Goal: Task Accomplishment & Management: Manage account settings

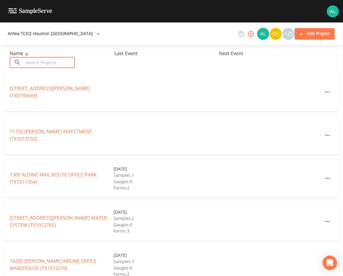
click at [35, 65] on input "text" at bounding box center [48, 62] width 51 height 11
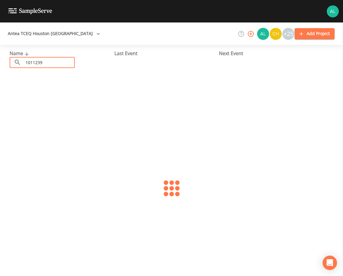
type input "1011239"
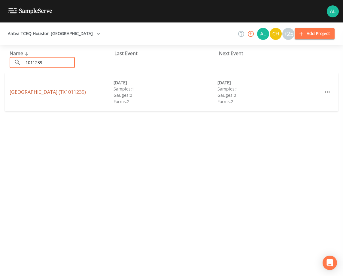
click at [39, 90] on link "[GEOGRAPHIC_DATA] (TX1011239)" at bounding box center [48, 92] width 76 height 7
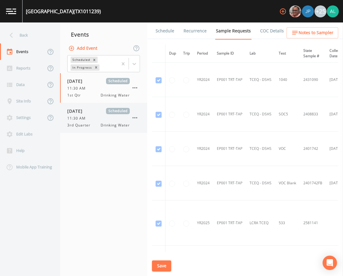
click at [93, 126] on span "3rd Quarter" at bounding box center [80, 125] width 27 height 5
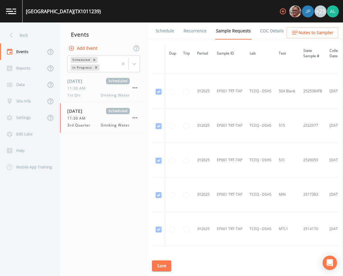
scroll to position [504, 0]
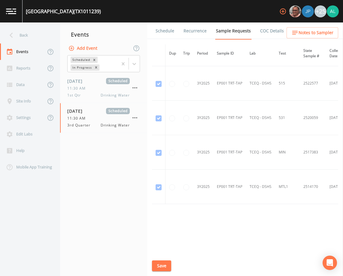
click at [161, 27] on link "Schedule" at bounding box center [165, 31] width 20 height 17
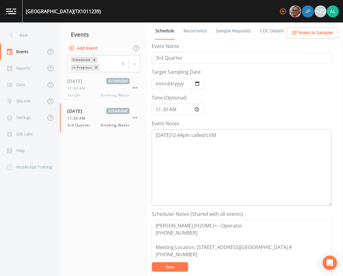
click at [230, 130] on textarea "[DATE]12:44pm called/LVM" at bounding box center [242, 168] width 180 height 76
click at [324, 30] on span "Notes to Sampler" at bounding box center [315, 33] width 35 height 8
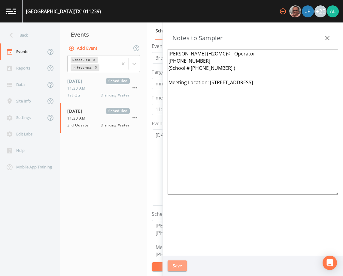
click at [182, 263] on button "Save" at bounding box center [176, 266] width 19 height 11
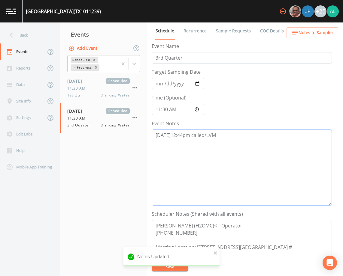
click at [242, 138] on textarea "[DATE]12:44pm called/LVM" at bounding box center [242, 168] width 180 height 76
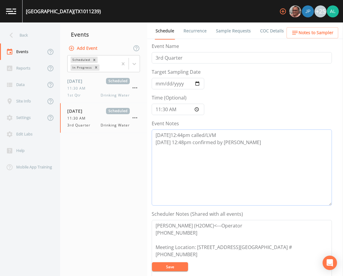
type textarea "[DATE]12:44pm called/LVM [DATE] 12:48pm confirmed by [PERSON_NAME]"
click at [167, 267] on button "Save" at bounding box center [170, 267] width 36 height 9
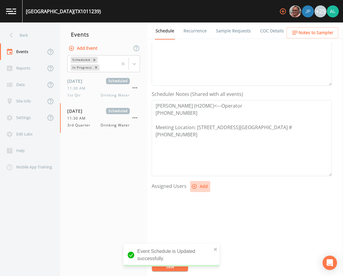
click at [195, 190] on button "Add" at bounding box center [200, 186] width 20 height 11
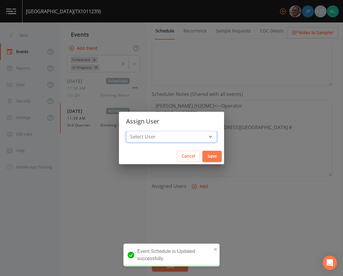
click at [177, 131] on div "Assign User Select User [PERSON_NAME] [PERSON_NAME] [PERSON_NAME] [PERSON_NAME]…" at bounding box center [171, 138] width 105 height 53
click at [178, 138] on select "Select User [PERSON_NAME] [PERSON_NAME] [PERSON_NAME] [PERSON_NAME] [PERSON_NAM…" at bounding box center [171, 136] width 91 height 11
select select "af93318b-11dc-4776-bee1-f4056f560a61"
click at [140, 131] on select "Select User [PERSON_NAME] [PERSON_NAME] [PERSON_NAME] [PERSON_NAME] [PERSON_NAM…" at bounding box center [171, 136] width 91 height 11
click at [202, 160] on button "Save" at bounding box center [211, 156] width 19 height 11
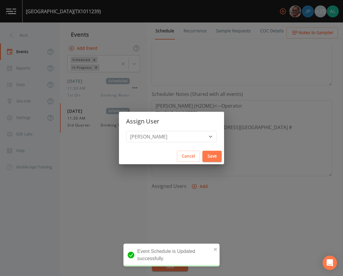
select select
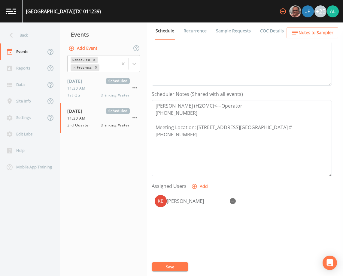
click at [177, 262] on div "Event Name 3rd Quarter Target Sampling Date [DATE] Time (Optional) 11:30:00 Eve…" at bounding box center [247, 160] width 191 height 234
click at [177, 263] on div "Event Name 3rd Quarter Target Sampling Date [DATE] Time (Optional) 11:30:00 Eve…" at bounding box center [247, 160] width 191 height 234
drag, startPoint x: 177, startPoint y: 263, endPoint x: 175, endPoint y: 267, distance: 4.7
click at [175, 267] on button "Save" at bounding box center [170, 267] width 36 height 9
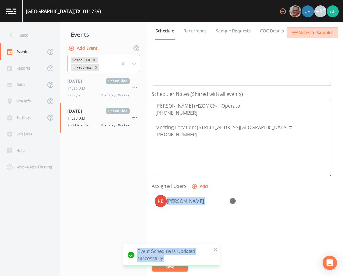
click at [307, 37] on button "Notes to Sampler" at bounding box center [312, 32] width 52 height 11
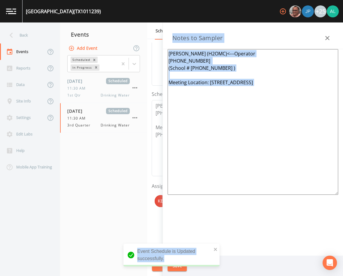
click at [241, 150] on textarea "[PERSON_NAME] (H2OMC)<---Operator [PHONE_NUMBER] (School # [PHONE_NUMBER] ) Mee…" at bounding box center [252, 122] width 170 height 146
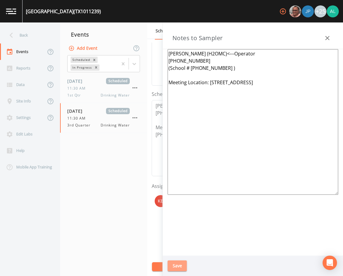
click at [175, 263] on button "Save" at bounding box center [176, 266] width 19 height 11
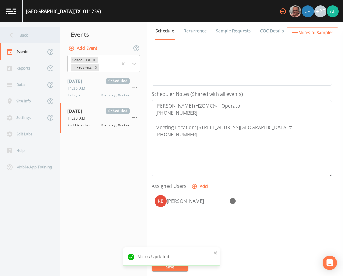
click at [39, 42] on div "Back" at bounding box center [27, 35] width 54 height 17
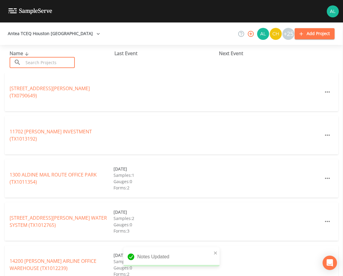
drag, startPoint x: 44, startPoint y: 61, endPoint x: 35, endPoint y: 60, distance: 10.0
click at [44, 61] on input "text" at bounding box center [48, 62] width 51 height 11
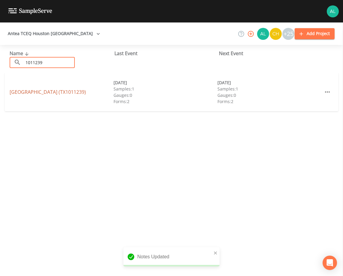
type input "1011239"
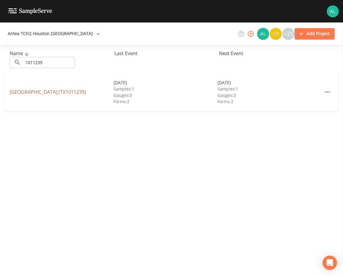
click at [32, 90] on link "[GEOGRAPHIC_DATA] (TX1011239)" at bounding box center [48, 92] width 76 height 7
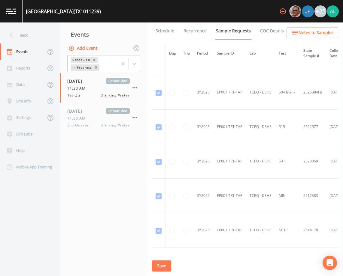
scroll to position [535, 0]
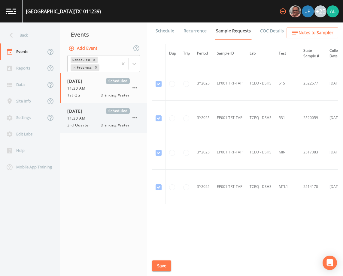
click at [61, 119] on div "[DATE] Scheduled 11:30 AM 3rd Quarter Drinking Water" at bounding box center [103, 118] width 87 height 30
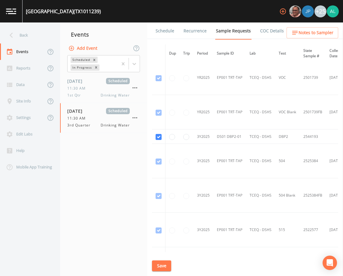
scroll to position [390, 0]
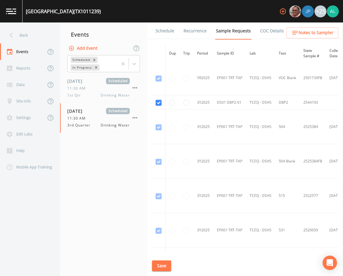
click at [165, 30] on link "Schedule" at bounding box center [165, 31] width 20 height 17
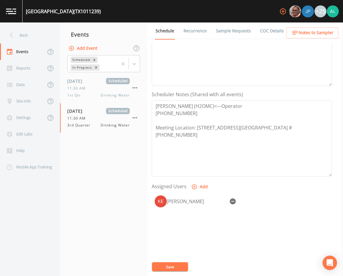
scroll to position [120, 0]
click at [301, 37] on button "Notes to Sampler" at bounding box center [312, 32] width 52 height 11
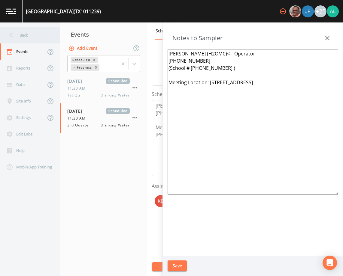
click at [36, 37] on div "Back" at bounding box center [27, 35] width 54 height 17
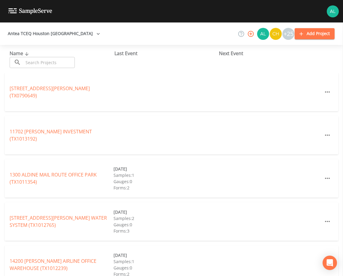
click at [54, 64] on input "text" at bounding box center [48, 62] width 51 height 11
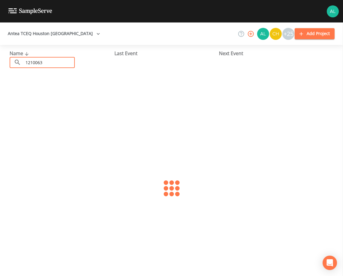
type input "1210063"
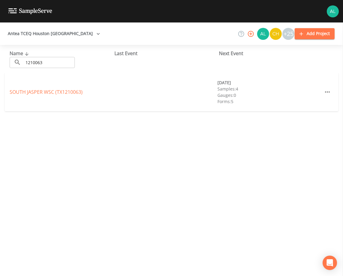
click at [37, 89] on div "SOUTH JASPER WSC (TX1210063)" at bounding box center [62, 92] width 104 height 7
click at [37, 90] on link "SOUTH JASPER WSC (TX1210063)" at bounding box center [46, 92] width 73 height 7
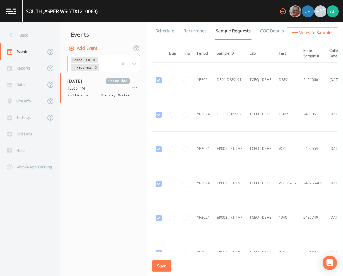
click at [164, 35] on link "Schedule" at bounding box center [165, 31] width 20 height 17
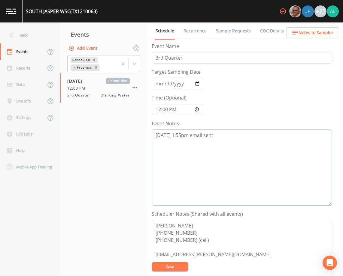
click at [231, 131] on textarea "[DATE] 1:55pm email sent" at bounding box center [242, 168] width 180 height 76
type textarea "[DATE] 1:55pm email sent 9/"
click at [315, 37] on button "Notes to Sampler" at bounding box center [312, 32] width 52 height 11
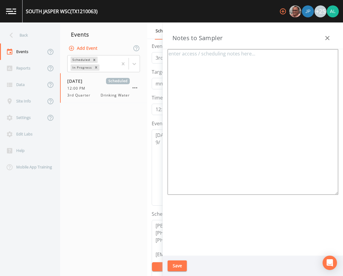
drag, startPoint x: 281, startPoint y: 82, endPoint x: 319, endPoint y: 62, distance: 42.6
click at [287, 80] on textarea at bounding box center [252, 122] width 170 height 146
type textarea "M"
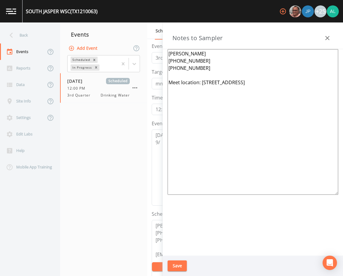
type textarea "[PERSON_NAME] [PHONE_NUMBER] [PHONE_NUMBER] Meet location: [STREET_ADDRESS]"
click at [179, 267] on button "Save" at bounding box center [176, 266] width 19 height 11
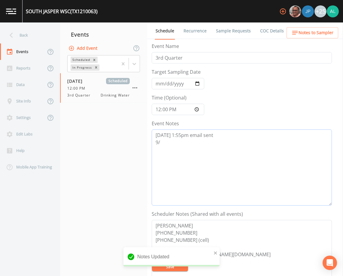
click at [168, 140] on textarea "[DATE] 1:55pm email sent 9/" at bounding box center [242, 168] width 180 height 76
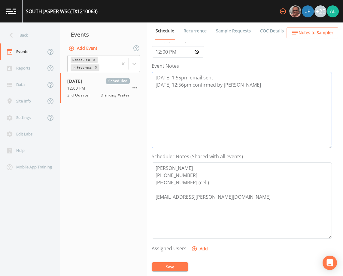
scroll to position [90, 0]
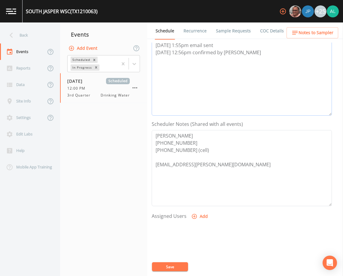
type textarea "[DATE] 1:55pm email sent [DATE] 12:56pm confirmed by [PERSON_NAME]"
click at [192, 221] on button "Add" at bounding box center [200, 216] width 20 height 11
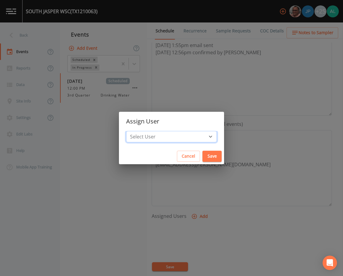
click at [175, 138] on select "Select User [PERSON_NAME] [PERSON_NAME] [PERSON_NAME] [PERSON_NAME] [PERSON_NAM…" at bounding box center [171, 136] width 91 height 11
select select "914a0f29-56c2-4065-8e52-23905ef40f2e"
click at [140, 131] on select "Select User [PERSON_NAME] [PERSON_NAME] [PERSON_NAME] [PERSON_NAME] [PERSON_NAM…" at bounding box center [171, 136] width 91 height 11
click at [202, 157] on button "Save" at bounding box center [211, 156] width 19 height 11
select select
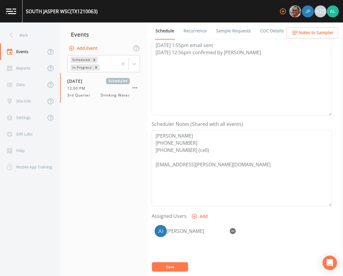
click at [168, 268] on button "Save" at bounding box center [170, 267] width 36 height 9
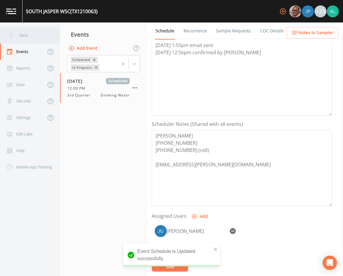
click at [23, 35] on div "Back" at bounding box center [27, 35] width 54 height 17
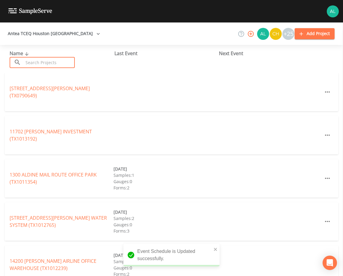
click at [39, 64] on input "text" at bounding box center [48, 62] width 51 height 11
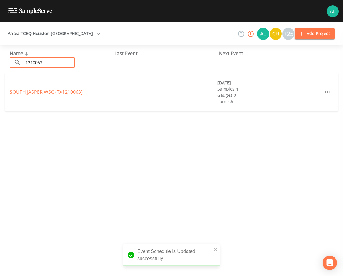
type input "1210063"
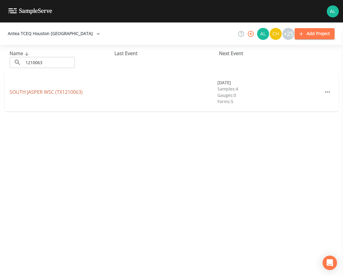
click at [24, 92] on link "SOUTH JASPER WSC (TX1210063)" at bounding box center [46, 92] width 73 height 7
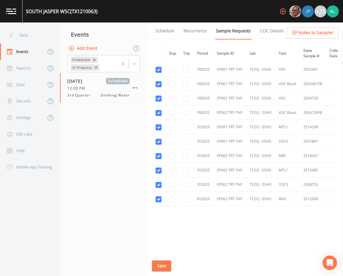
scroll to position [634, 0]
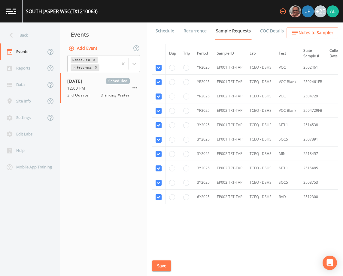
click at [167, 36] on link "Schedule" at bounding box center [165, 31] width 20 height 17
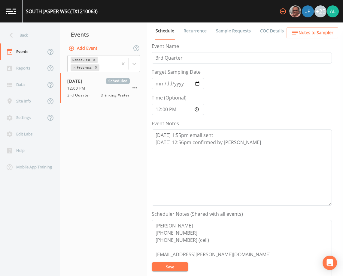
scroll to position [147, 0]
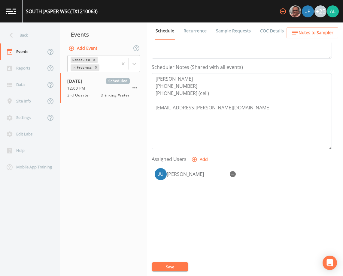
click at [302, 18] on div "+25" at bounding box center [308, 11] width 62 height 23
click at [302, 35] on span "Notes to Sampler" at bounding box center [315, 33] width 35 height 8
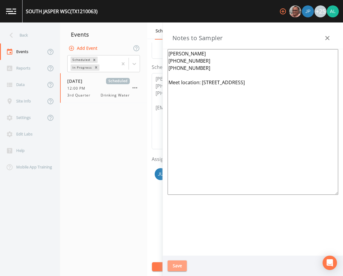
click at [179, 264] on button "Save" at bounding box center [176, 266] width 19 height 11
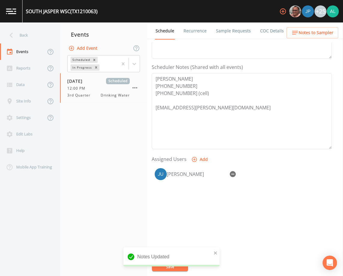
click at [158, 267] on div "Notes Updated" at bounding box center [171, 260] width 96 height 24
click at [30, 37] on div "Back" at bounding box center [27, 35] width 54 height 17
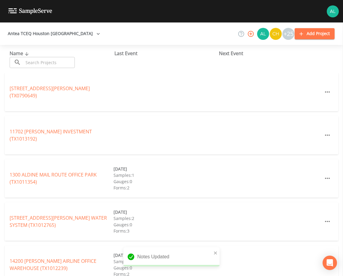
click at [55, 65] on input "text" at bounding box center [48, 62] width 51 height 11
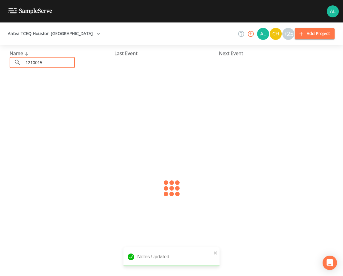
type input "1210015"
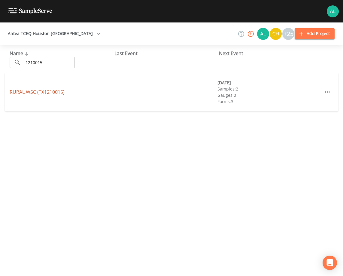
click at [59, 90] on link "RURAL WSC (TX1210015)" at bounding box center [37, 92] width 55 height 7
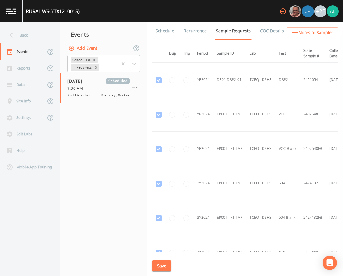
click at [166, 35] on link "Schedule" at bounding box center [165, 31] width 20 height 17
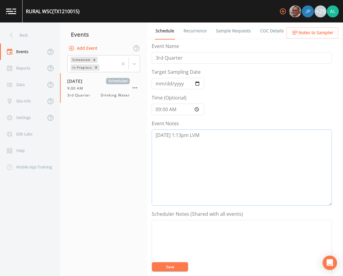
click at [213, 137] on textarea "[DATE] 1:13pm LVM" at bounding box center [242, 168] width 180 height 76
type textarea "[DATE] 1:13pm LVM [DATE] 12:59pm confirmed by [PERSON_NAME]"
click at [306, 30] on span "Notes to Sampler" at bounding box center [315, 33] width 35 height 8
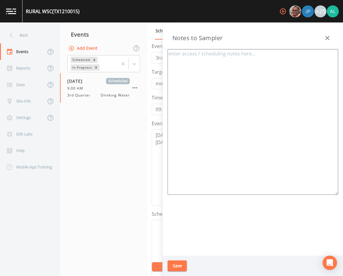
click at [181, 72] on textarea at bounding box center [252, 122] width 170 height 146
type textarea "j"
type textarea "[PERSON_NAME] [PHONE_NUMBER] Meet Location: [STREET_ADDRESS]"
click at [176, 265] on button "Save" at bounding box center [176, 266] width 19 height 11
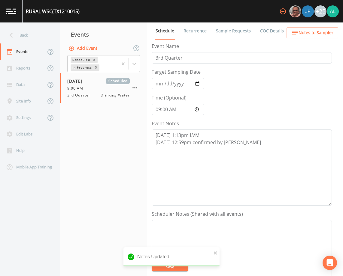
click at [316, 31] on span "Notes to Sampler" at bounding box center [315, 33] width 35 height 8
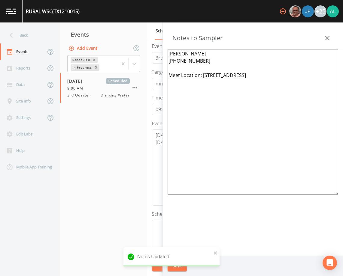
click at [169, 71] on textarea "[PERSON_NAME] [PHONE_NUMBER] Meet Location: [STREET_ADDRESS]" at bounding box center [252, 122] width 170 height 146
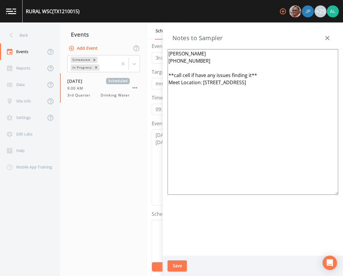
type textarea "[PERSON_NAME] [PHONE_NUMBER] **call cell if have any issues finding it** Meet L…"
click at [183, 267] on button "Save" at bounding box center [176, 266] width 19 height 11
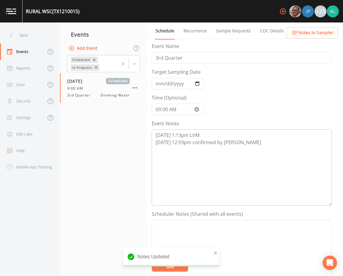
click at [240, 145] on textarea "[DATE] 1:13pm LVM [DATE] 12:59pm confirmed by [PERSON_NAME]" at bounding box center [242, 168] width 180 height 76
click at [171, 265] on button "Save" at bounding box center [170, 267] width 36 height 9
click at [23, 38] on div "Back" at bounding box center [27, 35] width 54 height 17
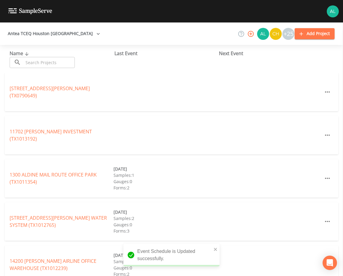
click at [35, 59] on input "text" at bounding box center [48, 62] width 51 height 11
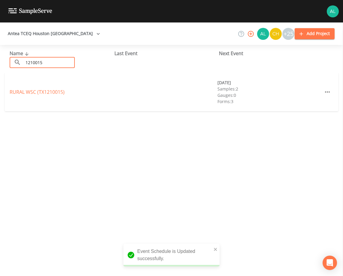
type input "1210015"
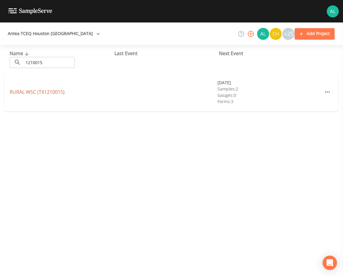
click at [12, 92] on link "RURAL WSC (TX1210015)" at bounding box center [37, 92] width 55 height 7
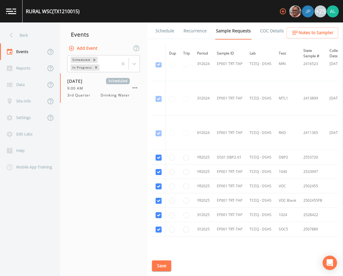
scroll to position [291, 0]
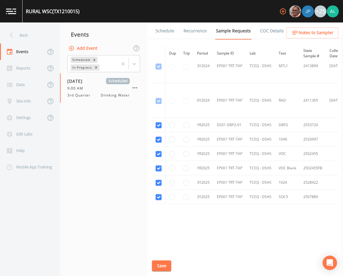
click at [161, 36] on link "Schedule" at bounding box center [165, 31] width 20 height 17
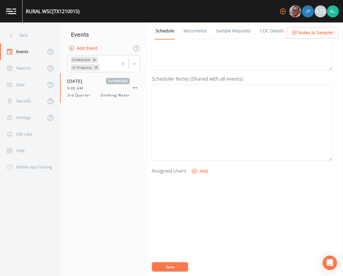
scroll to position [147, 0]
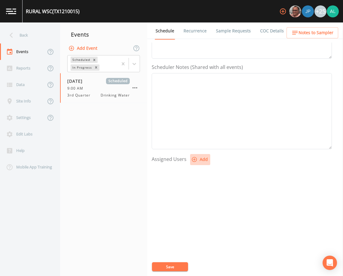
click at [199, 159] on button "Add" at bounding box center [200, 159] width 20 height 11
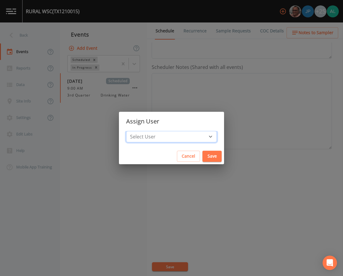
click at [178, 133] on select "Select User [PERSON_NAME] [PERSON_NAME] [PERSON_NAME] [PERSON_NAME] [PERSON_NAM…" at bounding box center [171, 136] width 91 height 11
select select "914a0f29-56c2-4065-8e52-23905ef40f2e"
click at [140, 131] on select "Select User [PERSON_NAME] [PERSON_NAME] [PERSON_NAME] [PERSON_NAME] [PERSON_NAM…" at bounding box center [171, 136] width 91 height 11
click at [202, 152] on button "Save" at bounding box center [211, 156] width 19 height 11
select select
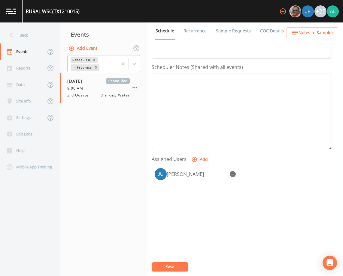
click at [170, 261] on div "Event Name 3rd Quarter Target Sampling Date [DATE] Time (Optional) 09:00:00 Eve…" at bounding box center [247, 160] width 191 height 234
click at [172, 263] on button "Save" at bounding box center [170, 267] width 36 height 9
click at [298, 25] on div "[PERSON_NAME]" at bounding box center [300, 20] width 37 height 7
click at [303, 33] on span "Notes to Sampler" at bounding box center [315, 33] width 35 height 8
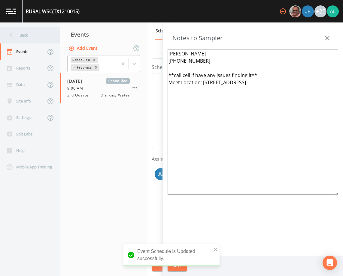
click at [38, 35] on div "Back" at bounding box center [27, 35] width 54 height 17
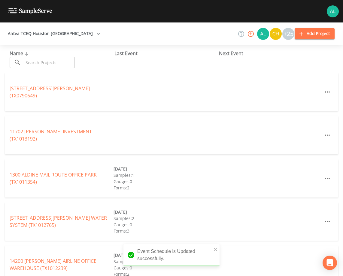
drag, startPoint x: 50, startPoint y: 62, endPoint x: 53, endPoint y: 59, distance: 4.5
click at [51, 62] on input "text" at bounding box center [48, 62] width 51 height 11
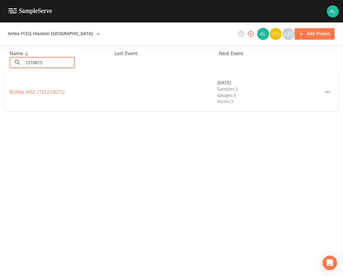
type input "1210015"
click at [25, 93] on link "RURAL WSC (TX1210015)" at bounding box center [37, 92] width 55 height 7
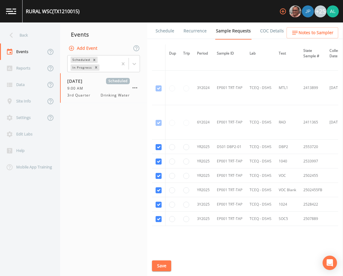
scroll to position [291, 0]
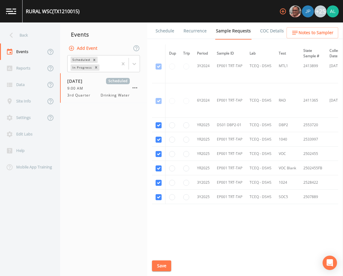
click at [169, 34] on link "Schedule" at bounding box center [165, 31] width 20 height 17
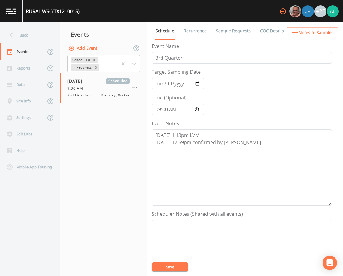
click at [314, 32] on span "Notes to Sampler" at bounding box center [315, 33] width 35 height 8
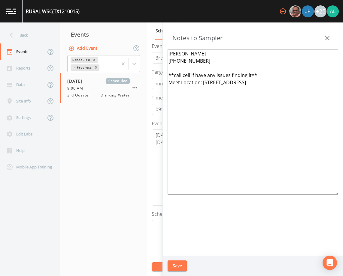
click at [30, 33] on div "Back" at bounding box center [27, 35] width 54 height 17
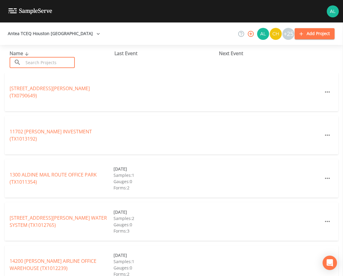
click at [62, 61] on input "text" at bounding box center [48, 62] width 51 height 11
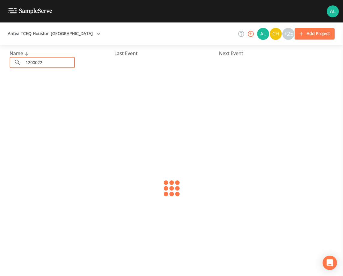
type input "1200022"
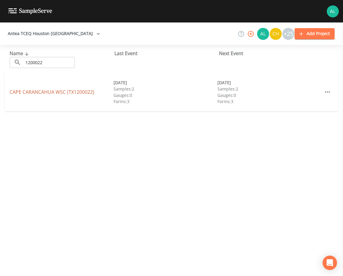
click at [24, 91] on link "CAPE CARANCAHUA WSC (TX1200022)" at bounding box center [52, 92] width 85 height 7
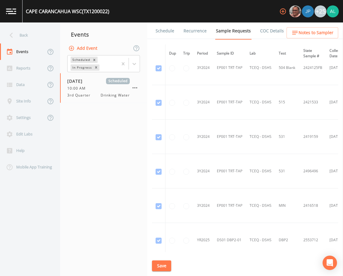
scroll to position [390, 0]
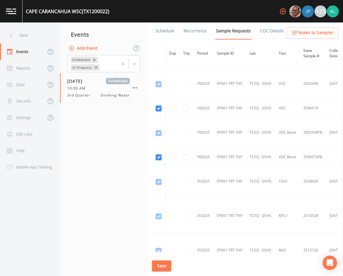
click at [161, 30] on link "Schedule" at bounding box center [165, 31] width 20 height 17
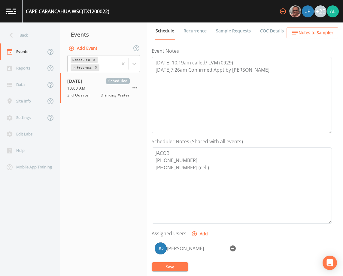
scroll to position [60, 0]
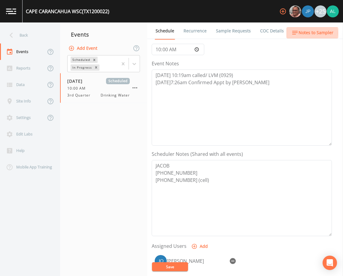
click at [303, 33] on span "Notes to Sampler" at bounding box center [315, 33] width 35 height 8
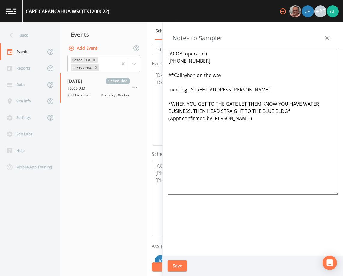
click at [167, 270] on div "Save" at bounding box center [253, 266] width 180 height 21
click at [177, 269] on button "Save" at bounding box center [176, 266] width 19 height 11
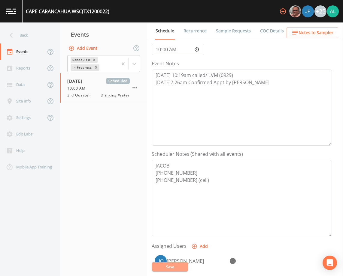
click at [179, 267] on button "Save" at bounding box center [170, 267] width 36 height 9
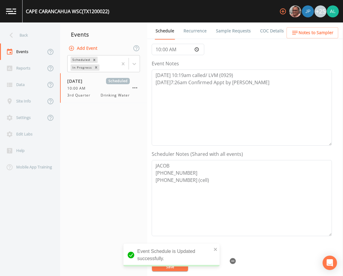
click at [24, 34] on div "Back" at bounding box center [27, 35] width 54 height 17
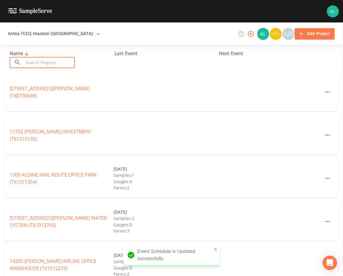
click at [47, 58] on input "text" at bounding box center [48, 62] width 51 height 11
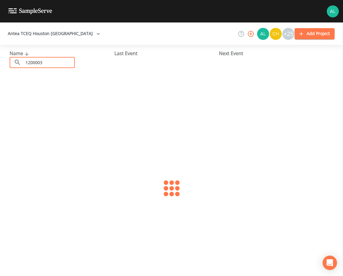
type input "1200003"
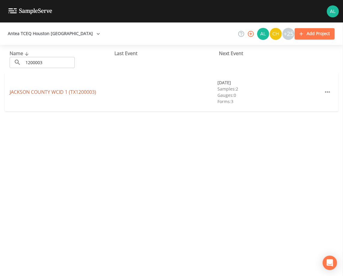
click at [12, 93] on link "[GEOGRAPHIC_DATA] 1 (TX1200003)" at bounding box center [53, 92] width 86 height 7
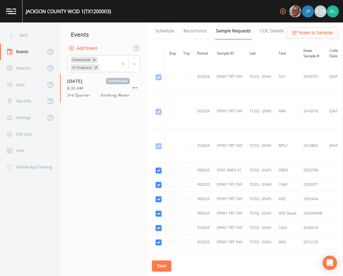
scroll to position [271, 0]
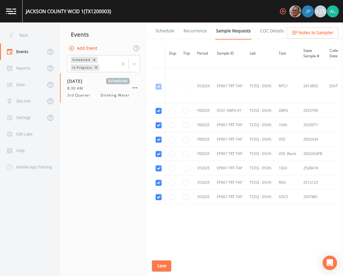
click at [171, 34] on link "Schedule" at bounding box center [165, 31] width 20 height 17
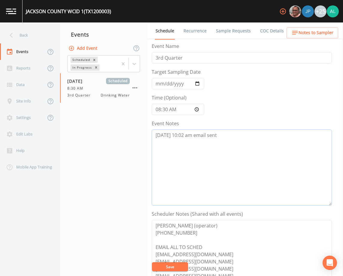
click at [249, 141] on textarea "[DATE] 10:02 am email sent" at bounding box center [242, 168] width 180 height 76
click at [163, 264] on button "Save" at bounding box center [170, 267] width 36 height 9
drag, startPoint x: 179, startPoint y: 266, endPoint x: 241, endPoint y: 204, distance: 87.9
click at [179, 266] on button "Save" at bounding box center [170, 267] width 36 height 9
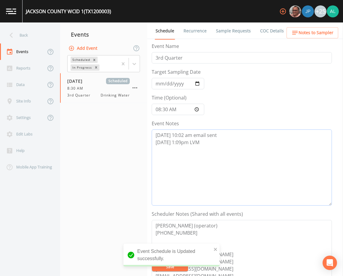
click at [216, 146] on textarea "[DATE] 10:02 am email sent [DATE] 1:09pm LVM" at bounding box center [242, 168] width 180 height 76
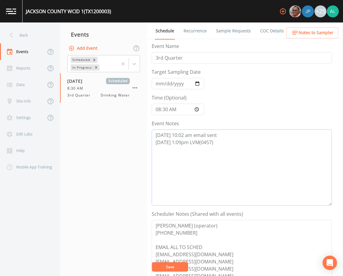
click at [198, 143] on textarea "[DATE] 10:02 am email sent [DATE] 1:09pm LVM(0457)" at bounding box center [242, 168] width 180 height 76
type textarea "[DATE] 10:02 am email sent [DATE] 1:09pm LVM (0457)"
click at [161, 265] on button "Save" at bounding box center [170, 267] width 36 height 9
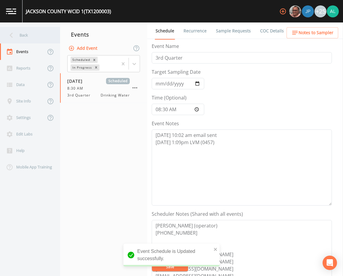
click at [20, 29] on div "Back" at bounding box center [27, 35] width 54 height 17
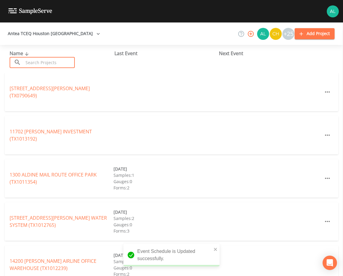
drag, startPoint x: 45, startPoint y: 59, endPoint x: 48, endPoint y: 58, distance: 3.5
click at [45, 59] on input "text" at bounding box center [48, 62] width 51 height 11
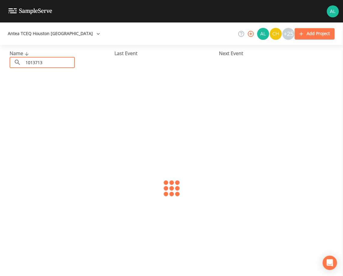
type input "1013713"
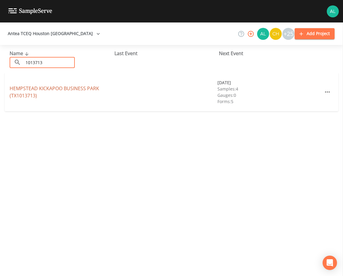
click at [28, 93] on link "[GEOGRAPHIC_DATA] (TX1013713)" at bounding box center [54, 92] width 89 height 14
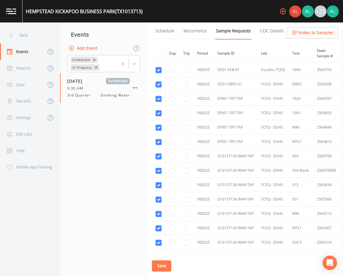
click at [170, 35] on link "Schedule" at bounding box center [165, 31] width 20 height 17
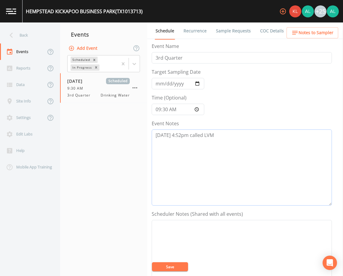
click at [219, 133] on textarea "[DATE] 4:52pm called LVM" at bounding box center [242, 168] width 180 height 76
click at [174, 268] on button "Save" at bounding box center [170, 267] width 36 height 9
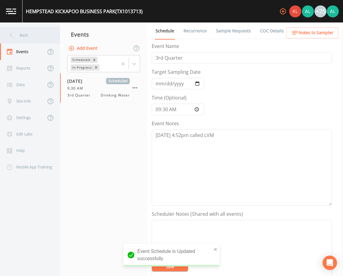
click at [45, 41] on div "Back" at bounding box center [27, 35] width 54 height 17
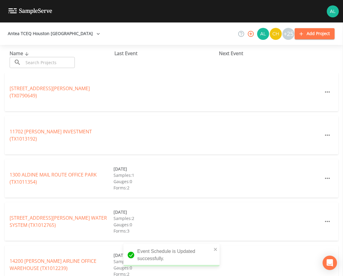
click at [39, 65] on input "text" at bounding box center [48, 62] width 51 height 11
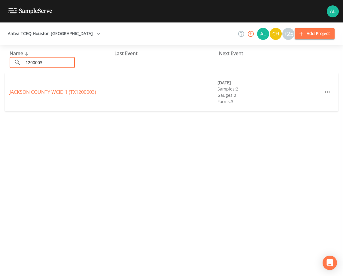
type input "1200003"
click at [13, 93] on link "[GEOGRAPHIC_DATA] 1 (TX1200003)" at bounding box center [53, 92] width 86 height 7
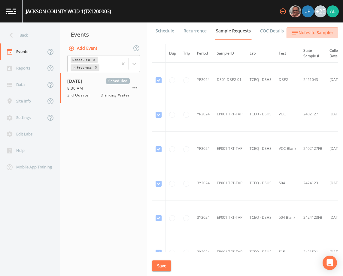
click at [326, 32] on span "Notes to Sampler" at bounding box center [315, 33] width 35 height 8
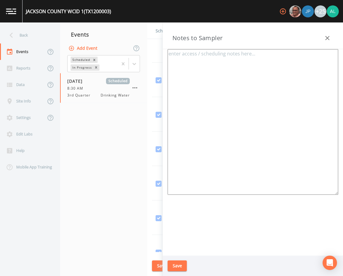
click at [329, 41] on icon "button" at bounding box center [327, 38] width 7 height 7
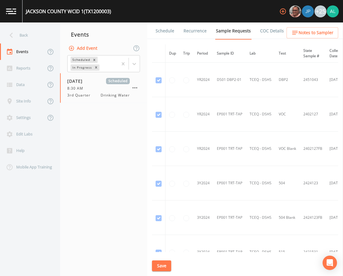
click at [153, 30] on li "Schedule" at bounding box center [161, 31] width 28 height 17
click at [155, 29] on li "Schedule" at bounding box center [161, 31] width 28 height 17
copy link "Schedule"
click at [169, 30] on link "Schedule" at bounding box center [165, 31] width 20 height 17
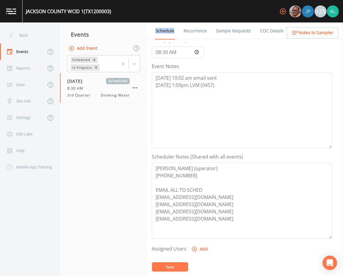
scroll to position [60, 0]
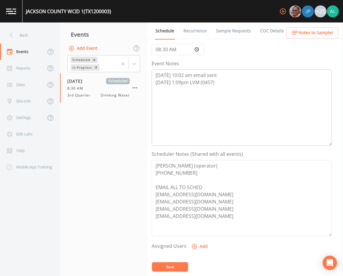
drag, startPoint x: 222, startPoint y: 83, endPoint x: 222, endPoint y: 88, distance: 4.8
click at [222, 87] on textarea "[DATE] 10:02 am email sent [DATE] 1:09pm LVM (0457)" at bounding box center [242, 108] width 180 height 76
type textarea "[DATE] 10:02 am email sent [DATE] 1:09pm LVM (0457) [DATE] 1:12pm confirmed by …"
click at [203, 249] on button "Add" at bounding box center [200, 246] width 20 height 11
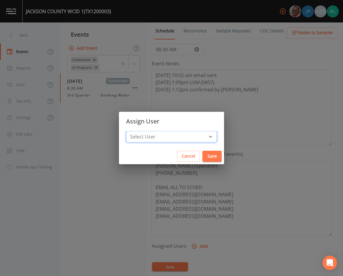
click at [168, 137] on select "Select User [PERSON_NAME] [PERSON_NAME] [PERSON_NAME] [PERSON_NAME] [PERSON_NAM…" at bounding box center [171, 136] width 91 height 11
select select "37eecc1f-c5fe-476e-b72b-30cfa15dcfe6"
click at [140, 131] on select "Select User [PERSON_NAME] [PERSON_NAME] [PERSON_NAME] [PERSON_NAME] [PERSON_NAM…" at bounding box center [171, 136] width 91 height 11
click at [202, 155] on button "Save" at bounding box center [211, 156] width 19 height 11
select select
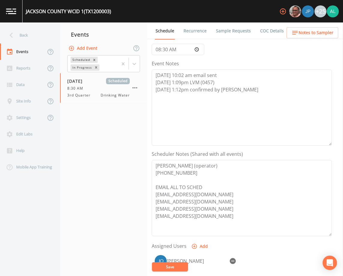
click at [167, 267] on button "Save" at bounding box center [170, 267] width 36 height 9
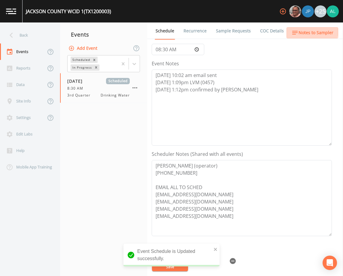
click at [310, 31] on span "Notes to Sampler" at bounding box center [315, 33] width 35 height 8
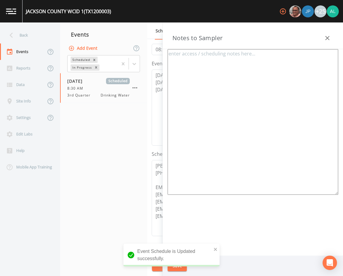
click at [257, 74] on textarea at bounding box center [252, 122] width 170 height 146
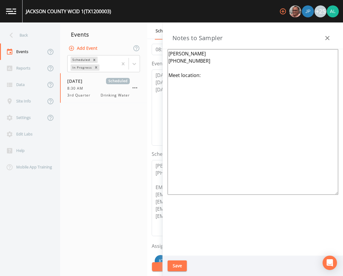
paste textarea "[STREET_ADDRESS]"
type textarea "[PERSON_NAME] [PHONE_NUMBER] Meet location: [STREET_ADDRESS]"
click at [181, 262] on button "Save" at bounding box center [176, 266] width 19 height 11
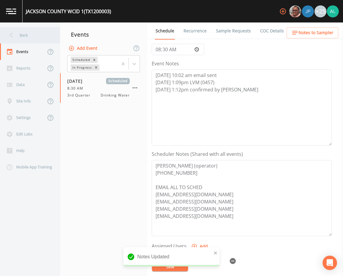
click at [4, 29] on div "Back" at bounding box center [27, 35] width 54 height 17
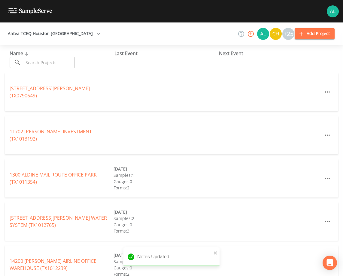
click at [36, 61] on input "text" at bounding box center [48, 62] width 51 height 11
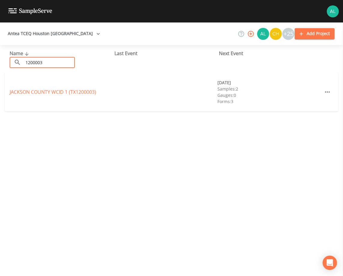
type input "1200003"
click at [76, 92] on link "[GEOGRAPHIC_DATA] 1 (TX1200003)" at bounding box center [53, 92] width 86 height 7
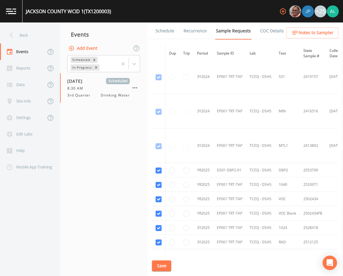
scroll to position [271, 0]
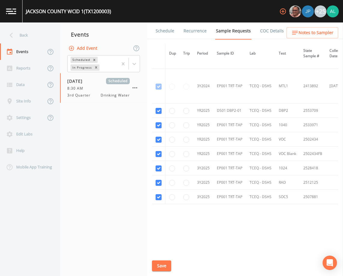
click at [154, 30] on li "Schedule" at bounding box center [161, 31] width 28 height 17
click at [171, 33] on link "Schedule" at bounding box center [165, 31] width 20 height 17
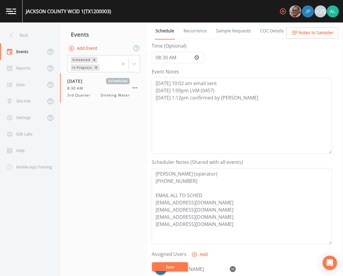
scroll to position [147, 0]
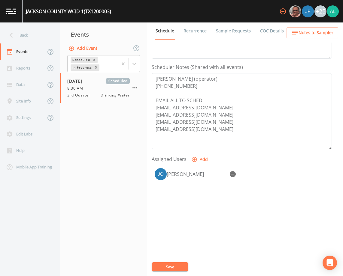
click at [300, 37] on button "Notes to Sampler" at bounding box center [312, 32] width 52 height 11
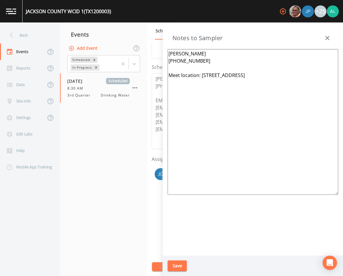
click at [185, 267] on button "Save" at bounding box center [176, 266] width 19 height 11
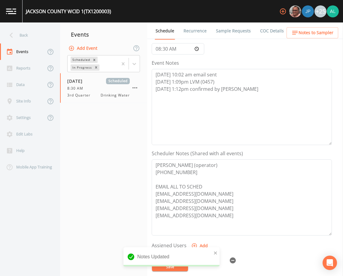
scroll to position [57, 0]
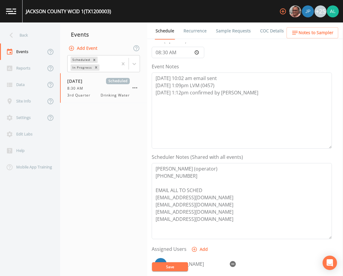
click at [176, 269] on button "Save" at bounding box center [170, 267] width 36 height 9
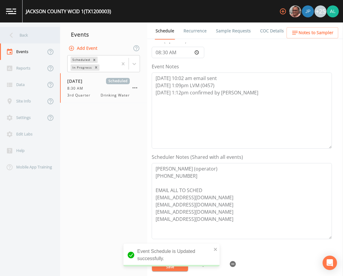
click at [36, 29] on div "Back" at bounding box center [27, 35] width 54 height 17
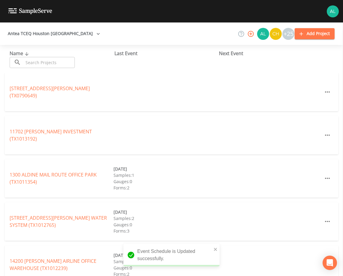
click at [42, 62] on input "text" at bounding box center [48, 62] width 51 height 11
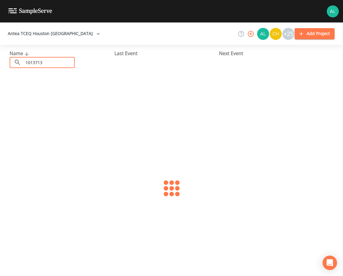
type input "1013713"
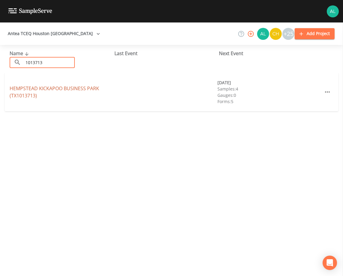
click at [25, 90] on link "[GEOGRAPHIC_DATA] (TX1013713)" at bounding box center [54, 92] width 89 height 14
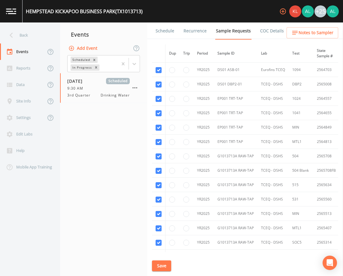
click at [160, 29] on link "Schedule" at bounding box center [165, 31] width 20 height 17
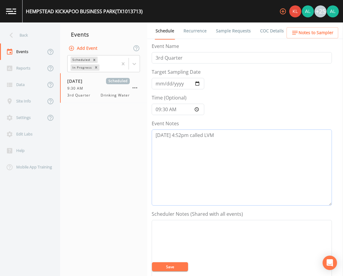
click at [223, 137] on textarea "[DATE] 4:52pm called LVM" at bounding box center [242, 168] width 180 height 76
type textarea "[DATE] 4:52pm called LVM 9/"
click at [233, 30] on link "Sample Requests" at bounding box center [233, 31] width 37 height 17
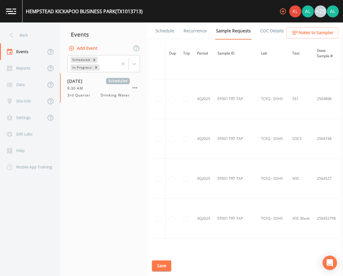
scroll to position [420, 3]
drag, startPoint x: 192, startPoint y: 249, endPoint x: 204, endPoint y: 251, distance: 12.1
click at [204, 251] on div "Dup Trip Period Sample ID Lab Test State Sample # Collected Date Is Priority? S…" at bounding box center [245, 148] width 186 height 208
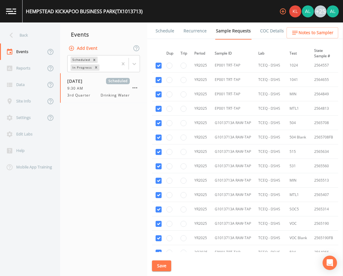
scroll to position [0, 3]
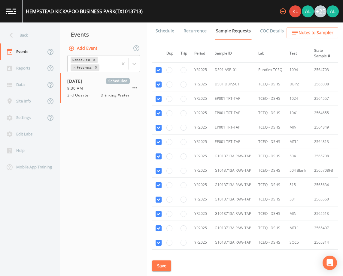
click at [164, 266] on button "Save" at bounding box center [161, 266] width 19 height 11
click at [163, 35] on link "Schedule" at bounding box center [165, 31] width 20 height 17
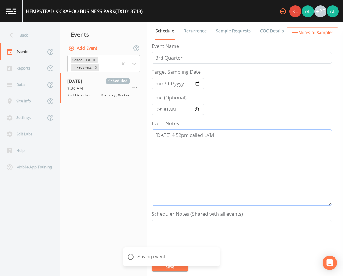
click at [234, 137] on textarea "[DATE] 4:52pm called LVM" at bounding box center [242, 168] width 180 height 76
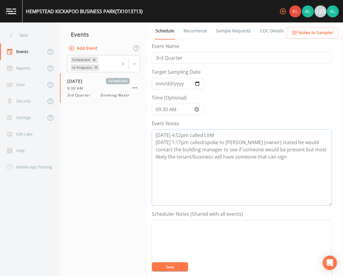
click at [277, 149] on textarea "[DATE] 4:52pm called LVM [DATE] 1:17pm called/spoke to [PERSON_NAME] (owner) st…" at bounding box center [242, 168] width 180 height 76
click at [283, 159] on textarea "[DATE] 4:52pm called LVM [DATE] 1:17pm called/spoke to [PERSON_NAME] (owner) st…" at bounding box center [242, 168] width 180 height 76
type textarea "[DATE] 4:52pm called LVM [DATE] 1:17pm called/spoke to [PERSON_NAME] (owner) st…"
click at [165, 268] on button "Save" at bounding box center [170, 267] width 36 height 9
click at [175, 268] on button "Save" at bounding box center [170, 267] width 36 height 9
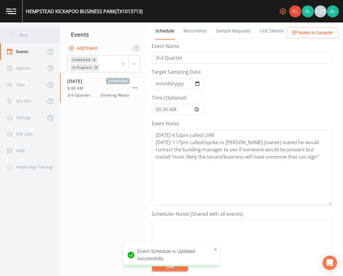
click at [37, 37] on div "Back" at bounding box center [27, 35] width 54 height 17
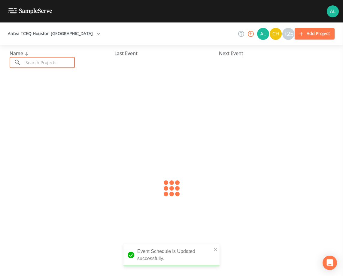
click at [40, 60] on input "text" at bounding box center [48, 62] width 51 height 11
type input "1011362"
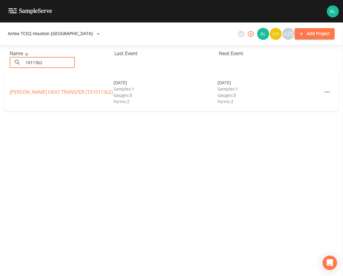
click at [15, 88] on div "[PERSON_NAME] HEAT TRANSFER (TX1011362) [DATE] Samples: 1 Gauges: 0 Forms: 2 [D…" at bounding box center [171, 92] width 333 height 38
click at [19, 89] on div "[PERSON_NAME] HEAT TRANSFER (TX1011362)" at bounding box center [62, 92] width 104 height 7
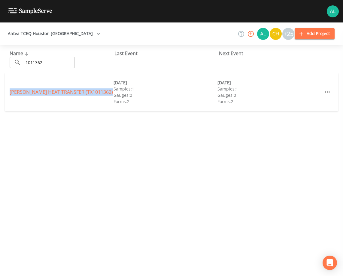
click at [19, 89] on div "[PERSON_NAME] HEAT TRANSFER (TX1011362)" at bounding box center [62, 92] width 104 height 7
drag, startPoint x: 19, startPoint y: 89, endPoint x: 15, endPoint y: 91, distance: 4.5
click at [15, 91] on link "[PERSON_NAME] HEAT TRANSFER (TX1011362)" at bounding box center [61, 92] width 103 height 7
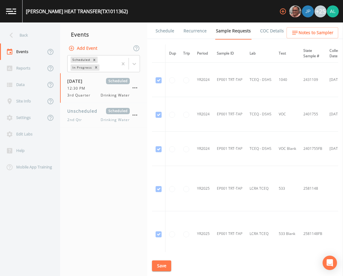
click at [166, 34] on link "Schedule" at bounding box center [165, 31] width 20 height 17
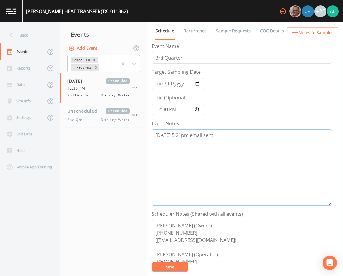
click at [207, 139] on textarea "[DATE] 5:21pm email sent" at bounding box center [242, 168] width 180 height 76
click at [225, 136] on textarea "[DATE] 5:21pm email sent" at bounding box center [242, 168] width 180 height 76
click at [176, 270] on button "Save" at bounding box center [170, 267] width 36 height 9
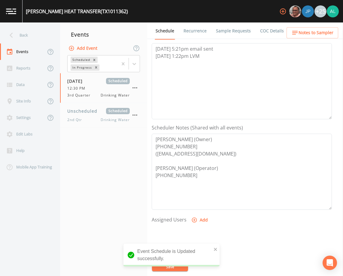
scroll to position [90, 0]
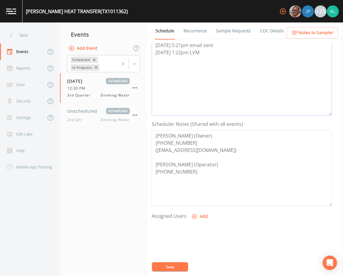
drag, startPoint x: 210, startPoint y: 54, endPoint x: 158, endPoint y: 55, distance: 52.8
click at [188, 53] on textarea "[DATE] 5:21pm email sent [DATE] 1:22pm LVM" at bounding box center [242, 78] width 180 height 76
click at [177, 267] on button "Save" at bounding box center [170, 267] width 36 height 9
drag, startPoint x: 218, startPoint y: 62, endPoint x: 189, endPoint y: 62, distance: 29.4
click at [189, 62] on textarea "[DATE] 5:21pm email sent [DATE] 1:22pm called/ unable to leave message [DATE] 1…" at bounding box center [242, 78] width 180 height 76
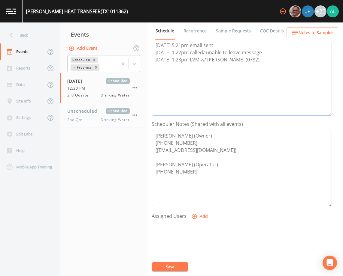
type textarea "[DATE] 5:21pm email sent [DATE] 1:22pm called/ unable to leave message [DATE] 1…"
click at [175, 264] on button "Save" at bounding box center [170, 267] width 36 height 9
click at [159, 263] on button "Save" at bounding box center [170, 267] width 36 height 9
click at [28, 25] on nav "Back Events Reports Data Site Info Settings Edit Labs Help Mobile App Training" at bounding box center [30, 150] width 60 height 254
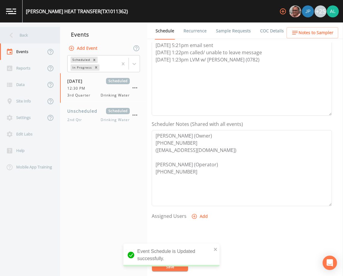
click at [29, 38] on div "Back" at bounding box center [27, 35] width 54 height 17
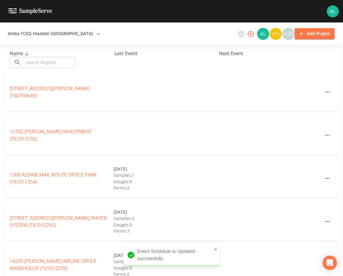
click at [41, 67] on input "text" at bounding box center [48, 62] width 51 height 11
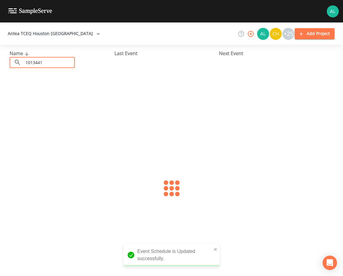
type input "1013441"
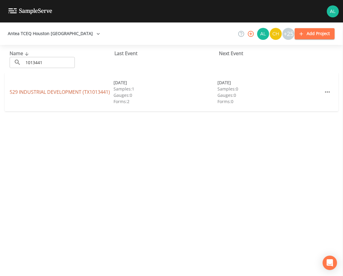
click at [12, 95] on link "529 INDUSTRIAL DEVELOPMENT (TX1013441)" at bounding box center [60, 92] width 100 height 7
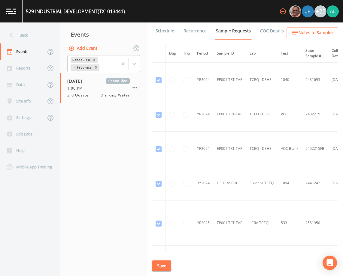
click at [157, 33] on link "Schedule" at bounding box center [165, 31] width 20 height 17
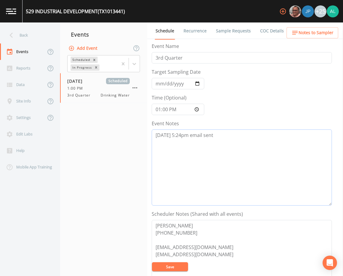
click at [256, 146] on textarea "[DATE] 5:24pm email sent" at bounding box center [242, 168] width 180 height 76
type textarea "[DATE] 5:24pm email sent [DATE] 1:26pm follow up email sent"
click at [178, 267] on button "Save" at bounding box center [170, 267] width 36 height 9
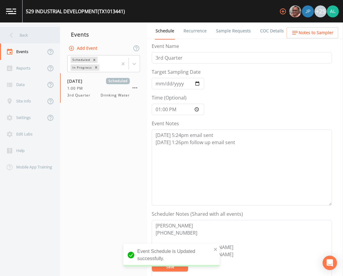
click at [40, 32] on div "Back" at bounding box center [27, 35] width 54 height 17
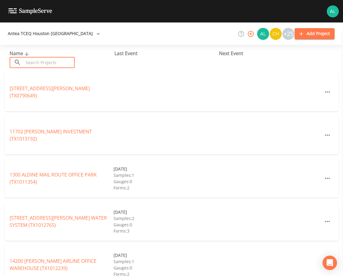
click at [61, 65] on input "text" at bounding box center [48, 62] width 51 height 11
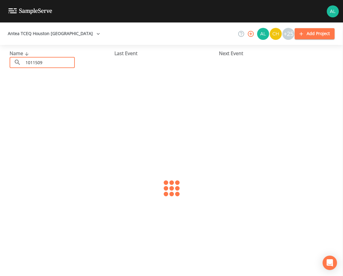
type input "1011509"
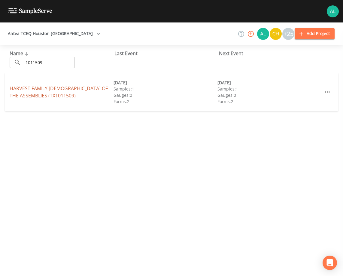
click at [35, 95] on link "HARVEST FAMILY [DEMOGRAPHIC_DATA] OF THE ASSEMBLIES (TX1011509)" at bounding box center [59, 92] width 98 height 14
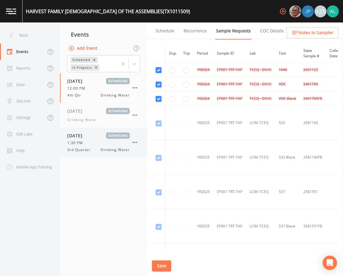
click at [113, 141] on div "1:30 PM" at bounding box center [98, 142] width 62 height 5
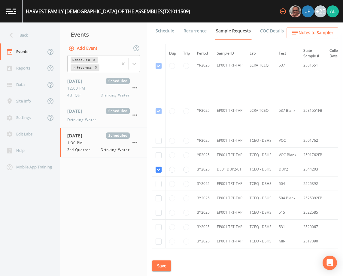
scroll to position [156, 0]
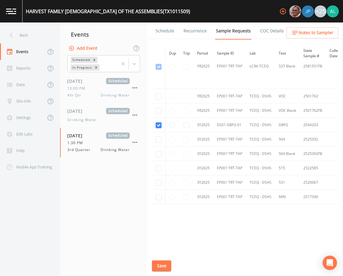
click at [157, 263] on button "Save" at bounding box center [161, 266] width 19 height 11
click at [166, 32] on link "Schedule" at bounding box center [165, 31] width 20 height 17
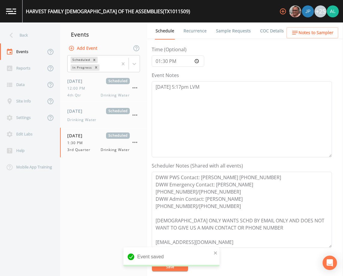
scroll to position [120, 0]
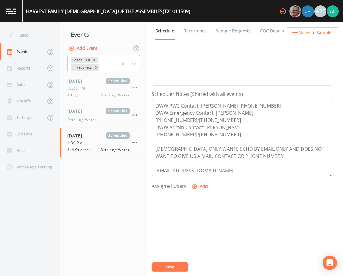
drag, startPoint x: 216, startPoint y: 156, endPoint x: 156, endPoint y: 156, distance: 60.0
click at [156, 156] on textarea "DWW PWS Contact: [PERSON_NAME] [PHONE_NUMBER] DWW Emergency Contact: [PERSON_NA…" at bounding box center [242, 138] width 180 height 76
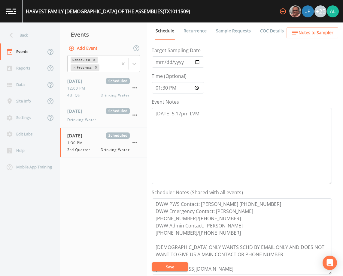
scroll to position [0, 0]
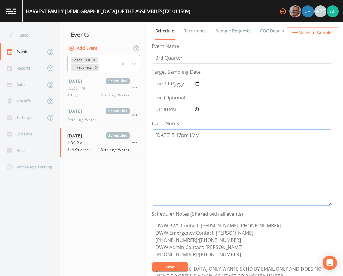
click at [204, 143] on textarea "[DATE] 5:17pm LVM" at bounding box center [242, 168] width 180 height 76
click at [304, 27] on button "Notes to Sampler" at bounding box center [312, 32] width 52 height 11
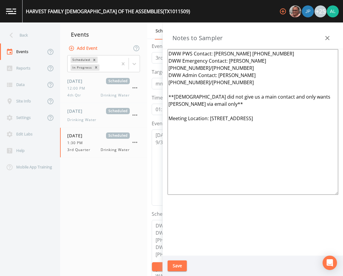
drag, startPoint x: 328, startPoint y: 106, endPoint x: 210, endPoint y: 105, distance: 118.3
click at [210, 105] on textarea "DWW PWS Contact: [PERSON_NAME] [PHONE_NUMBER] DWW Emergency Contact: [PERSON_NA…" at bounding box center [252, 122] width 170 height 146
click at [174, 266] on button "Save" at bounding box center [176, 266] width 19 height 11
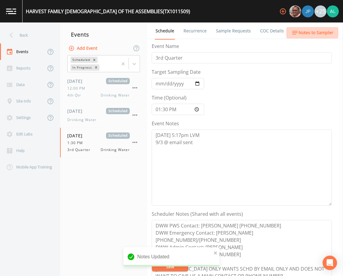
click at [308, 29] on button "Notes to Sampler" at bounding box center [312, 32] width 52 height 11
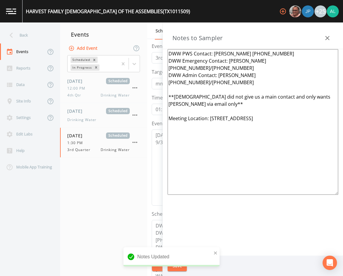
drag, startPoint x: 195, startPoint y: 95, endPoint x: 170, endPoint y: 77, distance: 31.1
click at [170, 77] on textarea "DWW PWS Contact: [PERSON_NAME] [PHONE_NUMBER] DWW Emergency Contact: [PERSON_NA…" at bounding box center [252, 122] width 170 height 146
click at [182, 265] on button "Save" at bounding box center [176, 266] width 19 height 11
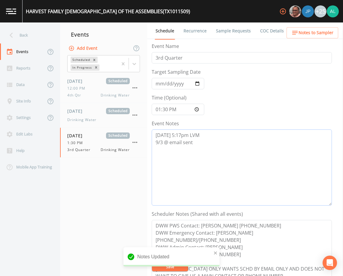
click at [170, 144] on textarea "[DATE] 5:17pm LVM 9/3 @ email sent" at bounding box center [242, 168] width 180 height 76
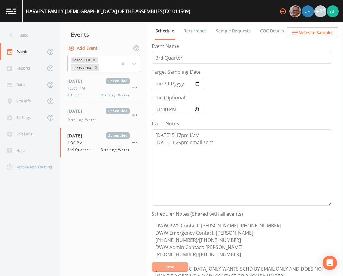
click at [175, 266] on button "Save" at bounding box center [170, 267] width 36 height 9
click at [168, 267] on button "Save" at bounding box center [170, 267] width 36 height 9
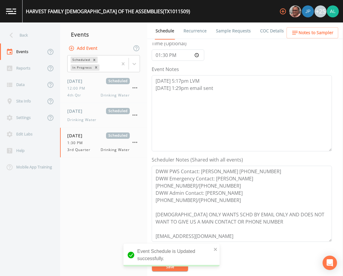
scroll to position [60, 0]
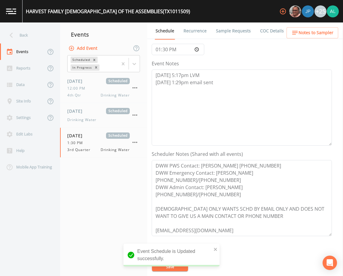
click at [303, 31] on span "Notes to Sampler" at bounding box center [315, 33] width 35 height 8
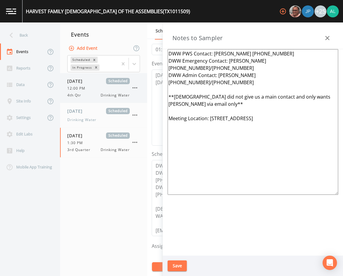
drag, startPoint x: 312, startPoint y: 71, endPoint x: 143, endPoint y: 78, distance: 170.1
click at [143, 78] on div "Back Events Reports Data Site Info Settings Edit Labs Help Mobile App Training …" at bounding box center [171, 150] width 343 height 254
click at [183, 267] on button "Save" at bounding box center [176, 266] width 19 height 11
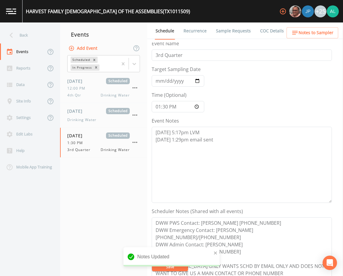
scroll to position [0, 0]
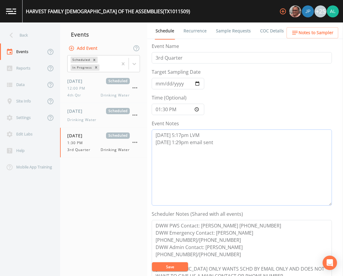
click at [239, 148] on textarea "[DATE] 5:17pm LVM [DATE] 1:29pm email sent" at bounding box center [242, 168] width 180 height 76
type textarea "[DATE] 5:17pm LVM [DATE] 1:29pm email sent [DATE] 1:30pm LVM"
click at [182, 267] on button "Save" at bounding box center [170, 267] width 36 height 9
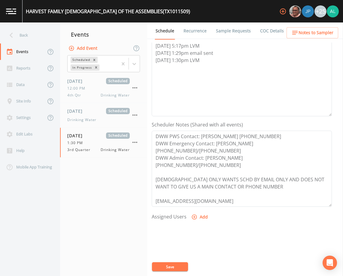
scroll to position [90, 0]
click at [169, 268] on button "Save" at bounding box center [170, 267] width 36 height 9
click at [221, 62] on textarea "[DATE] 5:17pm LVM [DATE] 1:29pm email sent [DATE] 1:30pm LVM" at bounding box center [242, 78] width 180 height 76
drag, startPoint x: 270, startPoint y: 136, endPoint x: 102, endPoint y: 146, distance: 169.0
click at [125, 130] on div "Back Events Reports Data Site Info Settings Edit Labs Help Mobile App Training …" at bounding box center [171, 150] width 343 height 254
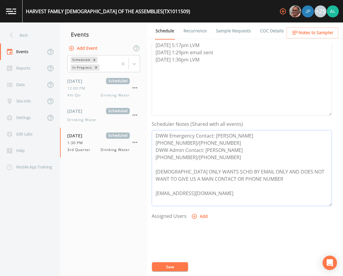
type textarea "DWW Emergency Contact: [PERSON_NAME] [PHONE_NUMBER]/[PHONE_NUMBER] DWW Admin Co…"
click at [318, 28] on button "Notes to Sampler" at bounding box center [312, 32] width 52 height 11
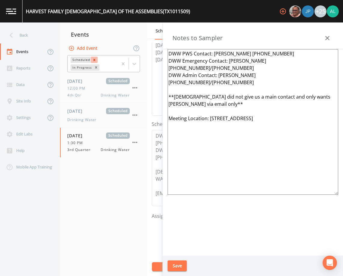
drag, startPoint x: 288, startPoint y: 55, endPoint x: 94, endPoint y: 57, distance: 194.2
click at [94, 57] on div "Back Events Reports Data Site Info Settings Edit Labs Help Mobile App Training …" at bounding box center [171, 150] width 343 height 254
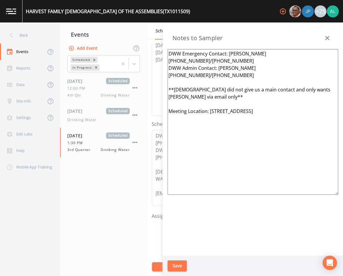
type textarea "DWW Emergency Contact: [PERSON_NAME] [PHONE_NUMBER]/[PHONE_NUMBER] DWW Admin Co…"
click at [181, 268] on button "Save" at bounding box center [176, 266] width 19 height 11
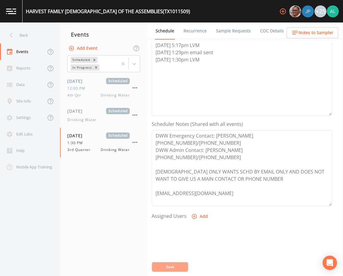
click at [178, 263] on button "Save" at bounding box center [170, 267] width 36 height 9
click at [28, 33] on div "Back" at bounding box center [27, 35] width 54 height 17
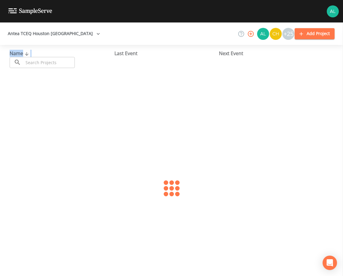
click at [38, 57] on div "Name ​ ​" at bounding box center [62, 59] width 105 height 18
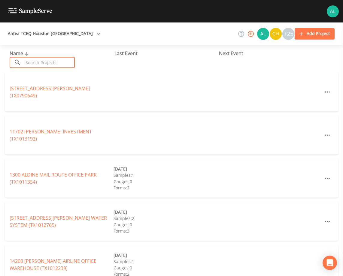
click at [39, 59] on input "text" at bounding box center [48, 62] width 51 height 11
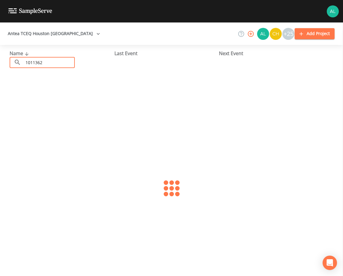
type input "1011362"
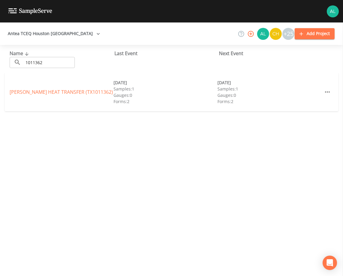
click at [26, 87] on div "[PERSON_NAME] HEAT TRANSFER (TX1011362) [DATE] Samples: 1 Gauges: 0 Forms: 2 [D…" at bounding box center [171, 92] width 333 height 38
click at [24, 91] on link "[PERSON_NAME] HEAT TRANSFER (TX1011362)" at bounding box center [61, 92] width 103 height 7
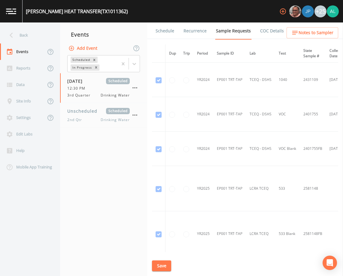
click at [165, 29] on link "Schedule" at bounding box center [165, 31] width 20 height 17
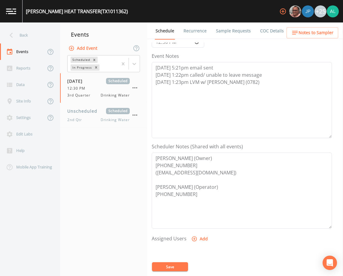
scroll to position [90, 0]
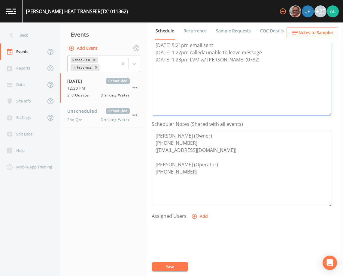
click at [239, 68] on textarea "[DATE] 5:21pm email sent [DATE] 1:22pm called/ unable to leave message [DATE] 1…" at bounding box center [242, 78] width 180 height 76
type textarea "[DATE] 5:21pm email sent [DATE] 1:22pm called/ unable to leave message [DATE] 1…"
click at [304, 30] on span "Notes to Sampler" at bounding box center [315, 33] width 35 height 8
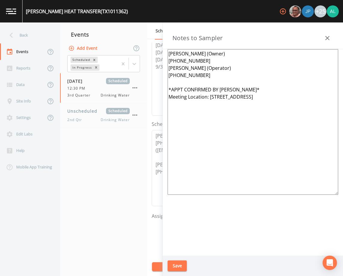
drag, startPoint x: 238, startPoint y: 89, endPoint x: 159, endPoint y: 90, distance: 78.7
click at [162, 90] on div "Back Events Reports Data Site Info Settings Edit Labs Help Mobile App Training …" at bounding box center [171, 150] width 343 height 254
type textarea "[PERSON_NAME] (Owner) [PHONE_NUMBER] [PERSON_NAME] (Operator) [PHONE_NUMBER] Me…"
click at [174, 262] on button "Save" at bounding box center [176, 266] width 19 height 11
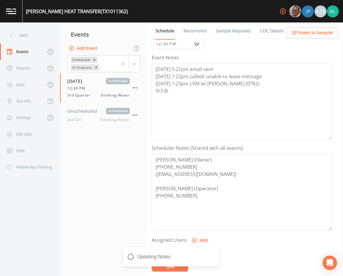
scroll to position [0, 0]
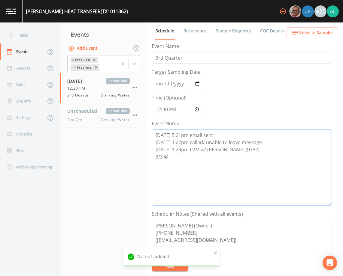
click at [174, 159] on textarea "[DATE] 5:21pm email sent [DATE] 1:22pm called/ unable to leave message [DATE] 1…" at bounding box center [242, 168] width 180 height 76
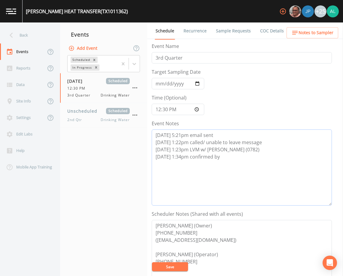
type textarea "[DATE] 5:21pm email sent [DATE] 1:22pm called/ unable to leave message [DATE] 1…"
click at [184, 268] on button "Save" at bounding box center [170, 267] width 36 height 9
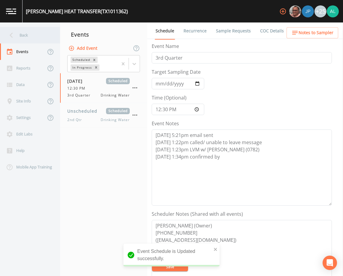
click at [29, 33] on div "Back" at bounding box center [27, 35] width 54 height 17
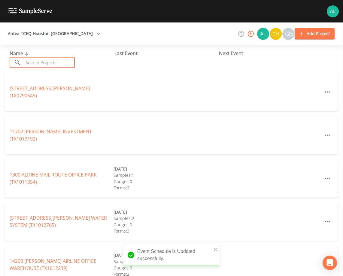
click at [43, 67] on input "text" at bounding box center [48, 62] width 51 height 11
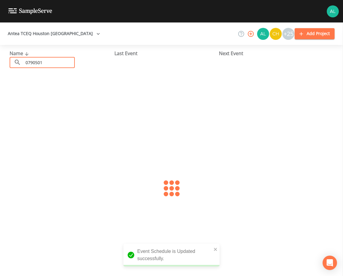
type input "0790501"
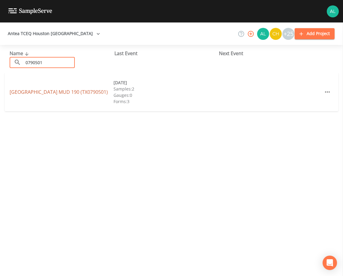
click at [13, 94] on link "[GEOGRAPHIC_DATA] 190 (TX0790501)" at bounding box center [59, 92] width 98 height 7
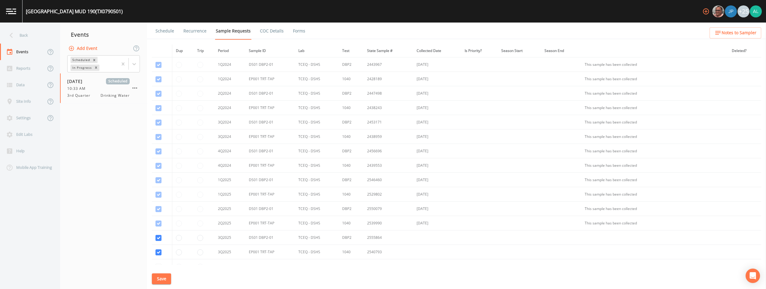
click at [300, 35] on link "Forms" at bounding box center [299, 31] width 14 height 17
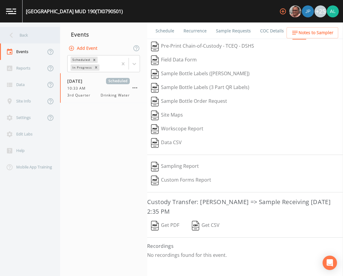
click at [27, 39] on div "Back" at bounding box center [27, 35] width 54 height 17
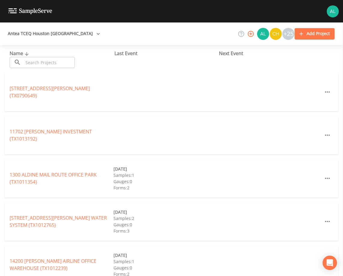
click at [59, 61] on input "text" at bounding box center [48, 62] width 51 height 11
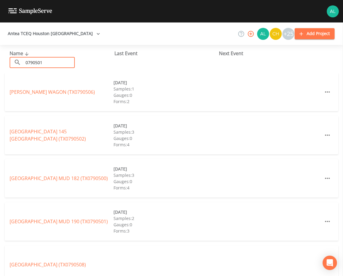
type input "0790501"
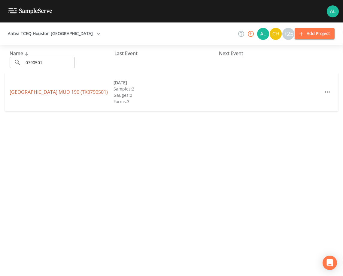
click at [17, 93] on link "[GEOGRAPHIC_DATA] 190 (TX0790501)" at bounding box center [59, 92] width 98 height 7
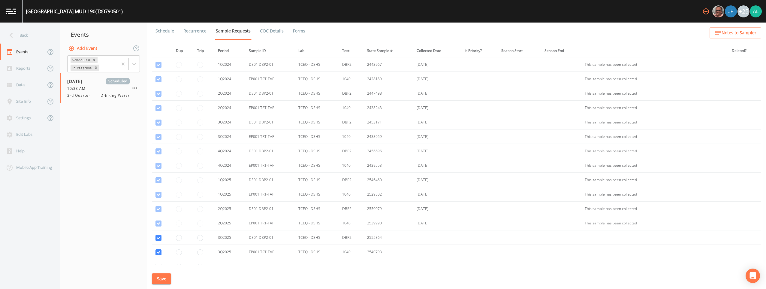
click at [308, 33] on ul "Schedule Recurrence Sample Requests COC Details Forms" at bounding box center [456, 31] width 619 height 17
click at [298, 33] on link "Forms" at bounding box center [299, 31] width 14 height 17
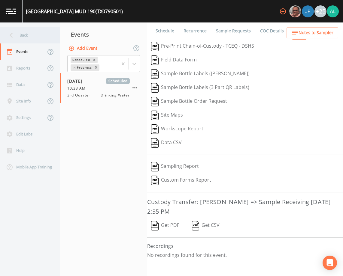
click at [7, 28] on div "Back" at bounding box center [27, 35] width 54 height 17
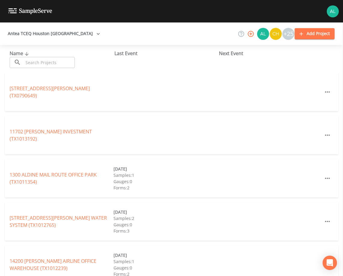
click at [28, 56] on icon at bounding box center [26, 53] width 7 height 5
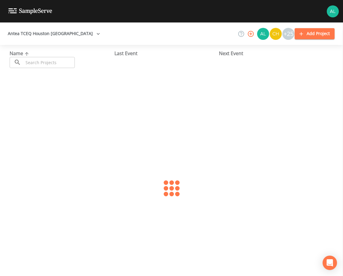
click at [28, 56] on icon at bounding box center [26, 53] width 7 height 5
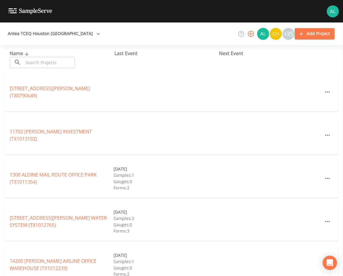
click at [26, 44] on div "Antea TCEQ [GEOGRAPHIC_DATA] +25 Add Project Name ​ ​ Last Event Next Event [ST…" at bounding box center [171, 150] width 343 height 254
click at [30, 59] on input "text" at bounding box center [48, 62] width 51 height 11
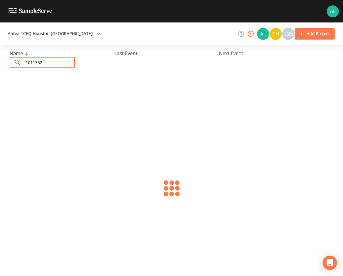
type input "1011362"
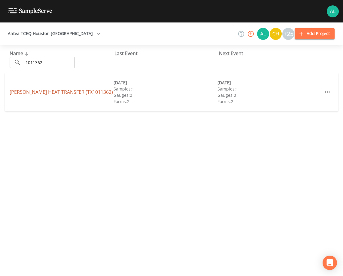
click at [19, 93] on link "[PERSON_NAME] HEAT TRANSFER (TX1011362)" at bounding box center [61, 92] width 103 height 7
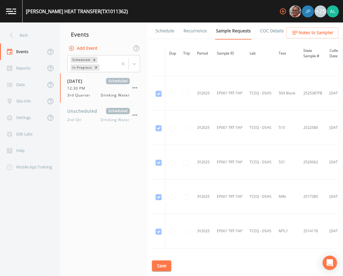
scroll to position [420, 0]
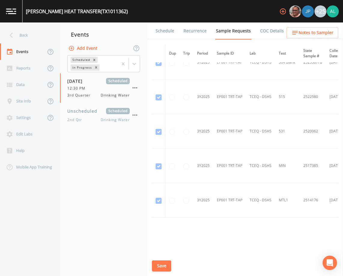
click at [163, 22] on div "[PERSON_NAME] HEAT TRANSFER (TX1011362) +25" at bounding box center [171, 11] width 343 height 23
click at [161, 30] on link "Schedule" at bounding box center [165, 31] width 20 height 17
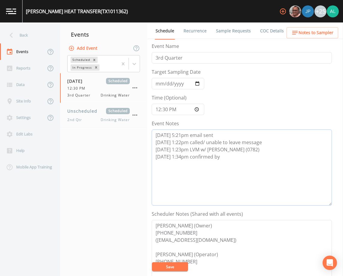
click at [223, 159] on textarea "[DATE] 5:21pm email sent [DATE] 1:22pm called/ unable to leave message [DATE] 1…" at bounding box center [242, 168] width 180 height 76
type textarea "[DATE] 5:21pm email sent [DATE] 1:22pm called/ unable to leave message [DATE] 1…"
click at [301, 34] on span "Notes to Sampler" at bounding box center [315, 33] width 35 height 8
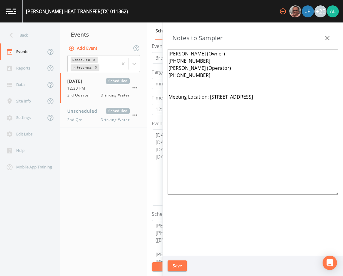
click at [184, 269] on button "Save" at bounding box center [176, 266] width 19 height 11
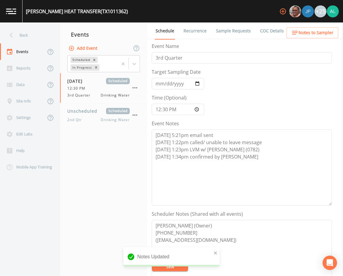
scroll to position [120, 0]
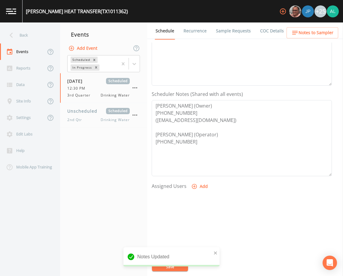
click at [193, 188] on icon "button" at bounding box center [194, 187] width 6 height 6
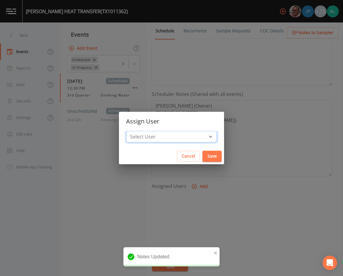
click at [159, 137] on select "Select User [PERSON_NAME] [PERSON_NAME] [PERSON_NAME] [PERSON_NAME] [PERSON_NAM…" at bounding box center [171, 136] width 91 height 11
select select "af93318b-11dc-4776-bee1-f4056f560a61"
click at [140, 131] on select "Select User [PERSON_NAME] [PERSON_NAME] [PERSON_NAME] [PERSON_NAME] [PERSON_NAM…" at bounding box center [171, 136] width 91 height 11
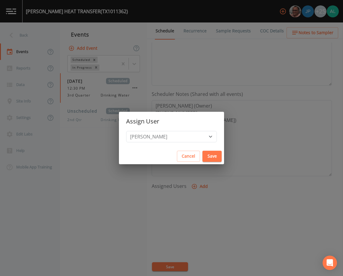
drag, startPoint x: 197, startPoint y: 155, endPoint x: 198, endPoint y: 158, distance: 3.4
click at [202, 155] on button "Save" at bounding box center [211, 156] width 19 height 11
select select
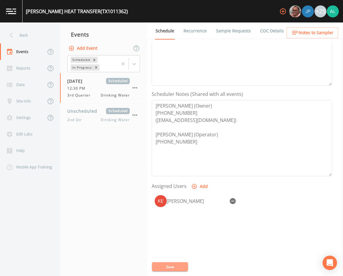
click at [173, 270] on button "Save" at bounding box center [170, 267] width 36 height 9
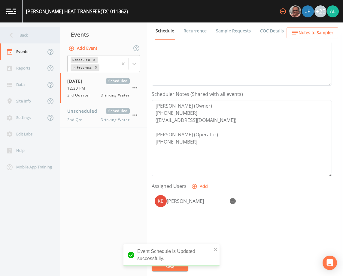
click at [34, 35] on div "Back" at bounding box center [27, 35] width 54 height 17
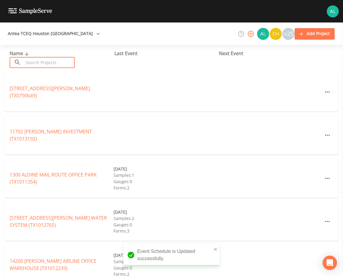
click at [43, 63] on input "text" at bounding box center [48, 62] width 51 height 11
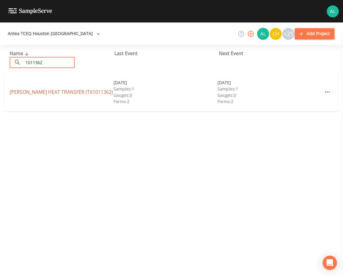
type input "1011362"
click at [18, 91] on link "[PERSON_NAME] HEAT TRANSFER (TX1011362)" at bounding box center [61, 92] width 103 height 7
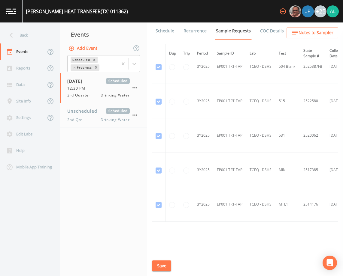
scroll to position [435, 0]
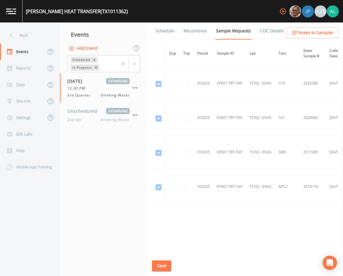
click at [168, 28] on link "Schedule" at bounding box center [165, 31] width 20 height 17
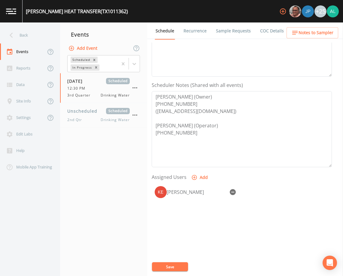
scroll to position [147, 0]
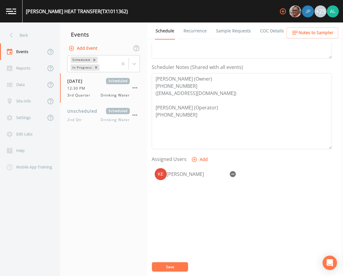
click at [318, 33] on span "Notes to Sampler" at bounding box center [315, 33] width 35 height 8
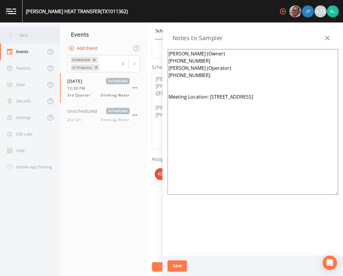
click at [34, 34] on div "Back" at bounding box center [27, 35] width 54 height 17
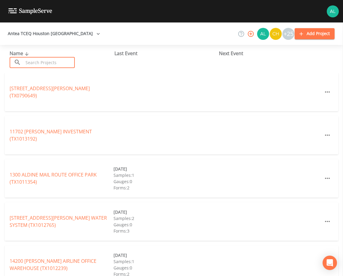
click at [51, 61] on input "text" at bounding box center [48, 62] width 51 height 11
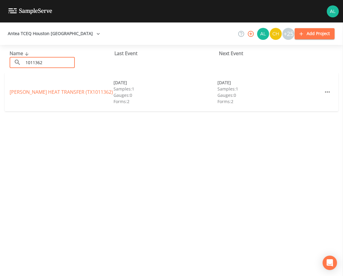
type input "1011362"
click at [29, 92] on link "[PERSON_NAME] HEAT TRANSFER (TX1011362)" at bounding box center [61, 92] width 103 height 7
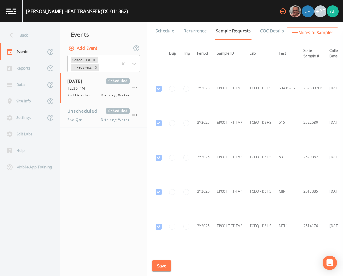
scroll to position [435, 0]
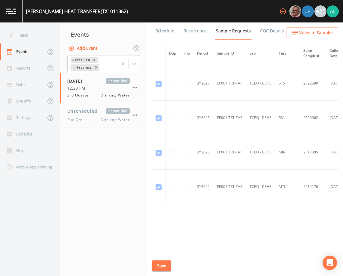
click at [167, 20] on div "[PERSON_NAME] HEAT TRANSFER (TX1011362) +25" at bounding box center [171, 11] width 343 height 23
click at [162, 34] on link "Schedule" at bounding box center [165, 31] width 20 height 17
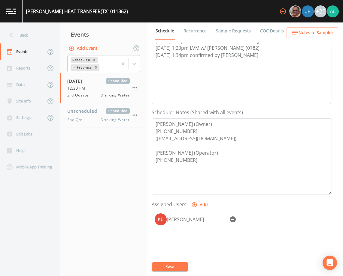
scroll to position [147, 0]
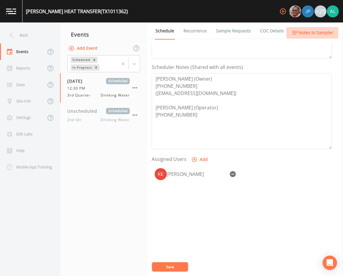
click at [312, 38] on button "Notes to Sampler" at bounding box center [312, 32] width 52 height 11
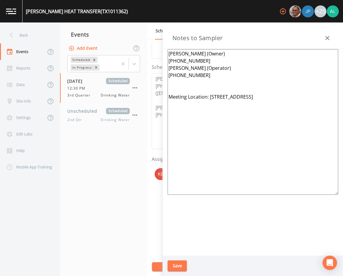
click at [16, 30] on div "Back" at bounding box center [27, 35] width 54 height 17
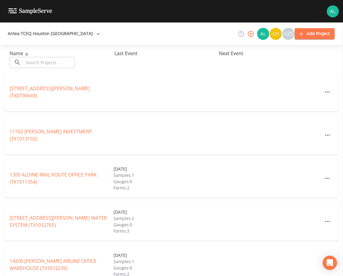
click at [26, 65] on input "text" at bounding box center [48, 62] width 51 height 11
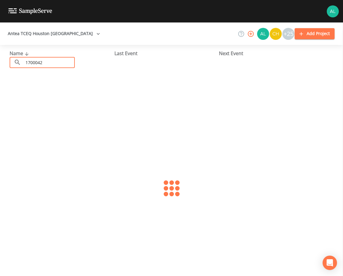
type input "1700042"
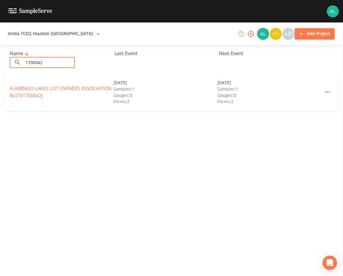
click at [24, 91] on link "FLAMINGO LAKES LOT OWNERS ASSOCIATION IN (TX1700042)" at bounding box center [61, 92] width 102 height 14
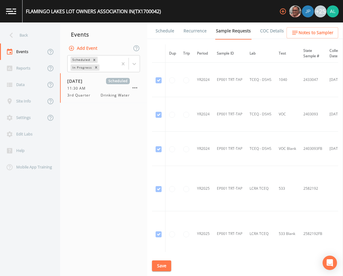
click at [169, 35] on link "Schedule" at bounding box center [165, 31] width 20 height 17
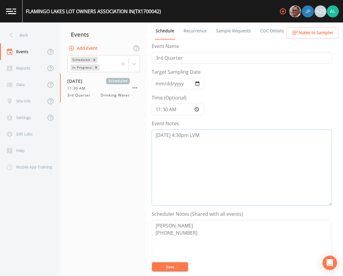
click at [224, 138] on textarea "[DATE] 4:30pm LVM" at bounding box center [242, 168] width 180 height 76
type textarea "[DATE] 4:30pm LVM [DATE] 1:46pm LVM"
click at [320, 31] on span "Notes to Sampler" at bounding box center [315, 33] width 35 height 8
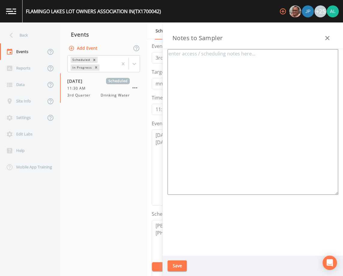
click at [322, 39] on button "button" at bounding box center [327, 38] width 12 height 12
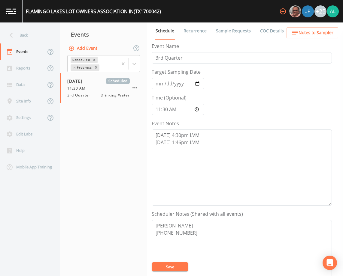
click at [169, 265] on button "Save" at bounding box center [170, 267] width 36 height 9
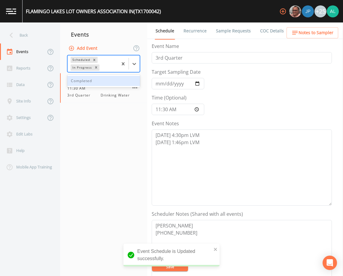
click at [135, 69] on div at bounding box center [129, 64] width 22 height 17
click at [113, 78] on div "Completed" at bounding box center [103, 81] width 73 height 10
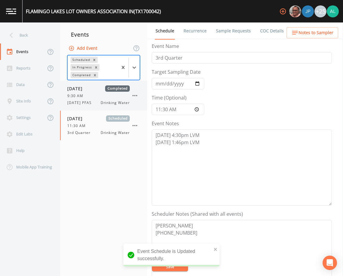
click at [86, 102] on span "[DATE] PFAS" at bounding box center [81, 102] width 28 height 5
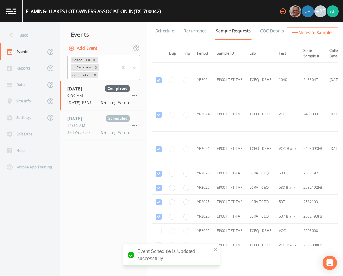
click at [169, 34] on link "Schedule" at bounding box center [165, 31] width 20 height 17
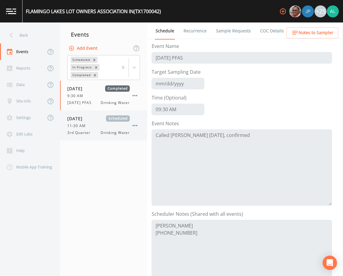
click at [102, 134] on span "Drinking Water" at bounding box center [115, 132] width 29 height 5
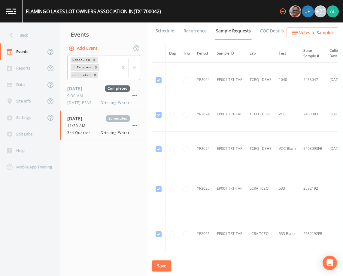
scroll to position [180, 0]
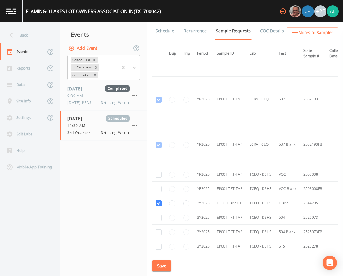
click at [176, 33] on li "Recurrence" at bounding box center [191, 31] width 32 height 17
click at [166, 35] on link "Schedule" at bounding box center [165, 31] width 20 height 17
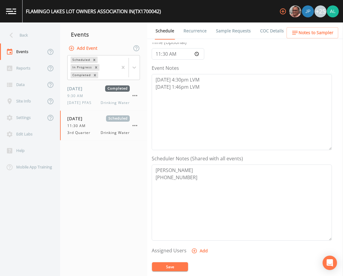
scroll to position [60, 0]
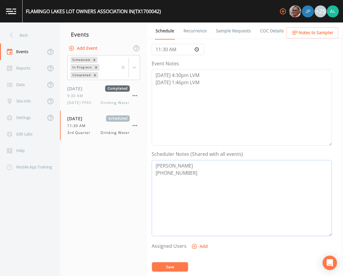
click at [207, 179] on textarea "[PERSON_NAME] [PHONE_NUMBER]" at bounding box center [242, 198] width 180 height 76
click at [179, 270] on button "Save" at bounding box center [170, 267] width 36 height 9
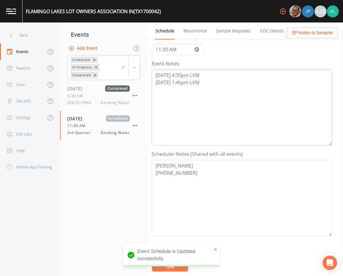
click at [204, 74] on textarea "[DATE] 4:30pm LVM [DATE] 1:46pm LVM" at bounding box center [242, 108] width 180 height 76
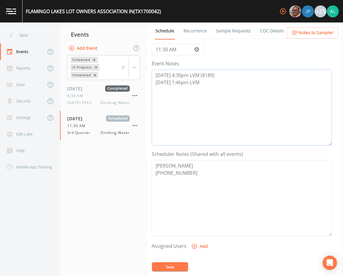
drag, startPoint x: 216, startPoint y: 75, endPoint x: 198, endPoint y: 77, distance: 18.1
click at [198, 77] on textarea "[DATE] 4:30pm LVM (8189) [DATE] 1:46pm LVM" at bounding box center [242, 108] width 180 height 76
click at [206, 86] on textarea "[DATE] 4:30pm LVM (8189) [DATE] 1:46pm LVM" at bounding box center [242, 108] width 180 height 76
paste textarea "(8189)"
type textarea "[DATE] 4:30pm LVM (8189) [DATE] 1:46pm LVM (8189) [DATE] 1:47pm confirmed by [P…"
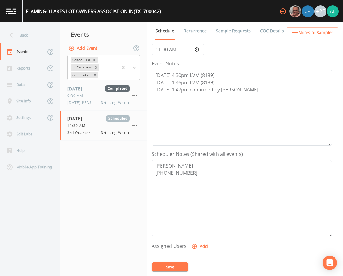
click at [177, 271] on button "Save" at bounding box center [170, 267] width 36 height 9
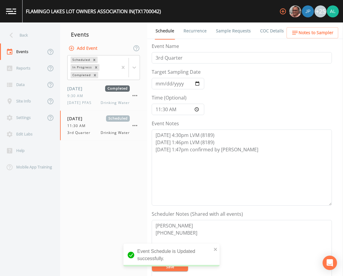
click at [305, 37] on button "Notes to Sampler" at bounding box center [312, 32] width 52 height 11
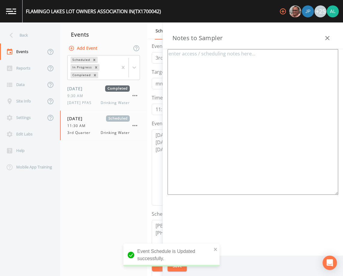
click at [333, 37] on div "Notes to Sampler" at bounding box center [253, 36] width 180 height 27
drag, startPoint x: 308, startPoint y: 37, endPoint x: 315, endPoint y: 37, distance: 7.2
click at [314, 37] on div "Notes to Sampler" at bounding box center [253, 36] width 180 height 27
click at [330, 37] on icon "button" at bounding box center [327, 38] width 7 height 7
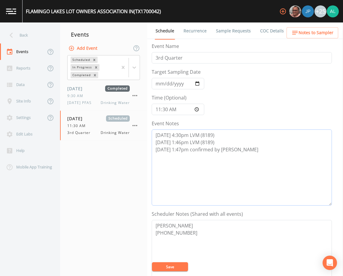
click at [240, 155] on textarea "[DATE] 4:30pm LVM (8189) [DATE] 1:46pm LVM (8189) [DATE] 1:47pm confirmed by [P…" at bounding box center [242, 168] width 180 height 76
click at [167, 268] on button "Save" at bounding box center [170, 267] width 36 height 9
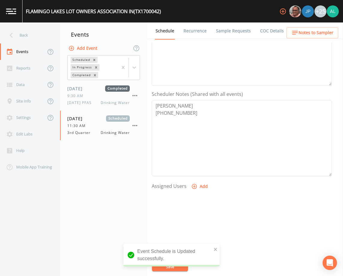
click at [205, 185] on button "Add" at bounding box center [200, 186] width 20 height 11
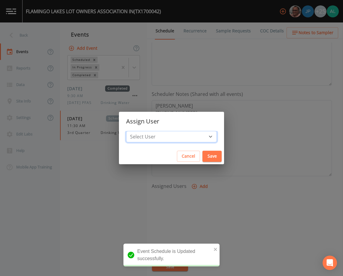
click at [154, 137] on select "Select User [PERSON_NAME] [PERSON_NAME] [PERSON_NAME] [PERSON_NAME] [PERSON_NAM…" at bounding box center [171, 136] width 91 height 11
select select "37eecc1f-c5fe-476e-b72b-30cfa15dcfe6"
click at [140, 131] on select "Select User [PERSON_NAME] [PERSON_NAME] [PERSON_NAME] [PERSON_NAME] [PERSON_NAM…" at bounding box center [171, 136] width 91 height 11
click at [204, 158] on button "Save" at bounding box center [211, 156] width 19 height 11
select select
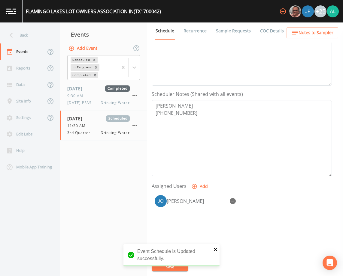
click at [216, 247] on button "close" at bounding box center [215, 249] width 4 height 7
click at [164, 272] on div "Event Schedule is Updated successfully." at bounding box center [171, 272] width 96 height 0
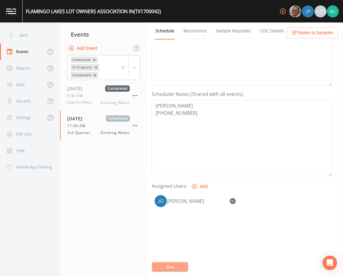
click at [164, 266] on button "Save" at bounding box center [170, 267] width 36 height 9
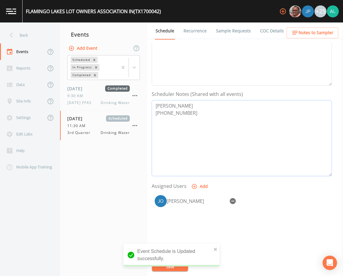
click at [200, 132] on textarea "[PERSON_NAME] [PHONE_NUMBER]" at bounding box center [242, 138] width 180 height 76
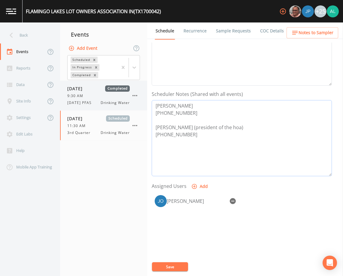
drag, startPoint x: 195, startPoint y: 116, endPoint x: 136, endPoint y: 98, distance: 61.8
click at [136, 98] on div "Back Events Reports Data Site Info Settings Edit Labs Help Mobile App Training …" at bounding box center [171, 150] width 343 height 254
type textarea "[PERSON_NAME] [PHONE_NUMBER] [PERSON_NAME] (president of the hoa) [PHONE_NUMBER]"
click at [176, 268] on button "Save" at bounding box center [170, 267] width 36 height 9
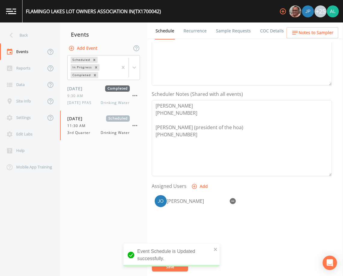
click at [301, 39] on link "Forms" at bounding box center [299, 31] width 14 height 17
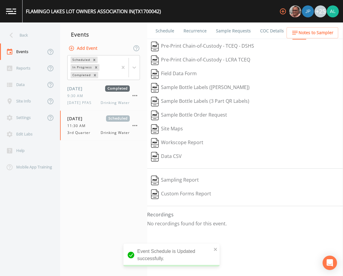
click at [306, 32] on span "Notes to Sampler" at bounding box center [315, 33] width 35 height 8
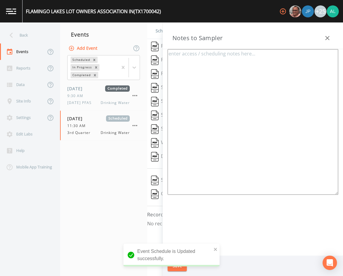
click at [222, 64] on textarea at bounding box center [252, 122] width 170 height 146
paste textarea "[PERSON_NAME] [PHONE_NUMBER]"
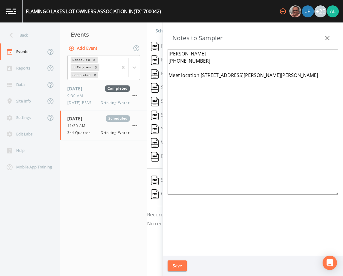
drag, startPoint x: 281, startPoint y: 74, endPoint x: 199, endPoint y: 76, distance: 82.0
click at [199, 76] on textarea "[PERSON_NAME] [PHONE_NUMBER] Meet location [STREET_ADDRESS][PERSON_NAME][PERSON…" at bounding box center [252, 122] width 170 height 146
click at [282, 77] on textarea "[PERSON_NAME] [PHONE_NUMBER] Meet location [STREET_ADDRESS][PERSON_NAME][PERSON…" at bounding box center [252, 122] width 170 height 146
type textarea "[PERSON_NAME] [PHONE_NUMBER] Meet location [STREET_ADDRESS][PERSON_NAME][PERSON…"
drag, startPoint x: 182, startPoint y: 260, endPoint x: 182, endPoint y: 268, distance: 8.1
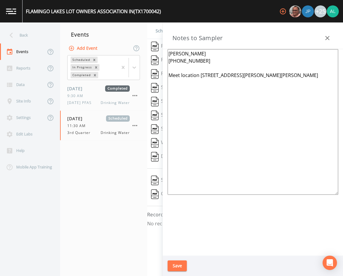
click at [182, 266] on div "Save" at bounding box center [253, 266] width 180 height 21
click at [182, 268] on button "Save" at bounding box center [176, 266] width 19 height 11
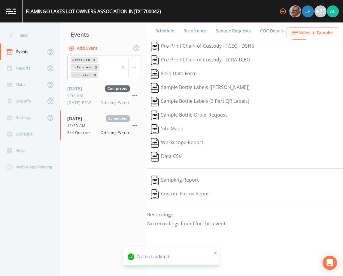
click at [163, 33] on link "Schedule" at bounding box center [165, 31] width 20 height 17
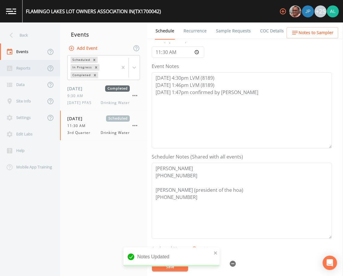
scroll to position [57, 0]
click at [27, 38] on div "Back" at bounding box center [27, 35] width 54 height 17
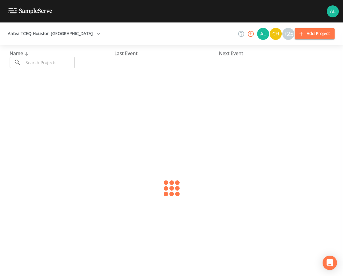
drag, startPoint x: 35, startPoint y: 59, endPoint x: 39, endPoint y: 66, distance: 7.8
click at [35, 59] on input "text" at bounding box center [48, 62] width 51 height 11
type input "1700042"
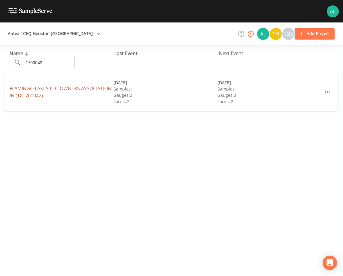
click at [25, 90] on link "FLAMINGO LAKES LOT OWNERS ASSOCIATION IN (TX1700042)" at bounding box center [61, 92] width 102 height 14
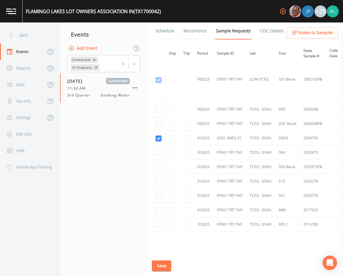
scroll to position [274, 0]
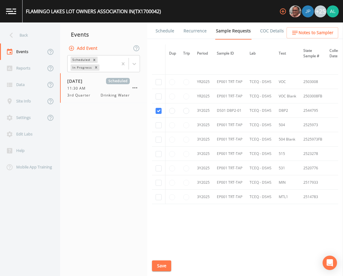
click at [160, 31] on link "Schedule" at bounding box center [165, 31] width 20 height 17
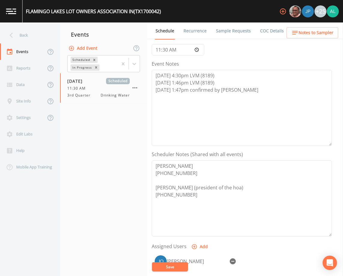
scroll to position [147, 0]
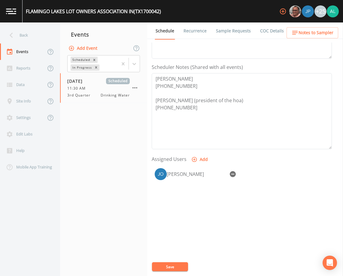
click at [301, 26] on link "Forms" at bounding box center [299, 31] width 14 height 17
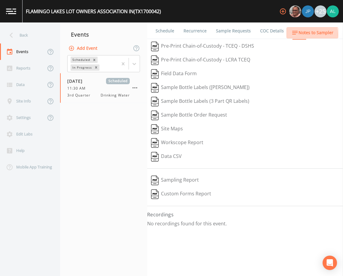
click at [300, 37] on button "Notes to Sampler" at bounding box center [312, 32] width 52 height 11
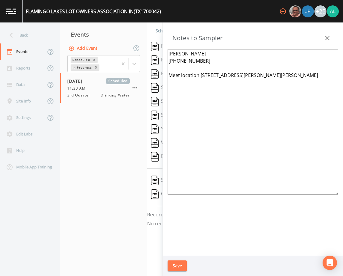
click at [325, 39] on icon "button" at bounding box center [327, 38] width 7 height 7
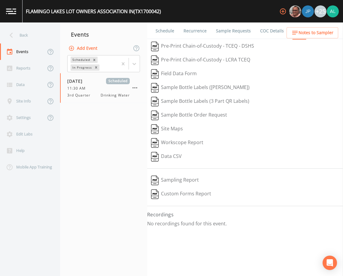
click at [171, 31] on link "Schedule" at bounding box center [165, 31] width 20 height 17
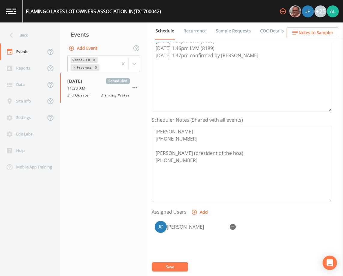
scroll to position [147, 0]
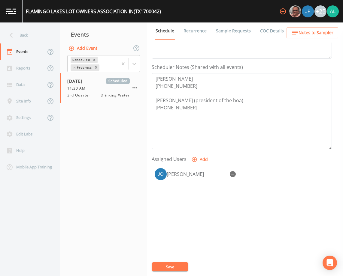
click at [178, 264] on button "Save" at bounding box center [170, 267] width 36 height 9
click at [179, 268] on button "Save" at bounding box center [170, 267] width 36 height 9
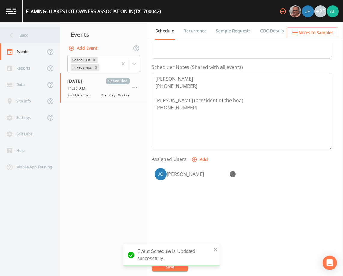
click at [17, 37] on div "Back" at bounding box center [27, 35] width 54 height 17
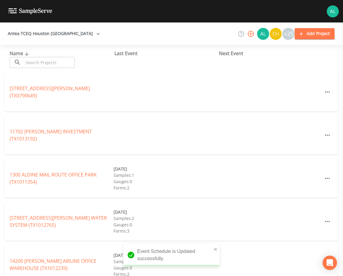
drag, startPoint x: 39, startPoint y: 72, endPoint x: 43, endPoint y: 67, distance: 6.2
click at [40, 71] on div "Name ​ ​ Last Event Next Event" at bounding box center [171, 59] width 343 height 28
click at [49, 59] on input "text" at bounding box center [48, 62] width 51 height 11
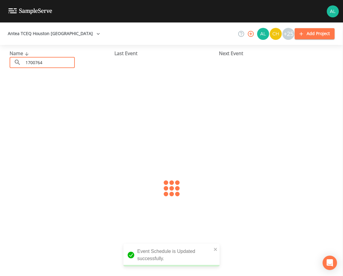
type input "1700764"
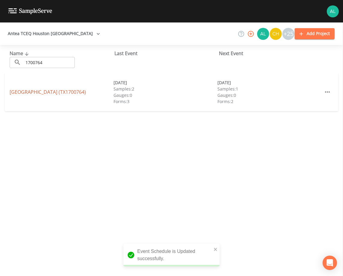
click at [35, 89] on link "[GEOGRAPHIC_DATA] (TX1700764)" at bounding box center [48, 92] width 76 height 7
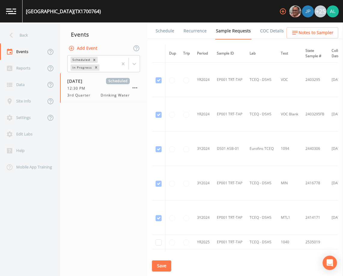
click at [165, 35] on link "Schedule" at bounding box center [165, 31] width 20 height 17
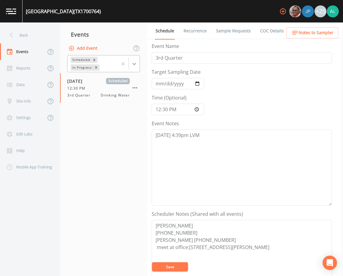
click at [131, 65] on div at bounding box center [134, 64] width 11 height 11
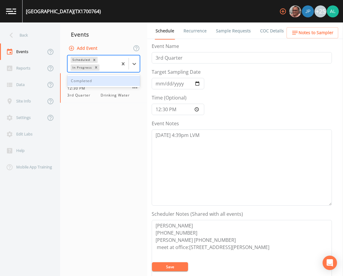
click at [113, 87] on div "Completed" at bounding box center [103, 81] width 73 height 13
click at [112, 83] on div "Completed" at bounding box center [103, 81] width 73 height 10
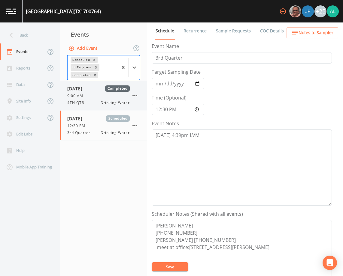
click at [102, 95] on div "9:00 AM" at bounding box center [98, 95] width 62 height 5
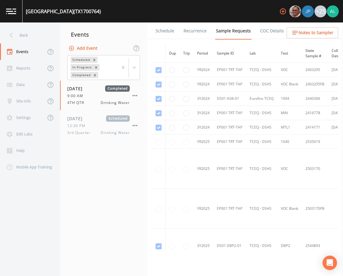
click at [165, 32] on link "Schedule" at bounding box center [165, 31] width 20 height 17
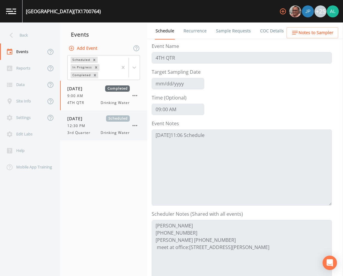
click at [121, 131] on span "Drinking Water" at bounding box center [115, 132] width 29 height 5
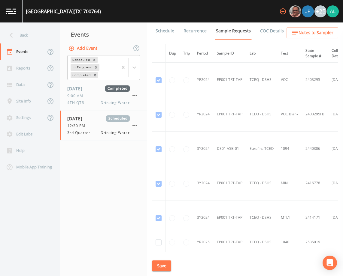
click at [163, 32] on link "Schedule" at bounding box center [165, 31] width 20 height 17
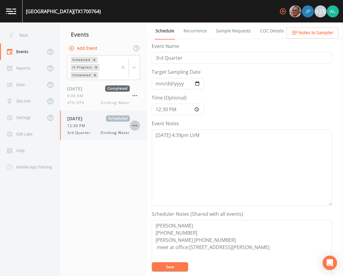
click at [139, 125] on button "button" at bounding box center [135, 126] width 10 height 10
click at [135, 276] on div at bounding box center [171, 276] width 343 height 0
click at [135, 95] on icon "button" at bounding box center [134, 95] width 7 height 7
click at [96, 276] on div at bounding box center [171, 276] width 343 height 0
click at [96, 75] on icon "Remove Completed" at bounding box center [95, 75] width 4 height 4
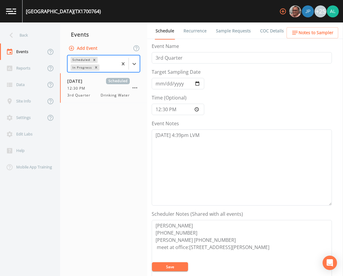
click at [115, 140] on nav "Events Add Event options Scheduled,In Progress, selected. Select is focused ,ty…" at bounding box center [103, 150] width 87 height 254
click at [218, 130] on textarea "[DATE] 4:39pm LVM" at bounding box center [242, 168] width 180 height 76
drag, startPoint x: 214, startPoint y: 140, endPoint x: 201, endPoint y: 141, distance: 12.9
click at [201, 141] on textarea "[DATE] 4:39pm LVM 5900 [DATE] 1:55pm LVM 5900 9/3" at bounding box center [242, 168] width 180 height 76
click at [200, 135] on textarea "[DATE] 4:39pm LVM 5407 [DATE] 1:55pm LVM 5407 9/3" at bounding box center [242, 168] width 180 height 76
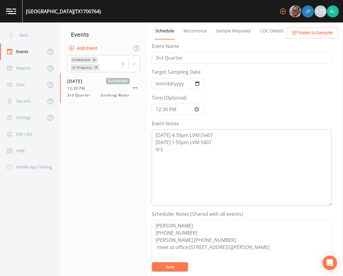
click at [199, 143] on textarea "[DATE] 4:39pm LVM (5407 [DATE] 1:55pm LVM 5407 9/3" at bounding box center [242, 168] width 180 height 76
click at [222, 144] on textarea "[DATE] 4:39pm LVM (5407 [DATE] 1:55pm LVM (5407 9/3" at bounding box center [242, 168] width 180 height 76
type textarea "[DATE] 4:39pm LVM (5407) [DATE] 1:55pm LVM (5407) 9/3"
drag, startPoint x: 228, startPoint y: 239, endPoint x: 152, endPoint y: 240, distance: 76.2
click at [152, 240] on textarea "[PERSON_NAME] [PHONE_NUMBER] [PERSON_NAME] [PHONE_NUMBER] meet at office:[STREE…" at bounding box center [242, 258] width 180 height 76
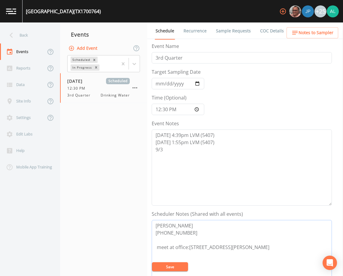
type textarea "[PERSON_NAME] [PHONE_NUMBER] meet at office:[STREET_ADDRESS][PERSON_NAME]"
click at [176, 266] on button "Save" at bounding box center [170, 267] width 36 height 9
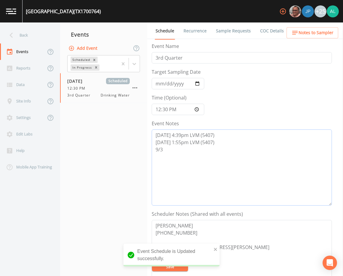
click at [177, 149] on textarea "[DATE] 4:39pm LVM (5407) [DATE] 1:55pm LVM (5407) 9/3" at bounding box center [242, 168] width 180 height 76
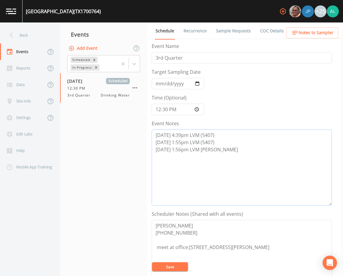
click at [187, 150] on textarea "[DATE] 4:39pm LVM (5407) [DATE] 1:55pm LVM (5407) [DATE] 1:56pm LVM [PERSON_NAM…" at bounding box center [242, 168] width 180 height 76
type textarea "[DATE] 4:39pm LVM (5407) [DATE] 1:55pm LVM (5407) [DATE] 1:56pm LVM w/ [PERSON_…"
click at [171, 268] on button "Save" at bounding box center [170, 267] width 36 height 9
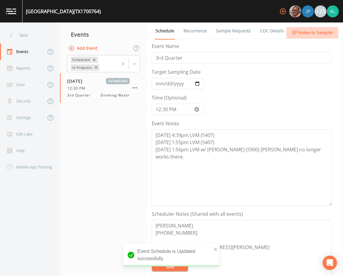
click at [297, 34] on icon "button" at bounding box center [294, 32] width 7 height 7
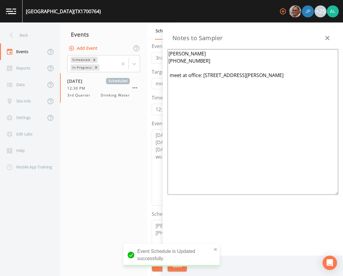
click at [325, 35] on icon "button" at bounding box center [327, 38] width 7 height 7
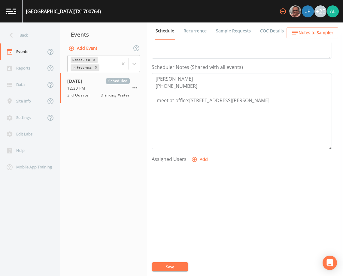
scroll to position [57, 0]
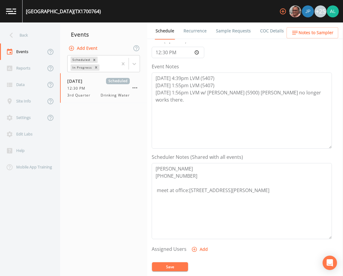
click at [176, 266] on button "Save" at bounding box center [170, 267] width 36 height 9
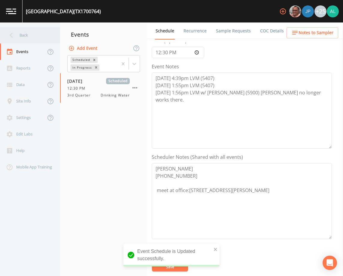
click at [23, 31] on div "Back" at bounding box center [27, 35] width 54 height 17
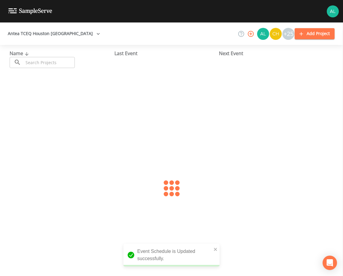
click at [35, 61] on input "text" at bounding box center [48, 62] width 51 height 11
type input "2290004"
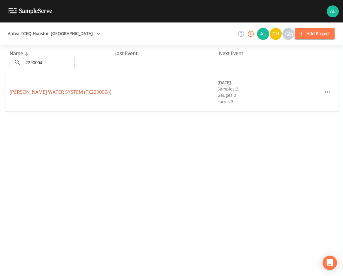
click at [25, 93] on link "[PERSON_NAME] WATER SYSTEM (TX2290004)" at bounding box center [61, 92] width 102 height 7
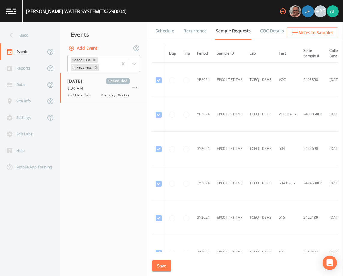
click at [302, 35] on span "Notes to Sampler" at bounding box center [315, 33] width 35 height 8
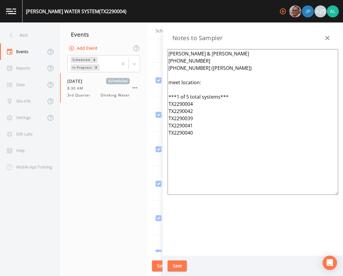
click at [208, 84] on textarea "[PERSON_NAME] & [PERSON_NAME] [PHONE_NUMBER] [PHONE_NUMBER] ([PERSON_NAME]) mee…" at bounding box center [252, 122] width 170 height 146
type textarea "[PERSON_NAME] & [PERSON_NAME] [PHONE_NUMBER] [PHONE_NUMBER] ([PERSON_NAME]) mee…"
click at [173, 260] on div "Save" at bounding box center [253, 266] width 180 height 21
click at [174, 265] on button "Save" at bounding box center [176, 266] width 19 height 11
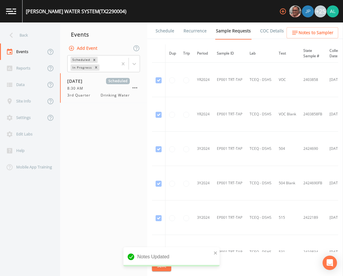
click at [173, 265] on div "Notes Updated" at bounding box center [171, 260] width 96 height 24
click at [167, 28] on link "Schedule" at bounding box center [165, 31] width 20 height 17
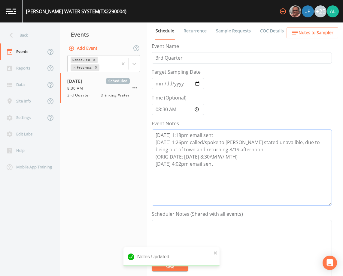
click at [223, 168] on textarea "[DATE] 1:18pm email sent [DATE] 1:26pm called/spoke to [PERSON_NAME] stated una…" at bounding box center [242, 168] width 180 height 76
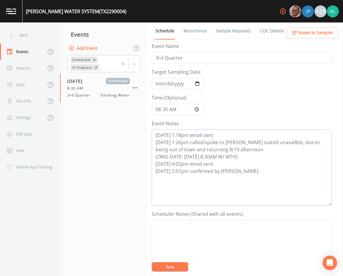
scroll to position [90, 0]
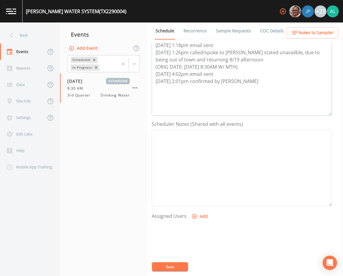
type textarea "[DATE] 1:18pm email sent [DATE] 1:26pm called/spoke to [PERSON_NAME] stated una…"
click at [199, 221] on button "Add" at bounding box center [200, 216] width 20 height 11
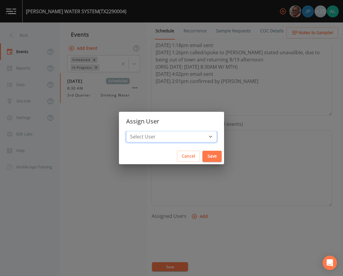
click at [160, 138] on select "Select User [PERSON_NAME] [PERSON_NAME] [PERSON_NAME] [PERSON_NAME] [PERSON_NAM…" at bounding box center [171, 136] width 91 height 11
select select "1051c3a1-6c84-4a22-a0dd-c999b59f2b39"
click at [140, 131] on select "Select User [PERSON_NAME] [PERSON_NAME] [PERSON_NAME] [PERSON_NAME] [PERSON_NAM…" at bounding box center [171, 136] width 91 height 11
click at [191, 163] on div "Cancel Save" at bounding box center [171, 157] width 105 height 16
click at [202, 159] on button "Save" at bounding box center [211, 156] width 19 height 11
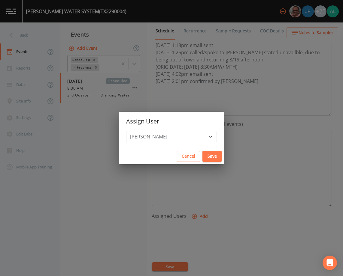
select select
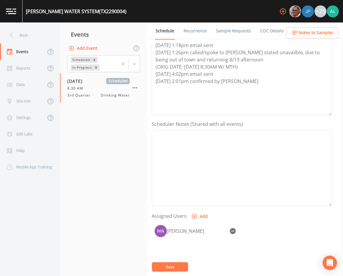
click at [177, 263] on button "Save" at bounding box center [170, 267] width 36 height 9
click at [291, 37] on button "Notes to Sampler" at bounding box center [312, 32] width 52 height 11
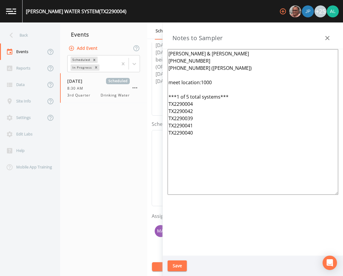
click at [175, 269] on button "Save" at bounding box center [176, 266] width 19 height 11
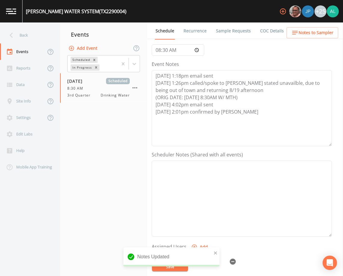
scroll to position [30, 0]
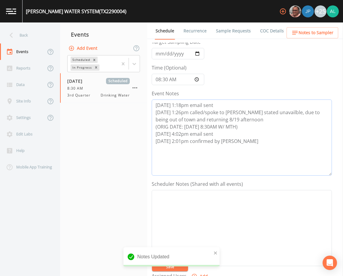
click at [250, 142] on textarea "[DATE] 1:18pm email sent [DATE] 1:26pm called/spoke to [PERSON_NAME] stated una…" at bounding box center [242, 138] width 180 height 76
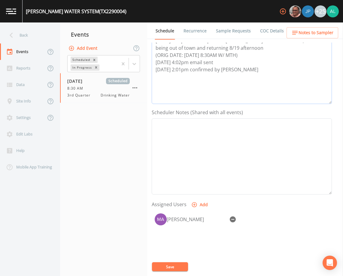
scroll to position [147, 0]
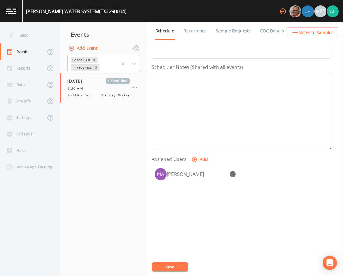
click at [178, 267] on button "Save" at bounding box center [170, 267] width 36 height 9
click at [303, 28] on button "Notes to Sampler" at bounding box center [312, 32] width 52 height 11
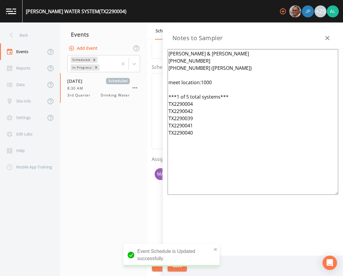
click at [226, 83] on textarea "[PERSON_NAME] & [PERSON_NAME] [PHONE_NUMBER] [PHONE_NUMBER] ([PERSON_NAME]) mee…" at bounding box center [252, 122] width 170 height 146
drag, startPoint x: 213, startPoint y: 82, endPoint x: 201, endPoint y: 80, distance: 12.7
click at [201, 80] on textarea "[PERSON_NAME] & [PERSON_NAME] [PHONE_NUMBER] [PHONE_NUMBER] ([PERSON_NAME]) mee…" at bounding box center [252, 122] width 170 height 146
paste textarea "[STREET_ADDRESS]"
type textarea "[PERSON_NAME] & [PERSON_NAME] [PHONE_NUMBER] [PHONE_NUMBER] ([PERSON_NAME]) mee…"
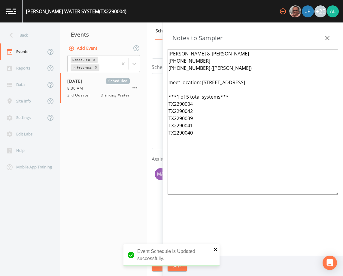
click at [214, 249] on icon "close" at bounding box center [215, 249] width 3 height 3
click at [179, 266] on div "[PERSON_NAME] WATER SYSTEM (TX2290004) +25 Back Events Reports Data Site Info S…" at bounding box center [171, 138] width 343 height 276
click at [179, 266] on button "Save" at bounding box center [176, 266] width 19 height 11
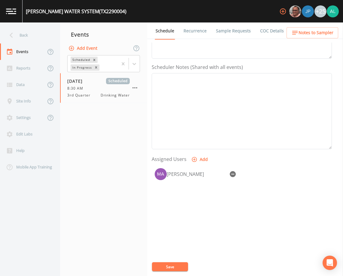
click at [184, 268] on button "Save" at bounding box center [170, 267] width 36 height 9
click at [214, 250] on icon "close" at bounding box center [215, 249] width 4 height 5
click at [171, 264] on button "Save" at bounding box center [170, 267] width 36 height 9
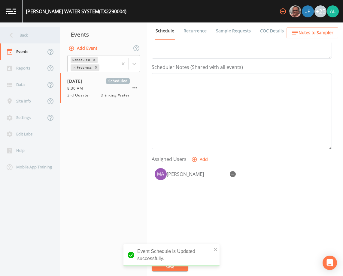
click at [35, 29] on div "Back" at bounding box center [27, 35] width 54 height 17
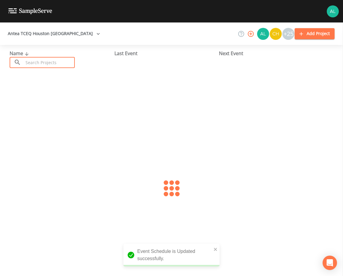
drag, startPoint x: 35, startPoint y: 29, endPoint x: 47, endPoint y: 65, distance: 38.2
click at [47, 65] on input "text" at bounding box center [48, 62] width 51 height 11
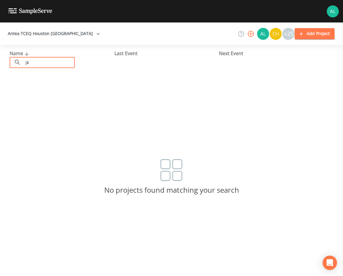
type input "j"
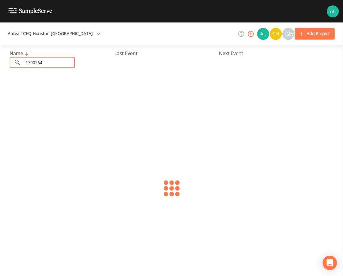
type input "1700764"
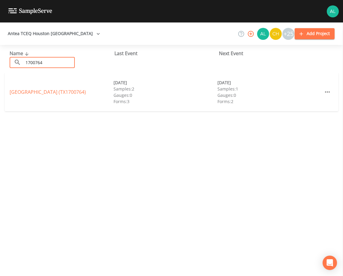
drag, startPoint x: 48, startPoint y: 66, endPoint x: 12, endPoint y: 64, distance: 36.4
click at [12, 64] on div "​ 1700764 ​" at bounding box center [42, 62] width 65 height 11
click at [23, 98] on div "[GEOGRAPHIC_DATA] (TX1700764) [DATE] Samples: 2 Gauges: 0 Forms: 3 [DATE] Sampl…" at bounding box center [171, 92] width 333 height 38
click at [26, 92] on link "[GEOGRAPHIC_DATA] (TX1700764)" at bounding box center [48, 92] width 76 height 7
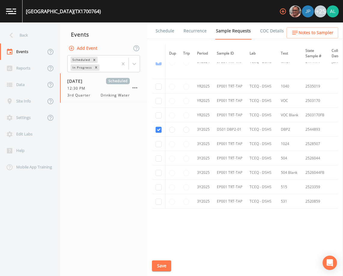
scroll to position [162, 0]
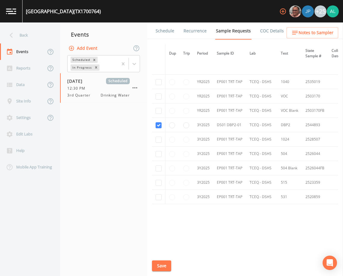
click at [167, 30] on link "Schedule" at bounding box center [165, 31] width 20 height 17
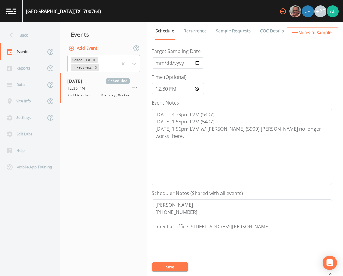
scroll to position [30, 0]
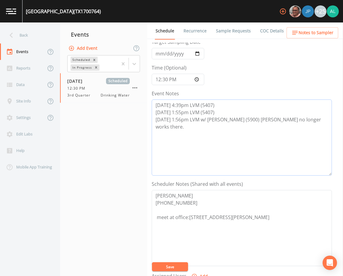
click at [299, 124] on textarea "[DATE] 4:39pm LVM (5407) [DATE] 1:55pm LVM (5407) [DATE] 1:56pm LVM w/ [PERSON_…" at bounding box center [242, 138] width 180 height 76
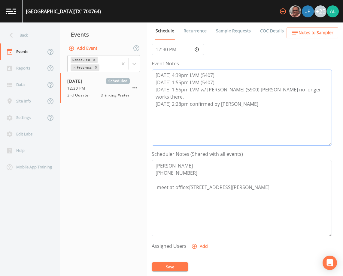
type textarea "[DATE] 4:39pm LVM (5407) [DATE] 1:55pm LVM (5407) [DATE] 1:56pm LVM w/ [PERSON_…"
click at [194, 245] on icon "button" at bounding box center [194, 246] width 5 height 5
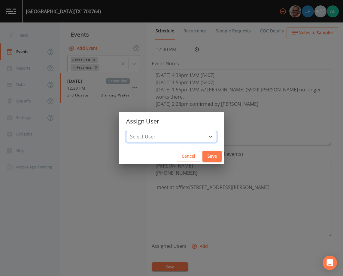
click at [149, 139] on select "Select User [PERSON_NAME] [PERSON_NAME] [PERSON_NAME] [PERSON_NAME] [PERSON_NAM…" at bounding box center [171, 136] width 91 height 11
click at [140, 131] on select "Select User [PERSON_NAME] [PERSON_NAME] [PERSON_NAME] [PERSON_NAME] [PERSON_NAM…" at bounding box center [171, 136] width 91 height 11
drag, startPoint x: 177, startPoint y: 137, endPoint x: 176, endPoint y: 131, distance: 6.2
click at [177, 137] on select "Select User [PERSON_NAME] [PERSON_NAME] [PERSON_NAME] [PERSON_NAME] [PERSON_NAM…" at bounding box center [171, 136] width 91 height 11
select select "37eecc1f-c5fe-476e-b72b-30cfa15dcfe6"
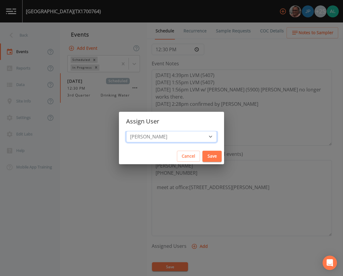
click at [140, 131] on select "Select User [PERSON_NAME] [PERSON_NAME] [PERSON_NAME] [PERSON_NAME] [PERSON_NAM…" at bounding box center [171, 136] width 91 height 11
click at [204, 153] on button "Save" at bounding box center [211, 156] width 19 height 11
select select
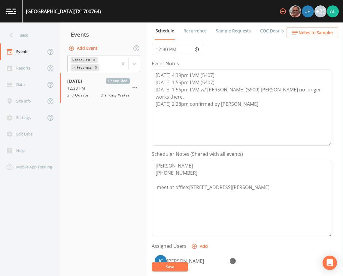
click at [178, 264] on button "Save" at bounding box center [170, 267] width 36 height 9
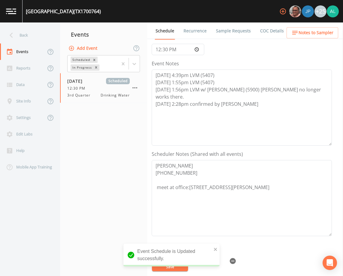
click at [306, 32] on span "Notes to Sampler" at bounding box center [315, 33] width 35 height 8
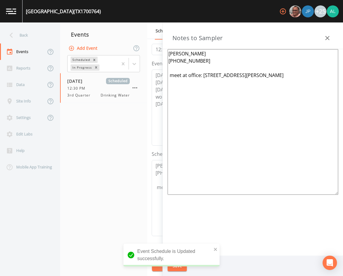
drag, startPoint x: 212, startPoint y: 56, endPoint x: 179, endPoint y: 53, distance: 32.2
click at [179, 53] on textarea "[PERSON_NAME] [PHONE_NUMBER] meet at office: [STREET_ADDRESS][PERSON_NAME]" at bounding box center [252, 122] width 170 height 146
drag, startPoint x: 202, startPoint y: 61, endPoint x: 150, endPoint y: 77, distance: 54.5
click at [167, 56] on textarea "[PERSON_NAME] [PHONE_NUMBER] meet at office: [STREET_ADDRESS][PERSON_NAME]" at bounding box center [252, 122] width 170 height 146
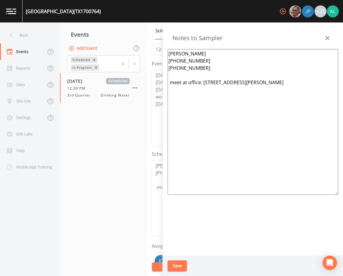
click at [201, 68] on textarea "[PERSON_NAME] [PHONE_NUMBER] [PHONE_NUMBER] meet at office: [STREET_ADDRESS][PE…" at bounding box center [252, 122] width 170 height 146
drag, startPoint x: 288, startPoint y: 87, endPoint x: 128, endPoint y: 50, distance: 163.3
click at [128, 50] on div "Back Events Reports Data Site Info Settings Edit Labs Help Mobile App Training …" at bounding box center [171, 150] width 343 height 254
click at [196, 66] on textarea "[PERSON_NAME] [PHONE_NUMBER] [PHONE_NUMBER] (cell) meet at office: [STREET_ADDR…" at bounding box center [252, 122] width 170 height 146
drag, startPoint x: 225, startPoint y: 69, endPoint x: 153, endPoint y: 48, distance: 75.5
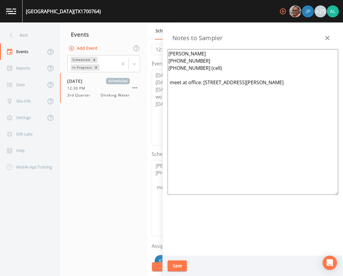
click at [153, 48] on div "Back Events Reports Data Site Info Settings Edit Labs Help Mobile App Training …" at bounding box center [171, 150] width 343 height 254
type textarea "[PERSON_NAME] [PHONE_NUMBER] [PHONE_NUMBER] (cell) meet at office: [STREET_ADDR…"
click at [181, 261] on button "Save" at bounding box center [176, 266] width 19 height 11
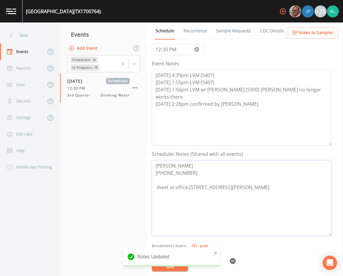
drag, startPoint x: 188, startPoint y: 177, endPoint x: 146, endPoint y: 158, distance: 45.5
click at [146, 158] on div "Back Events Reports Data Site Info Settings Edit Labs Help Mobile App Training …" at bounding box center [171, 150] width 343 height 254
paste textarea "[PERSON_NAME] [PHONE_NUMBER] [PHONE_NUMBER] (cell)"
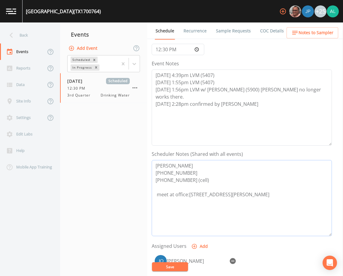
type textarea "[PERSON_NAME] [PHONE_NUMBER] [PHONE_NUMBER] (cell) meet at office:[STREET_ADDRE…"
click at [312, 36] on span "Notes to Sampler" at bounding box center [315, 33] width 35 height 8
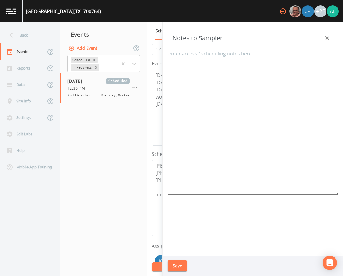
type textarea "[PERSON_NAME] [PHONE_NUMBER] [PHONE_NUMBER] (cell) meet at office: [STREET_ADDR…"
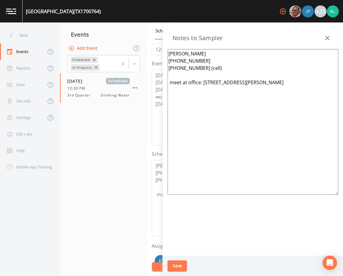
drag, startPoint x: 284, startPoint y: 83, endPoint x: 204, endPoint y: 83, distance: 80.1
click at [204, 83] on textarea "[PERSON_NAME] [PHONE_NUMBER] [PHONE_NUMBER] (cell) meet at office: [STREET_ADDR…" at bounding box center [252, 122] width 170 height 146
click at [176, 266] on button "Save" at bounding box center [176, 266] width 19 height 11
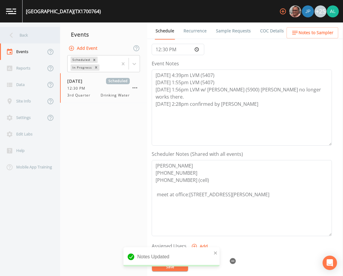
click at [20, 32] on div "Back" at bounding box center [27, 35] width 54 height 17
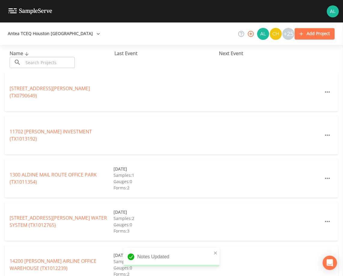
click at [39, 59] on input "text" at bounding box center [48, 62] width 51 height 11
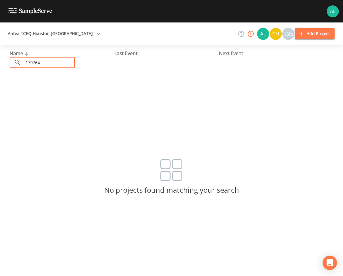
click at [35, 63] on input "170764" at bounding box center [48, 62] width 51 height 11
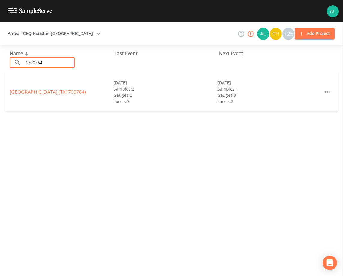
type input "1700764"
click at [38, 90] on link "[GEOGRAPHIC_DATA] (TX1700764)" at bounding box center [48, 92] width 76 height 7
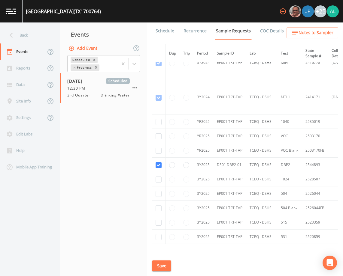
scroll to position [162, 0]
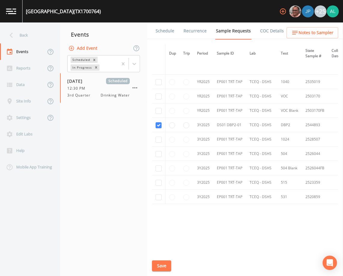
click at [173, 32] on link "Schedule" at bounding box center [165, 31] width 20 height 17
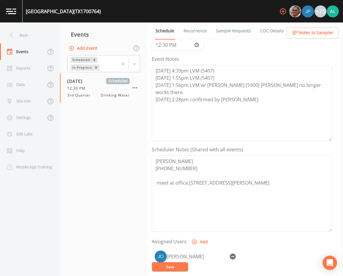
scroll to position [147, 0]
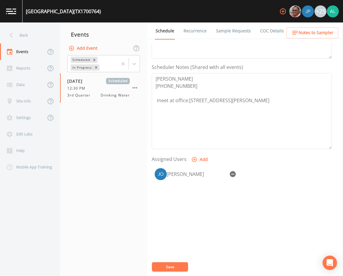
click at [301, 31] on span "Notes to Sampler" at bounding box center [315, 33] width 35 height 8
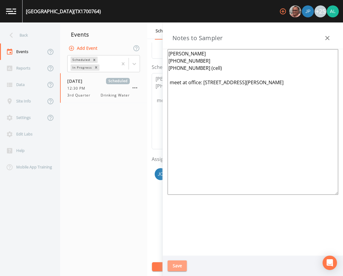
click at [178, 263] on button "Save" at bounding box center [176, 266] width 19 height 11
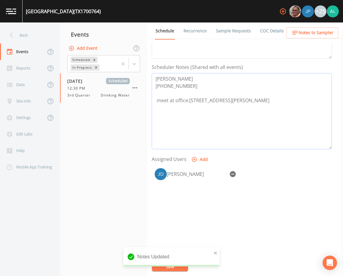
click at [186, 90] on textarea "[PERSON_NAME] [PHONE_NUMBER] meet at office:[STREET_ADDRESS][PERSON_NAME]" at bounding box center [242, 111] width 180 height 76
paste textarea "[EMAIL_ADDRESS][DOMAIN_NAME]"
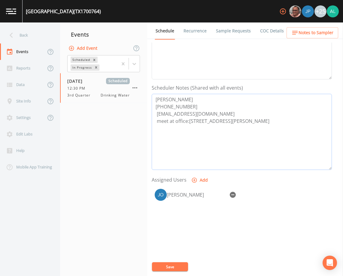
scroll to position [117, 0]
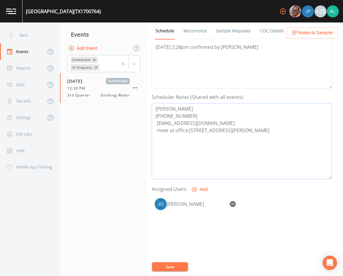
click at [157, 125] on textarea "[PERSON_NAME] [PHONE_NUMBER] [EMAIL_ADDRESS][DOMAIN_NAME] meet at office:[STREE…" at bounding box center [242, 141] width 180 height 76
click at [157, 139] on textarea "[PERSON_NAME] [PHONE_NUMBER] [EMAIL_ADDRESS][DOMAIN_NAME] meet at office:[STREE…" at bounding box center [242, 141] width 180 height 76
type textarea "[PERSON_NAME] [PHONE_NUMBER] [EMAIL_ADDRESS][DOMAIN_NAME] meet at office:[STREE…"
click at [176, 264] on button "Save" at bounding box center [170, 267] width 36 height 9
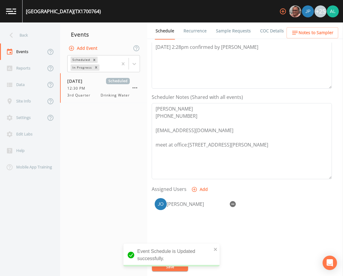
scroll to position [87, 0]
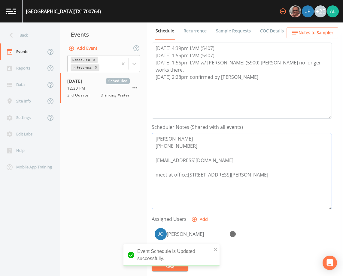
drag, startPoint x: 259, startPoint y: 177, endPoint x: 188, endPoint y: 176, distance: 71.1
click at [188, 176] on textarea "[PERSON_NAME] [PHONE_NUMBER] [EMAIL_ADDRESS][DOMAIN_NAME] meet at office:[STREE…" at bounding box center [242, 171] width 180 height 76
click at [297, 33] on icon "button" at bounding box center [294, 33] width 5 height 4
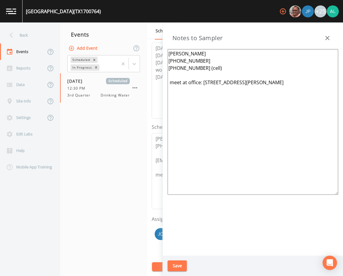
drag, startPoint x: 275, startPoint y: 83, endPoint x: 235, endPoint y: 84, distance: 39.9
click at [235, 84] on textarea "[PERSON_NAME] [PHONE_NUMBER] [PHONE_NUMBER] (cell) meet at office: [STREET_ADDR…" at bounding box center [252, 122] width 170 height 146
drag, startPoint x: 296, startPoint y: 95, endPoint x: 296, endPoint y: 84, distance: 11.1
click at [296, 95] on textarea "[PERSON_NAME] [PHONE_NUMBER] [PHONE_NUMBER] (cell) meet at office: [STREET_ADDR…" at bounding box center [252, 122] width 170 height 146
drag, startPoint x: 296, startPoint y: 84, endPoint x: 202, endPoint y: 84, distance: 94.0
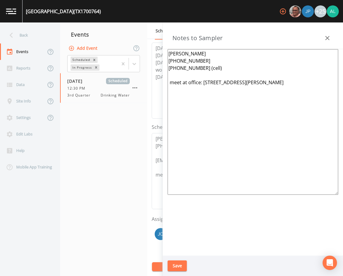
click at [202, 84] on textarea "[PERSON_NAME] [PHONE_NUMBER] [PHONE_NUMBER] (cell) meet at office: [STREET_ADDR…" at bounding box center [252, 122] width 170 height 146
paste textarea "lub [GEOGRAPHIC_DATA][PERSON_NAME]"
drag, startPoint x: 290, startPoint y: 84, endPoint x: 204, endPoint y: 84, distance: 86.4
click at [204, 84] on textarea "[PERSON_NAME] [PHONE_NUMBER] [PHONE_NUMBER] (cell) meet at office: [STREET_ADDR…" at bounding box center [252, 122] width 170 height 146
type textarea "[PERSON_NAME] [PHONE_NUMBER] [PHONE_NUMBER] (cell) meet at office: [STREET_ADDR…"
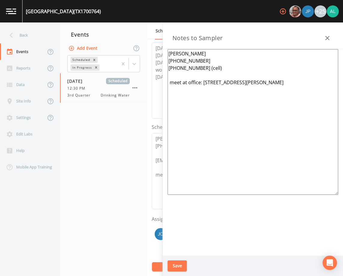
click at [174, 264] on button "Save" at bounding box center [176, 266] width 19 height 11
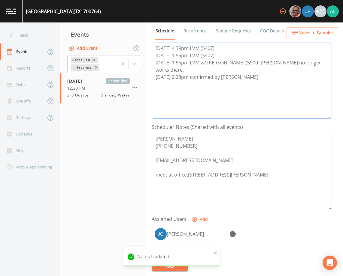
click at [250, 76] on textarea "[DATE] 4:39pm LVM (5407) [DATE] 1:55pm LVM (5407) [DATE] 1:56pm LVM w/ [PERSON_…" at bounding box center [242, 81] width 180 height 76
type textarea "[DATE] 4:39pm LVM (5407) [DATE] 1:55pm LVM (5407) [DATE] 1:56pm LVM w/ [PERSON_…"
click at [176, 269] on button "Save" at bounding box center [170, 267] width 36 height 9
click at [171, 267] on button "Save" at bounding box center [170, 267] width 36 height 9
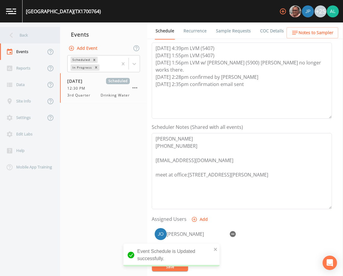
click at [29, 37] on div "Back" at bounding box center [27, 35] width 54 height 17
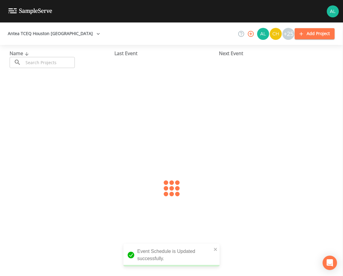
click at [64, 59] on input "text" at bounding box center [48, 62] width 51 height 11
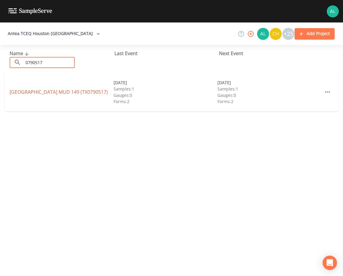
type input "0790517"
click at [28, 90] on link "[GEOGRAPHIC_DATA] 149 (TX0790517)" at bounding box center [59, 92] width 98 height 7
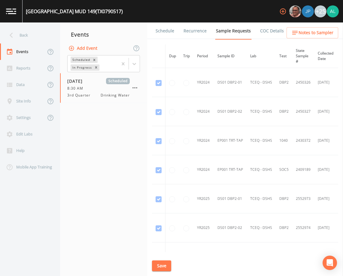
click at [167, 25] on link "Schedule" at bounding box center [165, 31] width 20 height 17
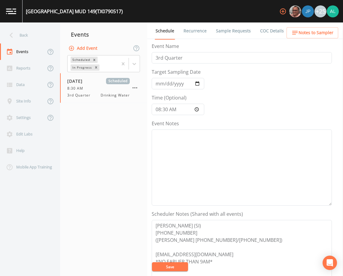
scroll to position [90, 0]
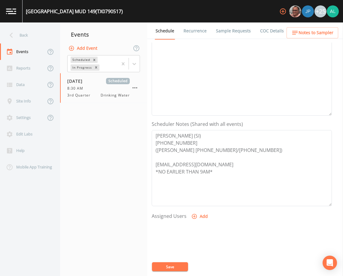
click at [312, 20] on div "+25" at bounding box center [308, 11] width 62 height 23
click at [311, 29] on button "Notes to Sampler" at bounding box center [312, 32] width 52 height 11
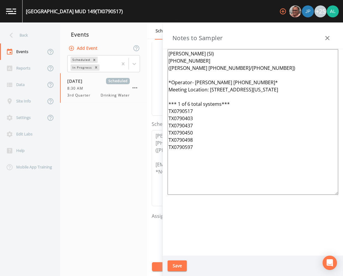
click at [171, 268] on button "Save" at bounding box center [176, 266] width 19 height 11
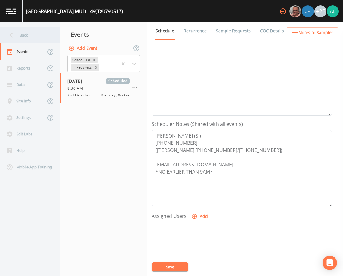
click at [36, 36] on div "Back" at bounding box center [27, 35] width 54 height 17
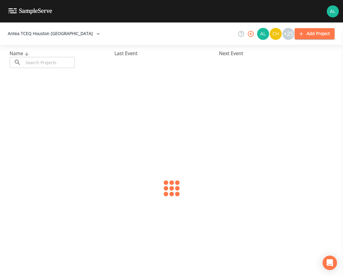
click at [52, 57] on div "Name ​ ​" at bounding box center [62, 59] width 105 height 18
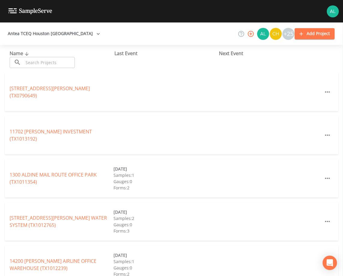
click at [51, 63] on input "text" at bounding box center [48, 62] width 51 height 11
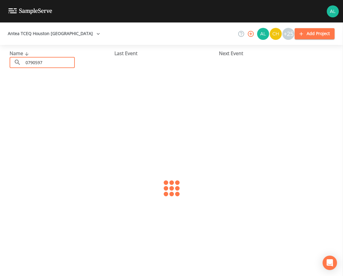
type input "0790597"
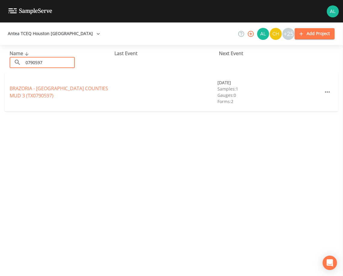
click at [10, 92] on div "[GEOGRAPHIC_DATA] - [GEOGRAPHIC_DATA] 3 (TX0790597)" at bounding box center [62, 92] width 104 height 14
click at [12, 92] on div "[GEOGRAPHIC_DATA] - [GEOGRAPHIC_DATA] 3 (TX0790597)" at bounding box center [62, 92] width 104 height 14
click at [12, 89] on link "[GEOGRAPHIC_DATA] - [GEOGRAPHIC_DATA] 3 (TX0790597)" at bounding box center [59, 92] width 98 height 14
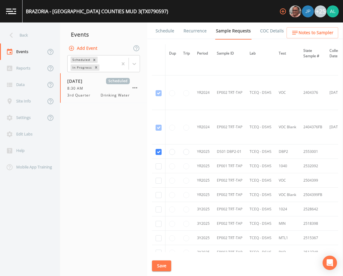
scroll to position [58, 0]
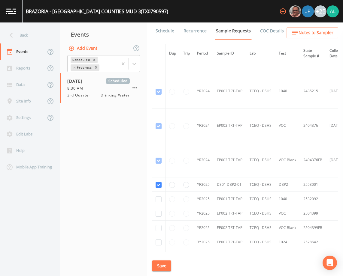
click at [167, 30] on link "Schedule" at bounding box center [165, 31] width 20 height 17
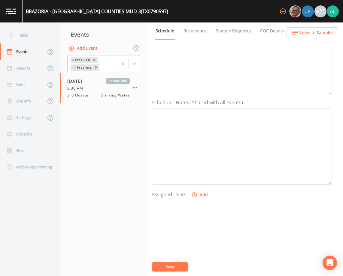
scroll to position [120, 0]
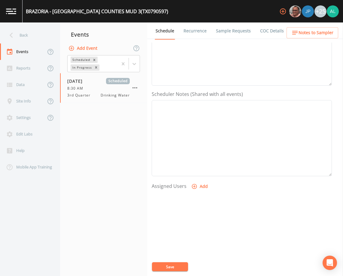
click at [302, 31] on span "Notes to Sampler" at bounding box center [315, 33] width 35 height 8
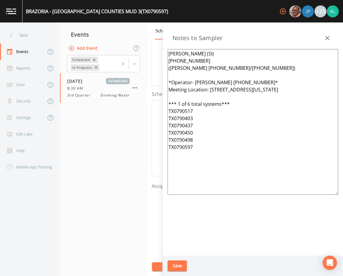
click at [177, 261] on div "Save" at bounding box center [253, 266] width 180 height 21
click at [176, 264] on button "Save" at bounding box center [176, 266] width 19 height 11
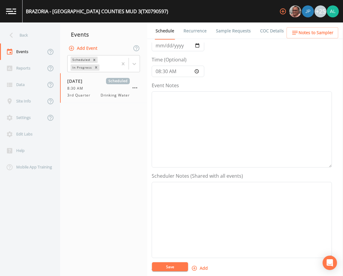
scroll to position [90, 0]
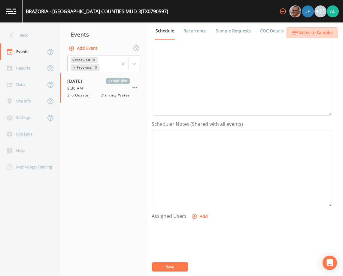
click at [296, 37] on button "Notes to Sampler" at bounding box center [312, 32] width 52 height 11
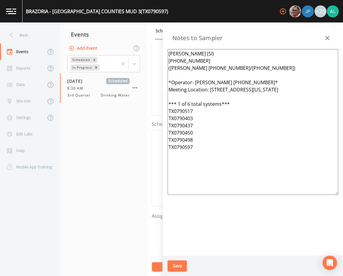
click at [322, 34] on div at bounding box center [327, 38] width 12 height 12
click at [324, 36] on icon "button" at bounding box center [327, 38] width 7 height 7
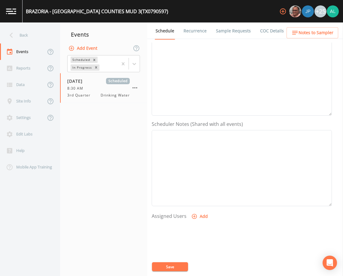
click at [309, 30] on span "Notes to Sampler" at bounding box center [315, 33] width 35 height 8
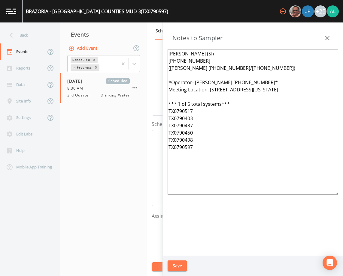
drag, startPoint x: 315, startPoint y: 89, endPoint x: 210, endPoint y: 91, distance: 104.8
click at [210, 91] on textarea "[PERSON_NAME] (SI) [PHONE_NUMBER] ([PERSON_NAME] [PHONE_NUMBER]/[PHONE_NUMBER])…" at bounding box center [252, 122] width 170 height 146
paste textarea "[STREET_ADDRESS]"
type textarea "[PERSON_NAME] (SI) [PHONE_NUMBER] ([PERSON_NAME] [PHONE_NUMBER]/[PHONE_NUMBER])…"
click at [176, 270] on button "Save" at bounding box center [176, 266] width 19 height 11
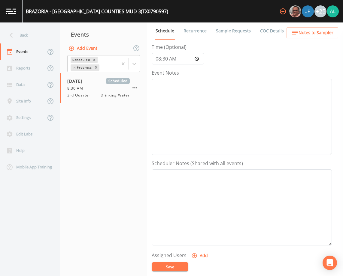
scroll to position [0, 0]
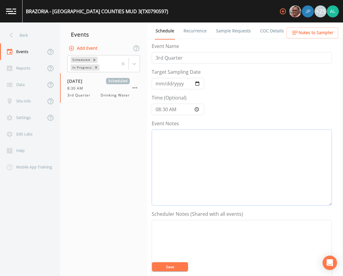
drag, startPoint x: 170, startPoint y: 145, endPoint x: 200, endPoint y: 140, distance: 29.8
click at [169, 146] on textarea "Event Notes" at bounding box center [242, 168] width 180 height 76
type textarea "[DATE] 2:52pm email sent"
click at [165, 263] on button "Save" at bounding box center [170, 267] width 36 height 9
click at [179, 269] on button "Save" at bounding box center [170, 267] width 36 height 9
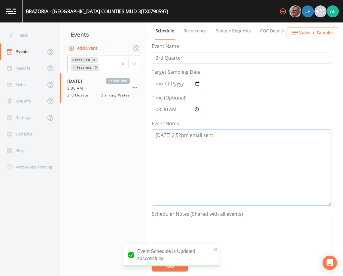
click at [216, 140] on textarea "[DATE] 2:52pm email sent" at bounding box center [242, 168] width 180 height 76
click at [165, 270] on button "Save" at bounding box center [170, 267] width 36 height 9
click at [164, 270] on button "Save" at bounding box center [170, 267] width 36 height 9
click at [180, 264] on button "Save" at bounding box center [170, 267] width 36 height 9
drag, startPoint x: 218, startPoint y: 141, endPoint x: 97, endPoint y: 140, distance: 121.3
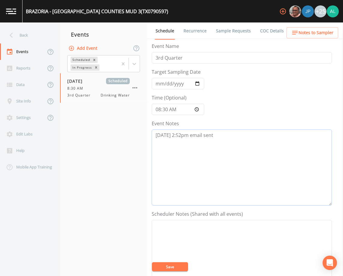
click at [97, 140] on div "Back Events Reports Data Site Info Settings Edit Labs Help Mobile App Training …" at bounding box center [171, 150] width 343 height 254
click at [183, 268] on button "Save" at bounding box center [170, 267] width 36 height 9
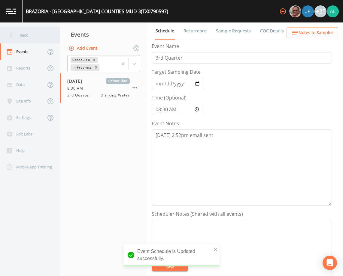
click at [33, 37] on div "Back" at bounding box center [27, 35] width 54 height 17
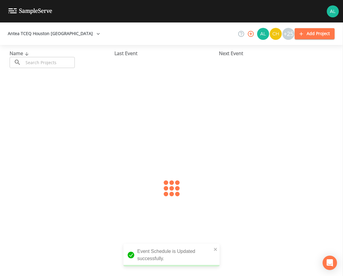
click at [37, 58] on input "text" at bounding box center [48, 62] width 51 height 11
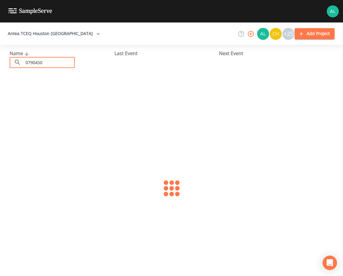
type input "0790450"
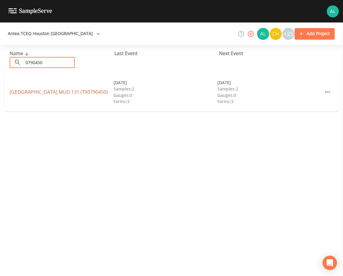
click at [32, 92] on link "[GEOGRAPHIC_DATA] (TX0790450)" at bounding box center [59, 92] width 98 height 7
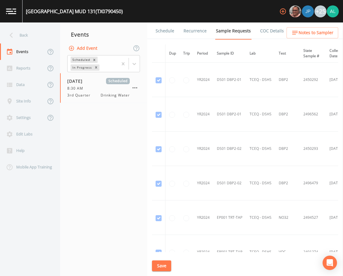
click at [166, 30] on link "Schedule" at bounding box center [165, 31] width 20 height 17
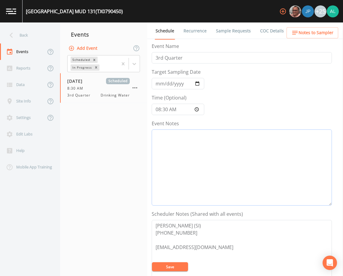
click at [170, 149] on textarea "Event Notes" at bounding box center [242, 168] width 180 height 76
paste textarea "[DATE] 2:52pm email sent"
type textarea "[DATE] 2:52pm email sent"
click at [158, 265] on button "Save" at bounding box center [170, 267] width 36 height 9
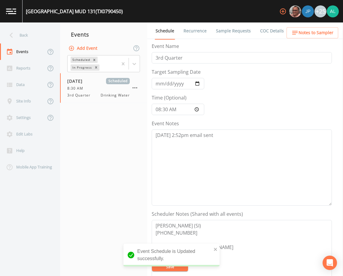
click at [25, 35] on div "Back" at bounding box center [27, 35] width 54 height 17
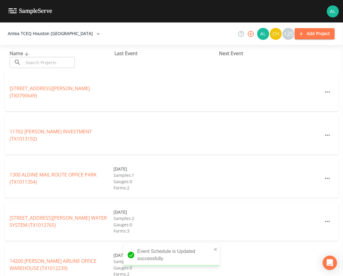
click at [37, 62] on input "text" at bounding box center [48, 62] width 51 height 11
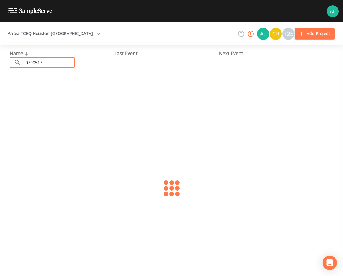
type input "0790517"
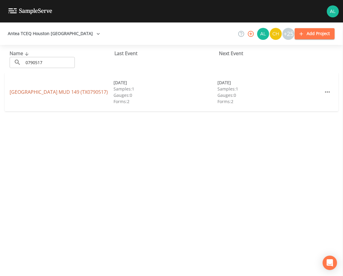
click at [22, 94] on link "[GEOGRAPHIC_DATA] 149 (TX0790517)" at bounding box center [59, 92] width 98 height 7
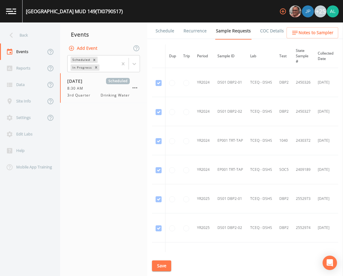
click at [169, 35] on link "Schedule" at bounding box center [165, 31] width 20 height 17
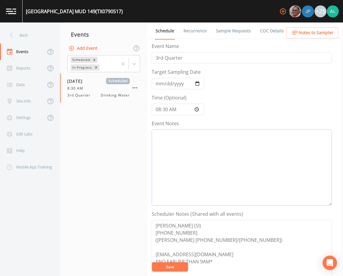
click at [195, 165] on textarea "Event Notes" at bounding box center [242, 168] width 180 height 76
click at [196, 136] on textarea "Event Notes" at bounding box center [242, 168] width 180 height 76
paste textarea "[DATE] 2:52pm email sent"
type textarea "[DATE] 2:52pm email sent"
click at [169, 267] on button "Save" at bounding box center [170, 267] width 36 height 9
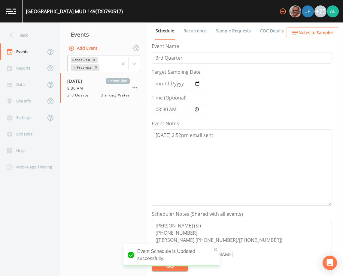
click at [231, 27] on link "Sample Requests" at bounding box center [233, 31] width 37 height 17
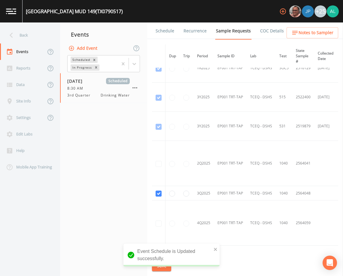
scroll to position [320, 0]
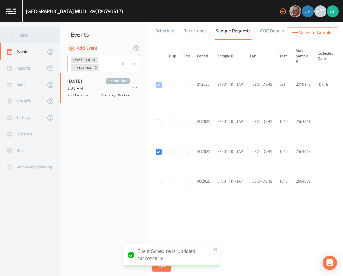
click at [39, 35] on div "Back" at bounding box center [27, 35] width 54 height 17
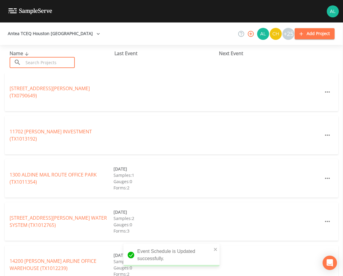
click at [45, 67] on input "text" at bounding box center [48, 62] width 51 height 11
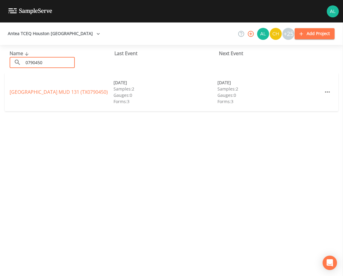
type input "0790450"
click at [54, 96] on div "[GEOGRAPHIC_DATA] (TX0790450) [DATE] Samples: 2 Gauges: 0 Forms: 3 [DATE] Sampl…" at bounding box center [171, 92] width 333 height 38
click at [55, 92] on link "[GEOGRAPHIC_DATA] (TX0790450)" at bounding box center [59, 92] width 98 height 7
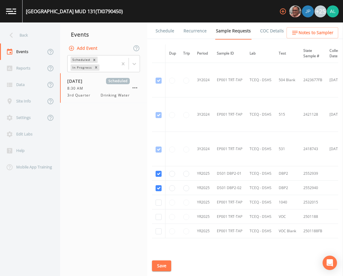
scroll to position [312, 0]
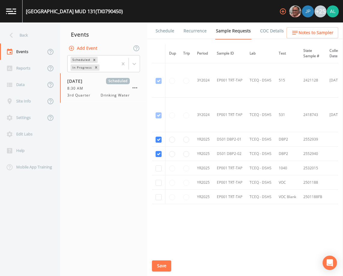
click at [157, 25] on link "Schedule" at bounding box center [165, 31] width 20 height 17
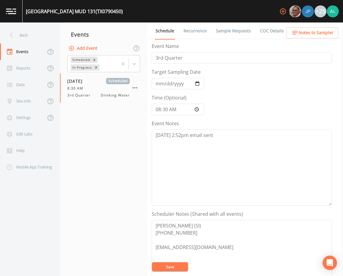
click at [222, 30] on link "Sample Requests" at bounding box center [233, 31] width 37 height 17
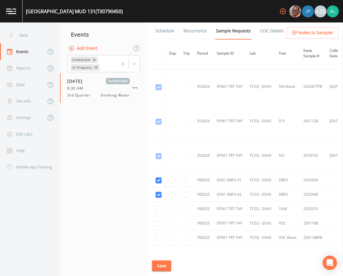
scroll to position [312, 0]
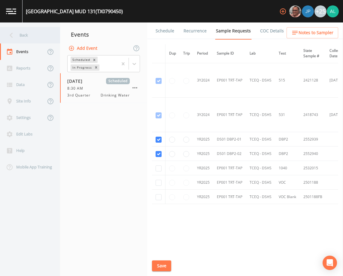
click at [32, 31] on div "Back" at bounding box center [27, 35] width 54 height 17
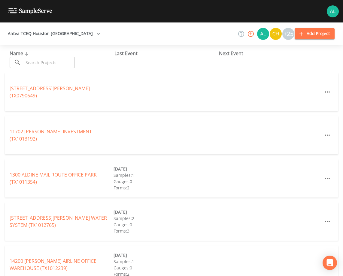
click at [48, 56] on div "Name ​ ​" at bounding box center [62, 59] width 105 height 18
drag, startPoint x: 49, startPoint y: 62, endPoint x: 50, endPoint y: 65, distance: 3.4
click at [49, 62] on input "text" at bounding box center [48, 62] width 51 height 11
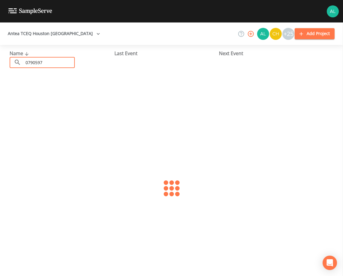
type input "0790597"
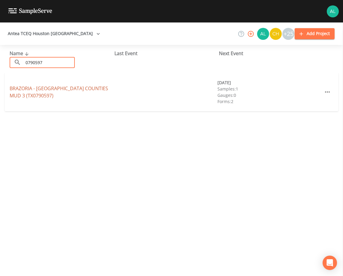
click at [31, 88] on link "[GEOGRAPHIC_DATA] - [GEOGRAPHIC_DATA] 3 (TX0790597)" at bounding box center [59, 92] width 98 height 14
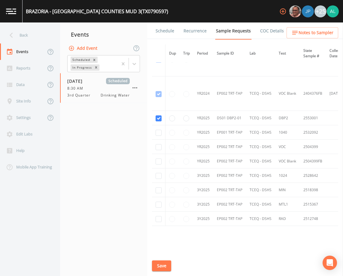
scroll to position [148, 0]
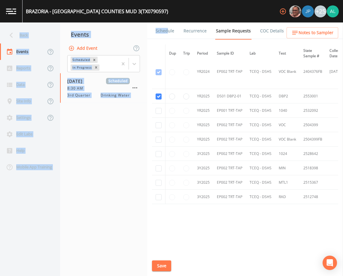
click at [166, 23] on div "BRAZORIA - [GEOGRAPHIC_DATA] MUD 3 (TX0790597) +25 Back Events Reports Data Sit…" at bounding box center [171, 138] width 343 height 276
drag, startPoint x: 166, startPoint y: 23, endPoint x: 165, endPoint y: 31, distance: 8.8
click at [165, 31] on link "Schedule" at bounding box center [165, 31] width 20 height 17
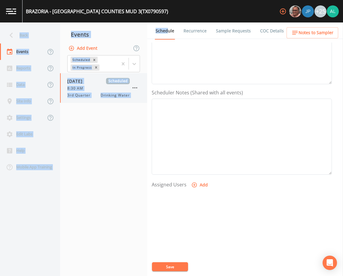
scroll to position [147, 0]
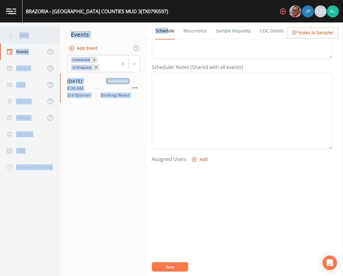
click at [37, 38] on div "Back" at bounding box center [27, 35] width 54 height 17
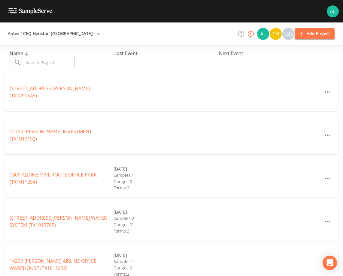
click at [41, 62] on input "text" at bounding box center [48, 62] width 51 height 11
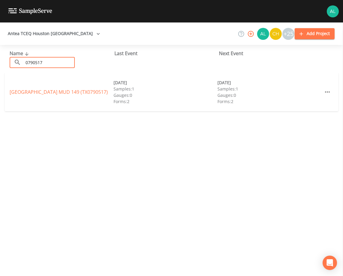
type input "0790517"
click at [16, 92] on link "[GEOGRAPHIC_DATA] 149 (TX0790517)" at bounding box center [59, 92] width 98 height 7
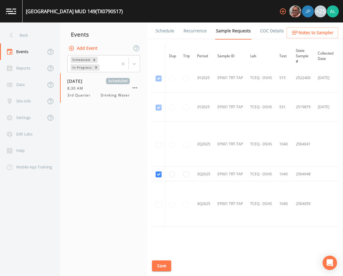
scroll to position [320, 0]
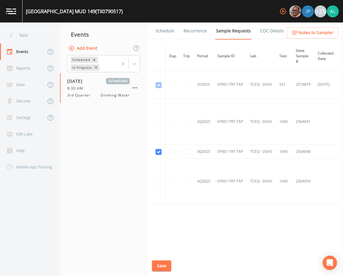
click at [166, 37] on link "Schedule" at bounding box center [165, 31] width 20 height 17
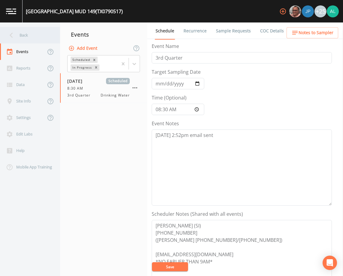
click at [26, 34] on div "Back" at bounding box center [27, 35] width 54 height 17
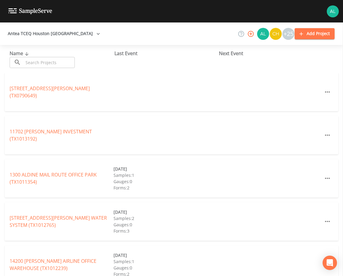
click at [27, 62] on input "text" at bounding box center [48, 62] width 51 height 11
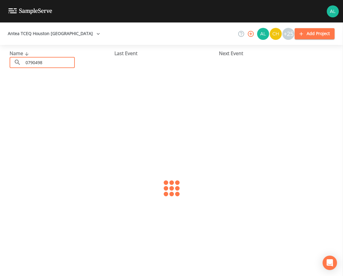
type input "0790498"
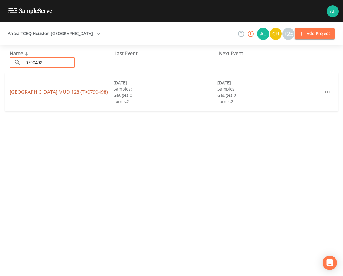
click at [19, 92] on link "[GEOGRAPHIC_DATA] (TX0790498)" at bounding box center [59, 92] width 98 height 7
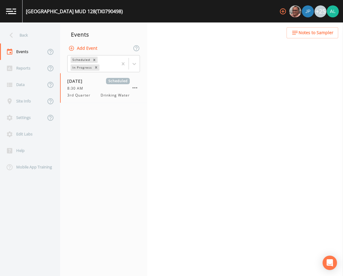
click at [164, 29] on div "Back Events Reports Data Site Info Settings Edit Labs Help Mobile App Training …" at bounding box center [171, 150] width 343 height 254
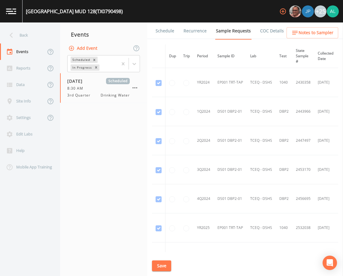
click at [162, 32] on link "Schedule" at bounding box center [165, 31] width 20 height 17
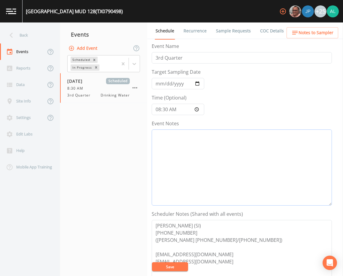
click at [200, 167] on textarea "Event Notes" at bounding box center [242, 168] width 180 height 76
paste textarea "[DATE] 2:52pm email sent"
type textarea "[DATE] 2:52pm email sent"
click at [182, 269] on button "Save" at bounding box center [170, 267] width 36 height 9
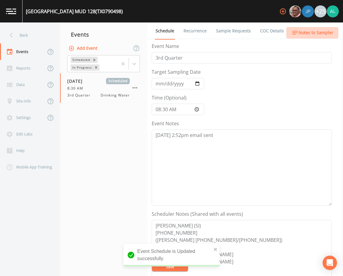
click at [327, 37] on button "Notes to Sampler" at bounding box center [312, 32] width 52 height 11
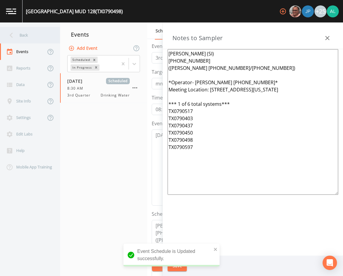
click at [31, 38] on div "Back" at bounding box center [27, 35] width 54 height 17
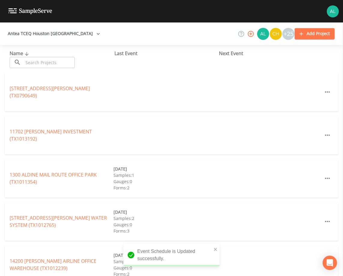
click at [53, 67] on input "text" at bounding box center [48, 62] width 51 height 11
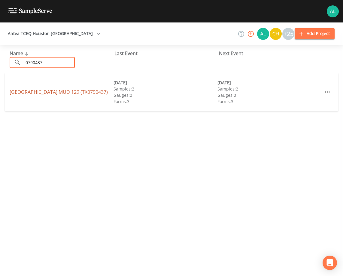
type input "0790437"
click at [23, 91] on link "[GEOGRAPHIC_DATA] 129 (TX0790437)" at bounding box center [59, 92] width 98 height 7
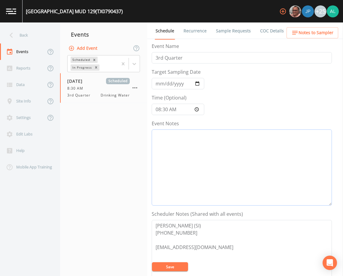
click at [164, 177] on textarea "Event Notes" at bounding box center [242, 168] width 180 height 76
paste textarea "[DATE] 2:52pm email sent"
type textarea "[DATE] 2:52pm email sent"
click at [173, 265] on button "Save" at bounding box center [170, 267] width 36 height 9
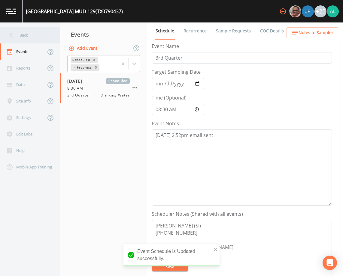
click at [41, 38] on div "Back" at bounding box center [27, 35] width 54 height 17
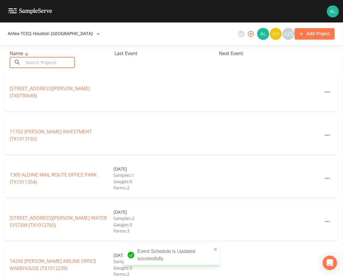
click at [49, 64] on input "text" at bounding box center [48, 62] width 51 height 11
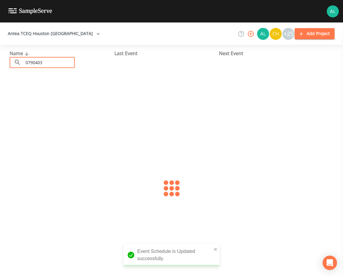
type input "0790403"
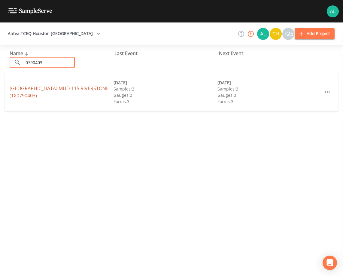
click at [16, 87] on link "[GEOGRAPHIC_DATA] (TX0790403)" at bounding box center [59, 92] width 99 height 14
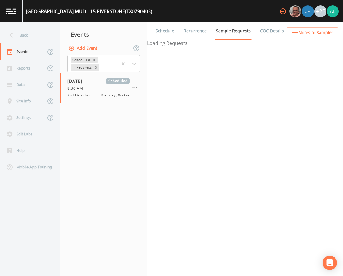
click at [164, 29] on link "Schedule" at bounding box center [165, 31] width 20 height 17
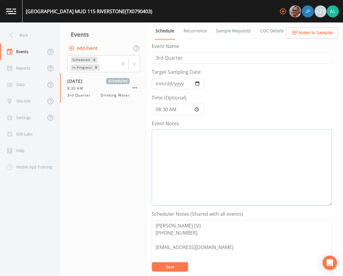
click at [185, 159] on textarea "Event Notes" at bounding box center [242, 168] width 180 height 76
paste textarea "[DATE] 2:52pm email sent"
type textarea "[DATE] 2:52pm email sent"
click at [174, 268] on button "Save" at bounding box center [170, 267] width 36 height 9
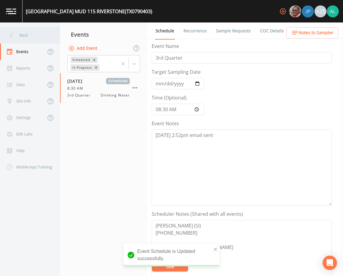
click at [21, 38] on div "Back" at bounding box center [27, 35] width 54 height 17
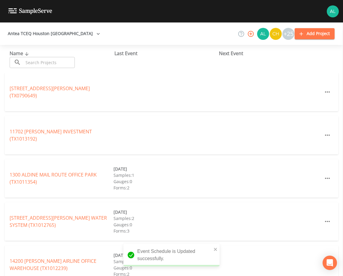
click at [62, 55] on div "Name ​ ​" at bounding box center [62, 59] width 105 height 18
click at [56, 62] on input "text" at bounding box center [48, 62] width 51 height 11
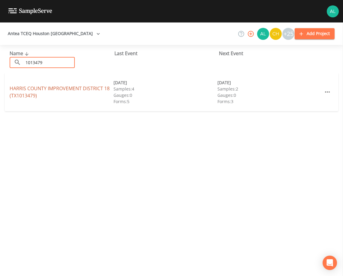
type input "1013479"
click at [33, 91] on link "[GEOGRAPHIC_DATA] 18 (TX1013479)" at bounding box center [60, 92] width 100 height 14
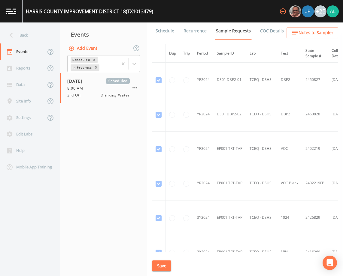
click at [165, 30] on link "Schedule" at bounding box center [165, 31] width 20 height 17
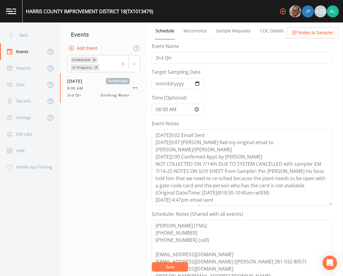
scroll to position [7, 0]
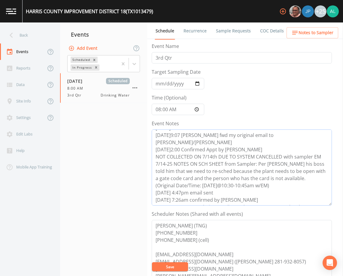
click at [316, 201] on textarea "[DATE]9:02 Email Sent [DATE]9:07 [PERSON_NAME] fwd my original email to [PERSON…" at bounding box center [242, 168] width 180 height 76
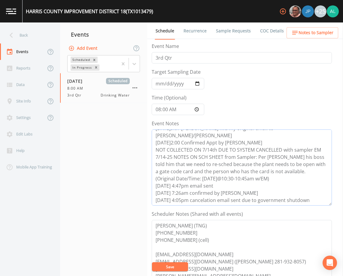
scroll to position [14, 0]
type textarea "[DATE]9:02 Email Sent [DATE]9:07 [PERSON_NAME] fwd my original email to [PERSON…"
click at [169, 270] on button "Save" at bounding box center [170, 267] width 36 height 9
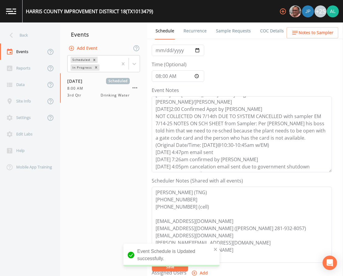
scroll to position [90, 0]
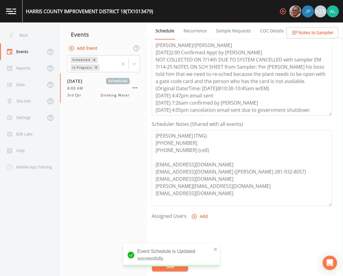
click at [328, 31] on span "Notes to Sampler" at bounding box center [315, 33] width 35 height 8
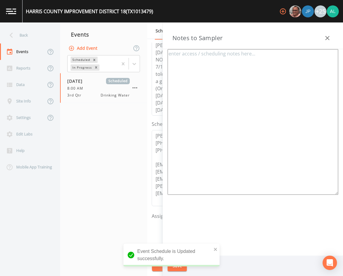
type textarea "[PERSON_NAME] (TNG) [PHONE_NUMBER] [PHONE_NUMBER] (cell) (Operator- [PERSON_NAM…"
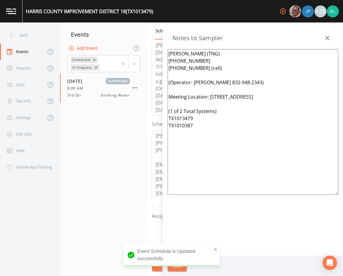
click at [330, 40] on icon "button" at bounding box center [327, 38] width 7 height 7
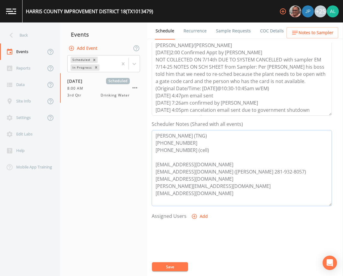
drag, startPoint x: 208, startPoint y: 164, endPoint x: 138, endPoint y: 164, distance: 70.5
click at [138, 164] on div "Back Events Reports Data Site Info Settings Edit Labs Help Mobile App Training …" at bounding box center [171, 150] width 343 height 254
drag, startPoint x: 209, startPoint y: 171, endPoint x: 113, endPoint y: 171, distance: 95.8
click at [113, 171] on div "Back Events Reports Data Site Info Settings Edit Labs Help Mobile App Training …" at bounding box center [171, 150] width 343 height 254
drag, startPoint x: 203, startPoint y: 178, endPoint x: 133, endPoint y: 178, distance: 69.3
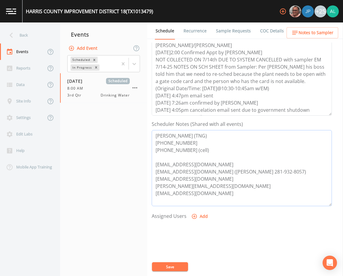
click at [133, 178] on div "Back Events Reports Data Site Info Settings Edit Labs Help Mobile App Training …" at bounding box center [171, 150] width 343 height 254
drag, startPoint x: 208, startPoint y: 190, endPoint x: 200, endPoint y: 188, distance: 8.8
click at [200, 188] on textarea "[PERSON_NAME] (TNG) [PHONE_NUMBER] [PHONE_NUMBER] (cell) [EMAIL_ADDRESS][DOMAIN…" at bounding box center [242, 168] width 180 height 76
click at [217, 188] on textarea "[PERSON_NAME] (TNG) [PHONE_NUMBER] [PHONE_NUMBER] (cell) [EMAIL_ADDRESS][DOMAIN…" at bounding box center [242, 168] width 180 height 76
drag, startPoint x: 217, startPoint y: 188, endPoint x: 140, endPoint y: 182, distance: 76.5
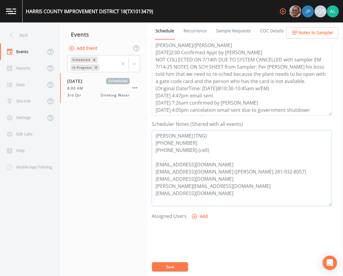
click at [140, 182] on div "Back Events Reports Data Site Info Settings Edit Labs Help Mobile App Training …" at bounding box center [171, 150] width 343 height 254
click at [194, 184] on textarea "[PERSON_NAME] (TNG) [PHONE_NUMBER] [PHONE_NUMBER] (cell) [EMAIL_ADDRESS][DOMAIN…" at bounding box center [242, 168] width 180 height 76
drag, startPoint x: 212, startPoint y: 188, endPoint x: 149, endPoint y: 188, distance: 62.7
click at [149, 188] on div "Schedule Recurrence Sample Requests COC Details Forms Event Name 3rd Qtr Target…" at bounding box center [245, 150] width 196 height 254
drag, startPoint x: 218, startPoint y: 199, endPoint x: 153, endPoint y: 195, distance: 65.0
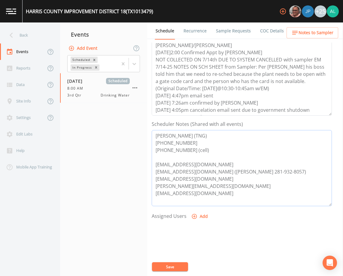
click at [153, 195] on textarea "[PERSON_NAME] (TNG) [PHONE_NUMBER] [PHONE_NUMBER] (cell) [EMAIL_ADDRESS][DOMAIN…" at bounding box center [242, 168] width 180 height 76
click at [309, 32] on span "Notes to Sampler" at bounding box center [315, 33] width 35 height 8
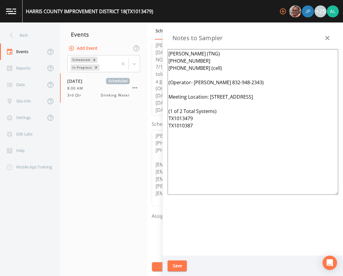
drag, startPoint x: 324, startPoint y: 96, endPoint x: 210, endPoint y: 96, distance: 113.5
click at [210, 96] on textarea "[PERSON_NAME] (TNG) [PHONE_NUMBER] [PHONE_NUMBER] (cell) (Operator- [PERSON_NAM…" at bounding box center [252, 122] width 170 height 146
click at [183, 265] on button "Save" at bounding box center [176, 266] width 19 height 11
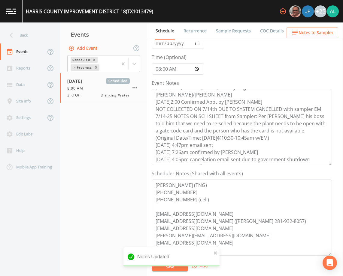
scroll to position [30, 0]
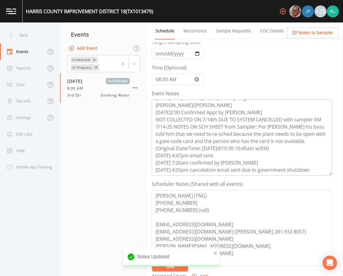
drag, startPoint x: 213, startPoint y: 172, endPoint x: 138, endPoint y: 172, distance: 74.1
click at [138, 172] on div "Back Events Reports Data Site Info Settings Edit Labs Help Mobile App Training …" at bounding box center [171, 150] width 343 height 254
click at [212, 251] on div "Notes Updated" at bounding box center [171, 257] width 96 height 19
drag, startPoint x: 212, startPoint y: 251, endPoint x: 172, endPoint y: 267, distance: 42.7
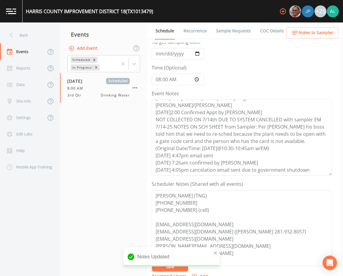
click at [173, 267] on div "Notifications Alt+T" at bounding box center [171, 266] width 96 height 2
click at [172, 269] on div "Notes Updated" at bounding box center [171, 260] width 96 height 24
click at [171, 269] on div "Notes Updated" at bounding box center [171, 260] width 96 height 24
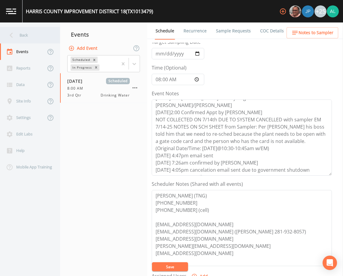
click at [32, 33] on div "Back" at bounding box center [27, 35] width 54 height 17
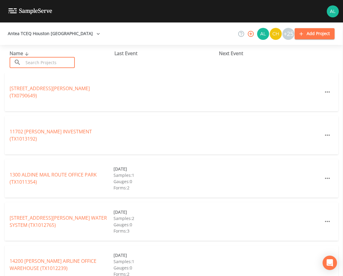
click at [49, 62] on input "text" at bounding box center [48, 62] width 51 height 11
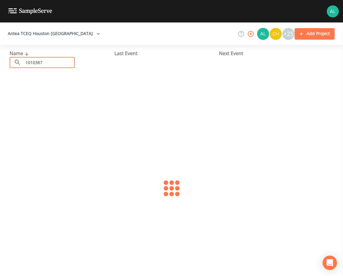
type input "1010387"
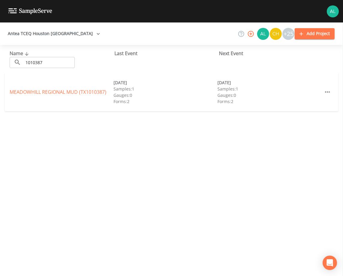
click at [14, 89] on div "[GEOGRAPHIC_DATA] (TX1010387)" at bounding box center [62, 92] width 104 height 7
click at [71, 101] on div "MEADOWHILL REGIONAL MUD (TX1010387) [DATE] Samples: 1 Gauges: 0 Forms: 2 [DATE]…" at bounding box center [171, 92] width 333 height 38
click at [74, 93] on link "[GEOGRAPHIC_DATA] (TX1010387)" at bounding box center [58, 92] width 97 height 7
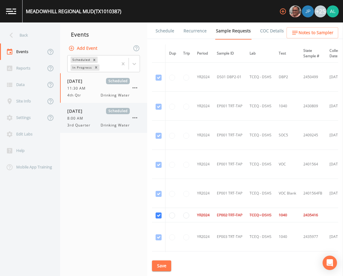
click at [101, 115] on div "[DATE] Scheduled 8:00 AM 3rd Quarter Drinking Water" at bounding box center [98, 118] width 62 height 20
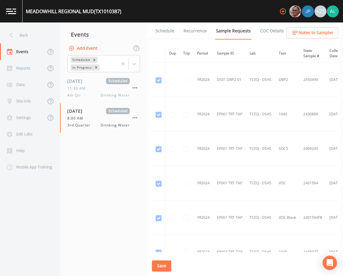
click at [163, 33] on link "Schedule" at bounding box center [165, 31] width 20 height 17
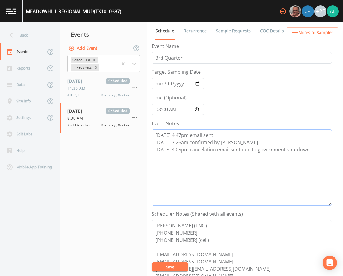
click at [317, 159] on textarea "[DATE] 4:47pm email sent [DATE] 7:26am confirmed by [PERSON_NAME] [DATE] 4:05pm…" at bounding box center [242, 168] width 180 height 76
paste textarea "[DATE] 3:07pm email sent"
type textarea "[DATE] 4:47pm email sent [DATE] 7:26am confirmed by [PERSON_NAME] [DATE] 4:05pm…"
click at [172, 265] on button "Save" at bounding box center [170, 267] width 36 height 9
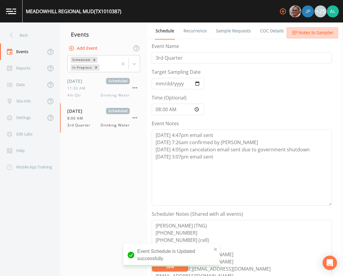
click at [315, 30] on span "Notes to Sampler" at bounding box center [315, 33] width 35 height 8
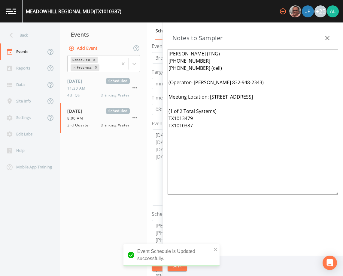
click at [60, 37] on div "Events" at bounding box center [103, 34] width 87 height 15
click at [216, 253] on div "Event Schedule is Updated successfully." at bounding box center [171, 255] width 96 height 23
click at [215, 249] on icon "close" at bounding box center [215, 249] width 3 height 3
click at [171, 270] on div "Event Schedule is Updated successfully." at bounding box center [171, 258] width 96 height 28
click at [181, 263] on button "Save" at bounding box center [176, 266] width 19 height 11
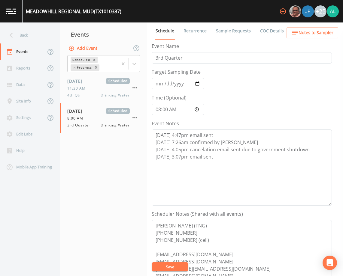
click at [163, 268] on button "Save" at bounding box center [170, 267] width 36 height 9
click at [180, 266] on button "Save" at bounding box center [170, 267] width 36 height 9
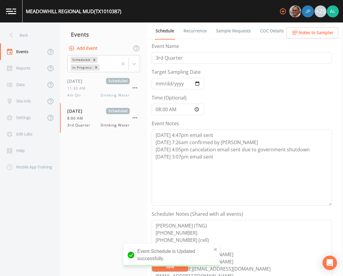
scroll to position [30, 0]
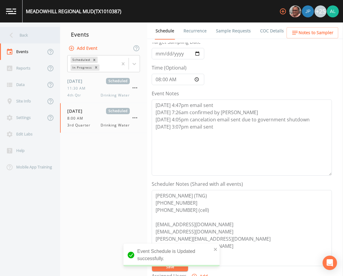
click at [46, 40] on div "Back" at bounding box center [27, 35] width 54 height 17
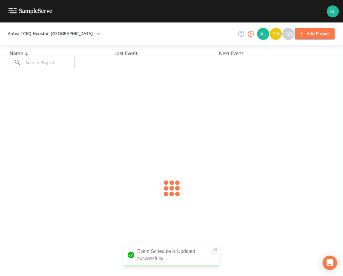
drag, startPoint x: 49, startPoint y: 60, endPoint x: 47, endPoint y: 65, distance: 5.5
click at [49, 61] on input "text" at bounding box center [48, 62] width 51 height 11
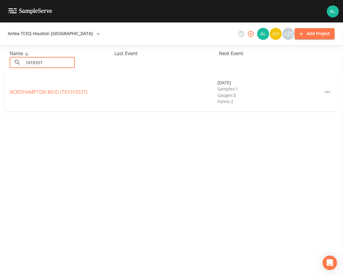
type input "1010337"
click at [55, 92] on link "[GEOGRAPHIC_DATA] (TX1010337)" at bounding box center [49, 92] width 78 height 7
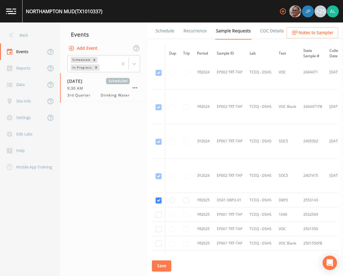
scroll to position [300, 0]
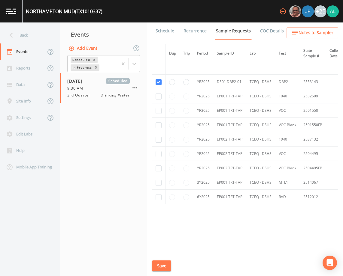
click at [162, 32] on link "Schedule" at bounding box center [165, 31] width 20 height 17
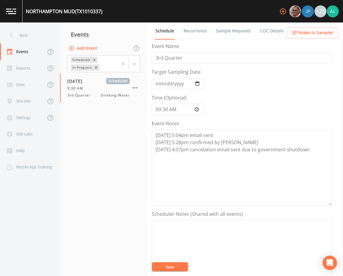
click at [314, 26] on ul "Schedule Recurrence Sample Requests COC Details Forms" at bounding box center [245, 31] width 196 height 17
click at [312, 30] on span "Notes to Sampler" at bounding box center [315, 33] width 35 height 8
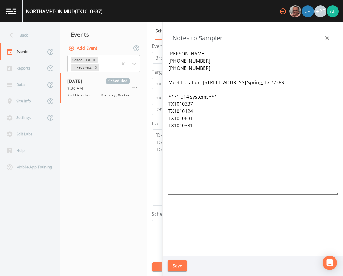
drag, startPoint x: 273, startPoint y: 84, endPoint x: 204, endPoint y: 84, distance: 69.6
click at [204, 84] on textarea "[PERSON_NAME] [PHONE_NUMBER] [PHONE_NUMBER] Meet Location: [STREET_ADDRESS] Spr…" at bounding box center [252, 122] width 170 height 146
click at [162, 260] on textarea "Event Notes" at bounding box center [242, 258] width 180 height 76
click at [179, 267] on button "Save" at bounding box center [176, 266] width 19 height 11
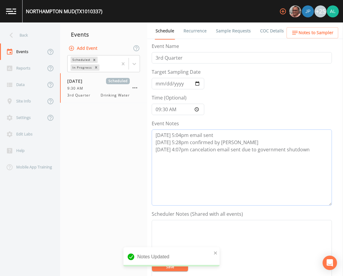
click at [314, 149] on textarea "[DATE] 5:04pm email sent [DATE] 5:28pm confirmed by [PERSON_NAME] [DATE] 4:07pm…" at bounding box center [242, 168] width 180 height 76
type textarea "[DATE] 5:04pm email sent [DATE] 5:28pm confirmed by [PERSON_NAME] [DATE] 4:07pm…"
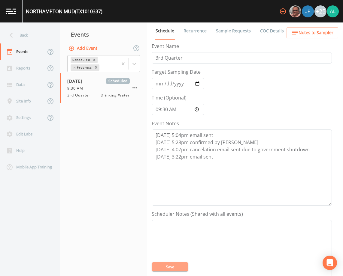
click at [166, 270] on button "Save" at bounding box center [170, 267] width 36 height 9
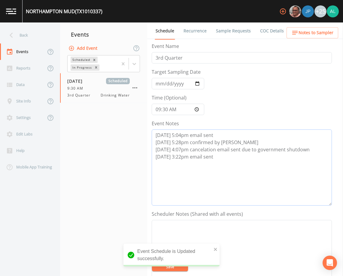
drag, startPoint x: 212, startPoint y: 159, endPoint x: 148, endPoint y: 166, distance: 64.3
click at [148, 166] on div "Schedule Recurrence Sample Requests COC Details Forms Event Name 3rd Quarter Ta…" at bounding box center [245, 150] width 196 height 254
click at [213, 248] on icon "close" at bounding box center [215, 249] width 4 height 5
click at [167, 273] on textarea "Event Notes" at bounding box center [242, 258] width 180 height 76
click at [167, 272] on textarea "Event Notes" at bounding box center [242, 258] width 180 height 76
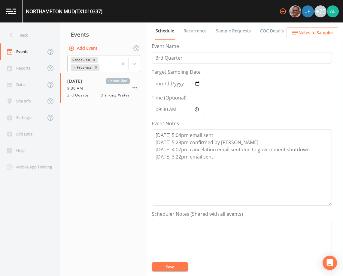
click at [171, 268] on button "Save" at bounding box center [170, 267] width 36 height 9
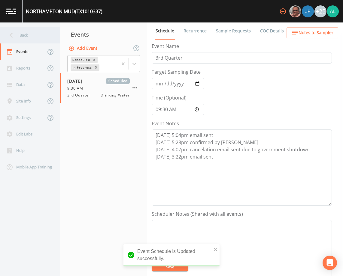
click at [27, 39] on div "Back" at bounding box center [27, 35] width 54 height 17
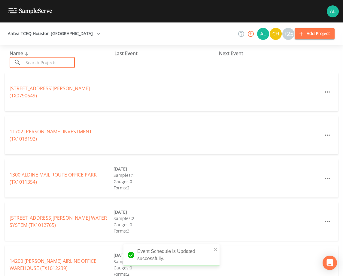
drag, startPoint x: 31, startPoint y: 62, endPoint x: 28, endPoint y: 63, distance: 3.4
click at [31, 62] on input "text" at bounding box center [48, 62] width 51 height 11
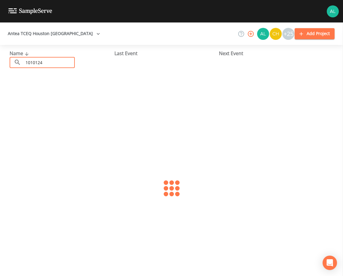
type input "1010124"
click at [29, 91] on link "HARRIS COUNTY WCID 92 (TX1010124)" at bounding box center [53, 92] width 86 height 7
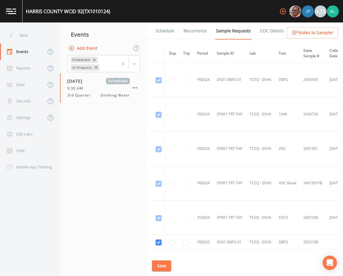
click at [170, 29] on link "Schedule" at bounding box center [165, 31] width 20 height 17
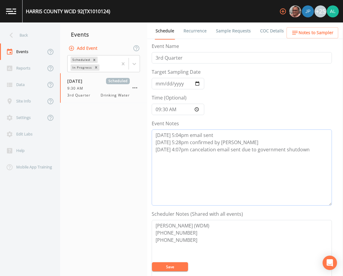
click at [315, 154] on textarea "[DATE] 5:04pm email sent [DATE] 5:28pm confirmed by [PERSON_NAME] [DATE] 4:07pm…" at bounding box center [242, 168] width 180 height 76
paste textarea "[DATE] 3:22pm email sent"
type textarea "[DATE] 5:04pm email sent [DATE] 5:28pm confirmed by [PERSON_NAME] [DATE] 4:07pm…"
click at [159, 268] on button "Save" at bounding box center [170, 267] width 36 height 9
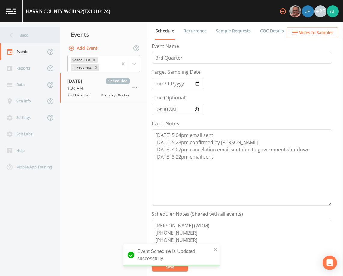
click at [28, 38] on div "Back" at bounding box center [27, 35] width 54 height 17
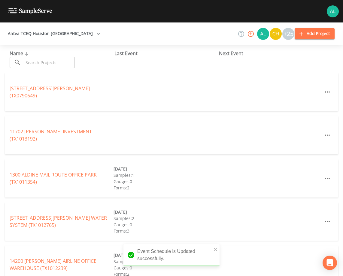
click at [42, 66] on input "text" at bounding box center [48, 62] width 51 height 11
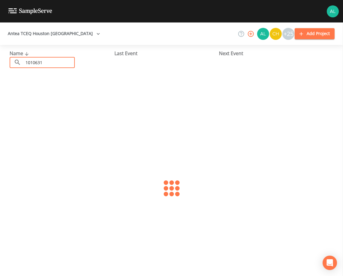
type input "1010631"
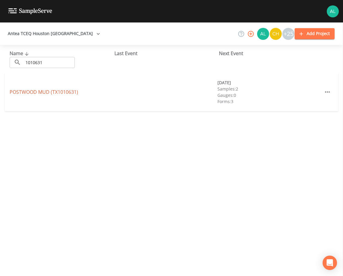
click at [29, 92] on link "POSTWOOD MUD (TX1010631)" at bounding box center [44, 92] width 68 height 7
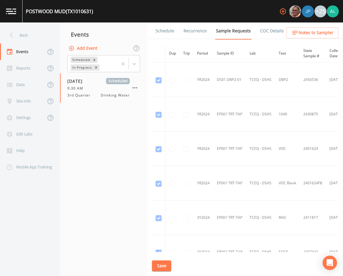
drag, startPoint x: 168, startPoint y: 31, endPoint x: 170, endPoint y: 42, distance: 10.9
click at [168, 31] on link "Schedule" at bounding box center [165, 31] width 20 height 17
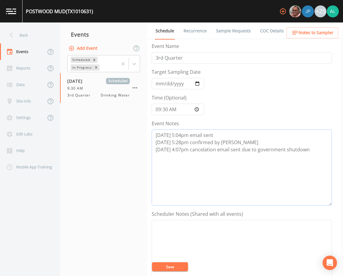
click at [312, 151] on textarea "[DATE] 5:04pm email sent [DATE] 5:28pm confirmed by [PERSON_NAME] [DATE] 4:07pm…" at bounding box center [242, 168] width 180 height 76
paste textarea "[DATE] 3:22pm email sent"
type textarea "[DATE] 5:04pm email sent [DATE] 5:28pm confirmed by [PERSON_NAME] [DATE] 4:07pm…"
click at [180, 259] on textarea "Event Notes" at bounding box center [242, 258] width 180 height 76
click at [178, 265] on button "Save" at bounding box center [170, 267] width 36 height 9
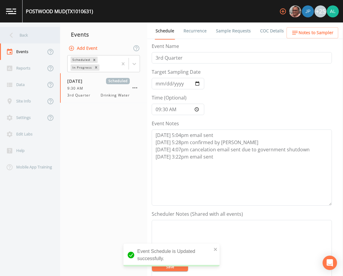
click at [43, 41] on div "Back" at bounding box center [27, 35] width 54 height 17
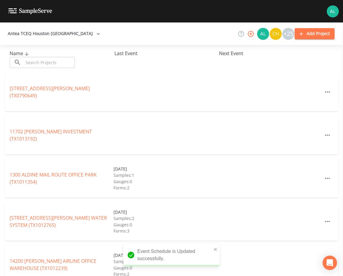
click at [43, 62] on input "text" at bounding box center [48, 62] width 51 height 11
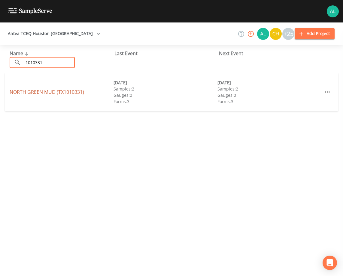
type input "1010331"
click at [18, 93] on link "[GEOGRAPHIC_DATA] (TX1010331)" at bounding box center [47, 92] width 74 height 7
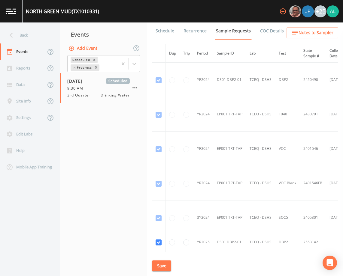
click at [162, 30] on link "Schedule" at bounding box center [165, 31] width 20 height 17
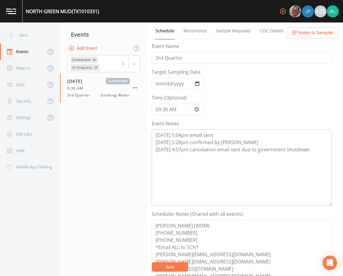
click at [319, 155] on textarea "[DATE] 5:04pm email sent [DATE] 5:28pm confirmed by [PERSON_NAME] [DATE] 4:07pm…" at bounding box center [242, 168] width 180 height 76
paste textarea "[DATE] 3:22pm email sent"
type textarea "[DATE] 5:04pm email sent [DATE] 5:28pm confirmed by [PERSON_NAME] [DATE] 4:07pm…"
click at [175, 265] on button "Save" at bounding box center [170, 267] width 36 height 9
click at [173, 268] on button "Save" at bounding box center [170, 267] width 36 height 9
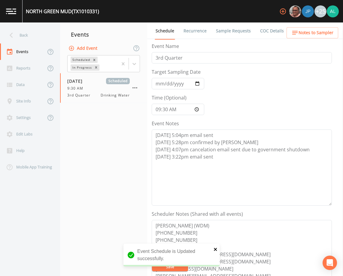
click at [213, 249] on icon "close" at bounding box center [215, 249] width 4 height 5
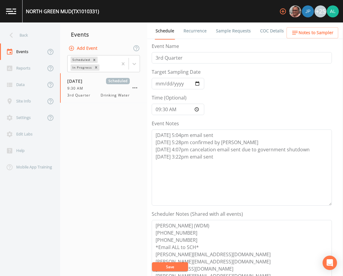
click at [163, 267] on div "[GEOGRAPHIC_DATA] (TX1010331) +25 Back Events Reports Data Site Info Settings E…" at bounding box center [171, 138] width 343 height 276
click at [163, 267] on button "Save" at bounding box center [170, 267] width 36 height 9
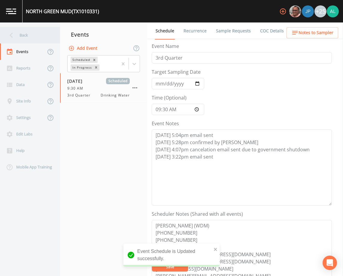
click at [41, 28] on div "Back" at bounding box center [27, 35] width 54 height 17
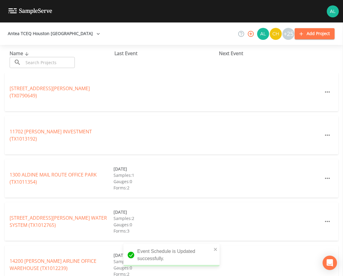
click at [46, 64] on input "text" at bounding box center [48, 62] width 51 height 11
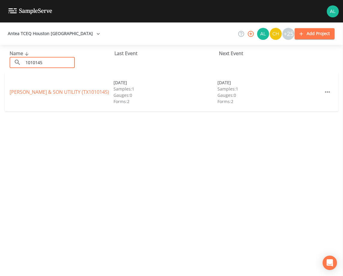
drag, startPoint x: 58, startPoint y: 58, endPoint x: -26, endPoint y: 64, distance: 83.9
click at [0, 64] on html "Antea TCEQ Houston San Antonio +25 Add Project Name ​ 1010145 ​ Last Event Next…" at bounding box center [171, 138] width 343 height 276
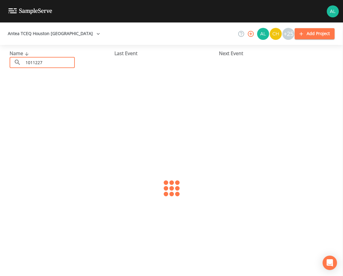
type input "1011227"
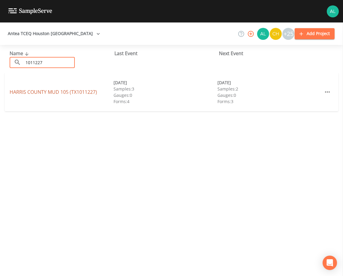
click at [85, 95] on link "[GEOGRAPHIC_DATA] 105 (TX1011227)" at bounding box center [53, 92] width 87 height 7
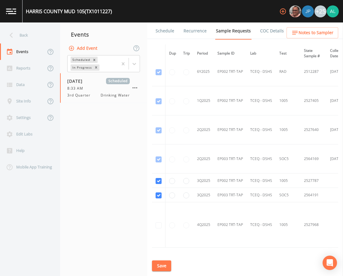
scroll to position [1215, 0]
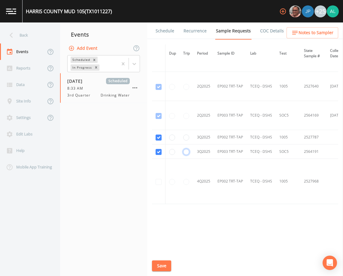
click at [187, 152] on input "radio" at bounding box center [186, 152] width 6 height 6
radio input "true"
click at [165, 271] on button "Save" at bounding box center [161, 266] width 19 height 11
click at [156, 262] on button "Save" at bounding box center [161, 266] width 19 height 11
click at [37, 38] on div "Back" at bounding box center [27, 35] width 54 height 17
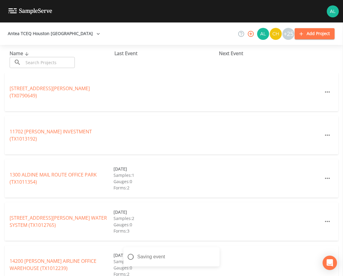
click at [42, 64] on input "text" at bounding box center [48, 62] width 51 height 11
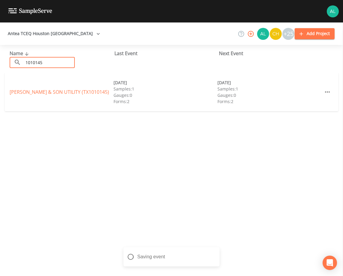
type input "1010145"
click at [39, 88] on div "[PERSON_NAME] & SON UTILITY (TX1010145) [DATE] Samples: 1 Gauges: 0 Forms: 2 [D…" at bounding box center [171, 92] width 333 height 38
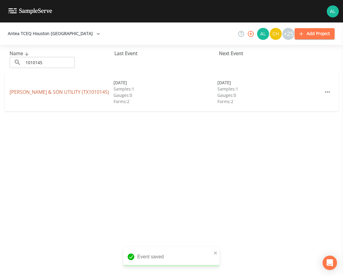
click at [39, 90] on link "[PERSON_NAME] & SON UTILITY (TX1010145)" at bounding box center [59, 92] width 99 height 7
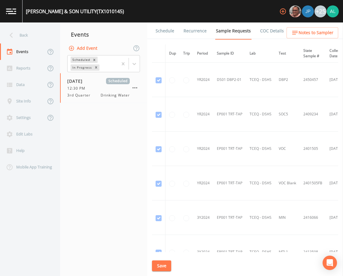
click at [164, 30] on link "Schedule" at bounding box center [165, 31] width 20 height 17
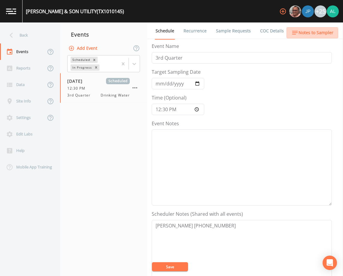
click at [306, 36] on span "Notes to Sampler" at bounding box center [315, 33] width 35 height 8
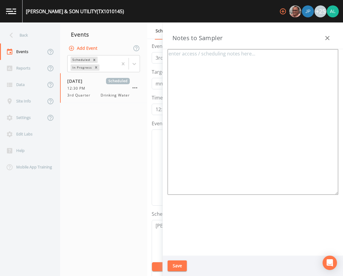
click at [225, 71] on textarea at bounding box center [252, 122] width 170 height 146
paste textarea "[STREET_ADDRESS]"
click at [169, 55] on textarea "meeting location: [STREET_ADDRESS]" at bounding box center [252, 122] width 170 height 146
drag, startPoint x: 304, startPoint y: 65, endPoint x: 207, endPoint y: 66, distance: 97.3
click at [207, 66] on textarea "meeting location: [STREET_ADDRESS]" at bounding box center [252, 122] width 170 height 146
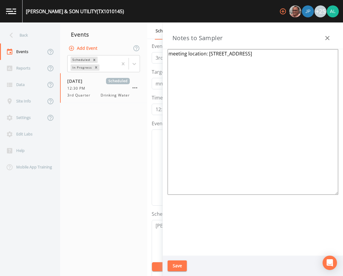
click at [174, 265] on button "Save" at bounding box center [176, 266] width 19 height 11
click at [191, 54] on textarea "meeting location: [STREET_ADDRESS]" at bounding box center [252, 122] width 170 height 146
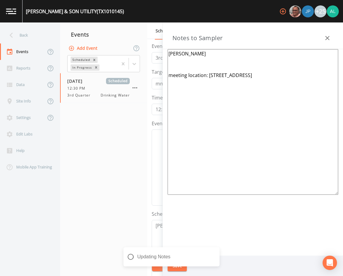
click at [179, 55] on textarea "[PERSON_NAME] meeting location: [STREET_ADDRESS]" at bounding box center [252, 122] width 170 height 146
click at [168, 61] on textarea "[PERSON_NAME] meeting location: [STREET_ADDRESS]" at bounding box center [252, 122] width 170 height 146
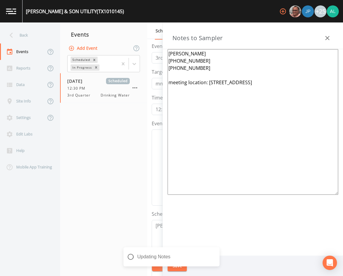
type textarea "[PERSON_NAME] [PHONE_NUMBER] [PHONE_NUMBER] meeting location: [STREET_ADDRESS]"
click at [179, 267] on div "Updating Notes" at bounding box center [171, 260] width 96 height 24
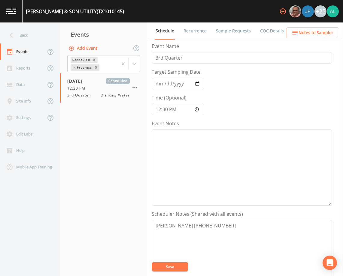
click at [169, 265] on button "Save" at bounding box center [170, 267] width 36 height 9
click at [308, 35] on span "Notes to Sampler" at bounding box center [315, 33] width 35 height 8
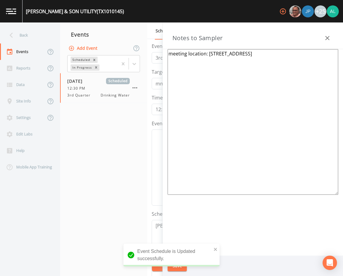
click at [179, 59] on textarea "meeting location: [STREET_ADDRESS]" at bounding box center [252, 122] width 170 height 146
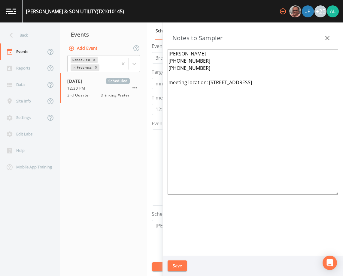
drag, startPoint x: 207, startPoint y: 70, endPoint x: 164, endPoint y: 53, distance: 45.6
click at [164, 53] on div "[PERSON_NAME] [PHONE_NUMBER] [PHONE_NUMBER] meeting location: [STREET_ADDRESS]" at bounding box center [253, 152] width 180 height 207
type textarea "[PERSON_NAME] [PHONE_NUMBER] [PHONE_NUMBER] meeting location: [STREET_ADDRESS]"
click at [180, 264] on button "Save" at bounding box center [176, 266] width 19 height 11
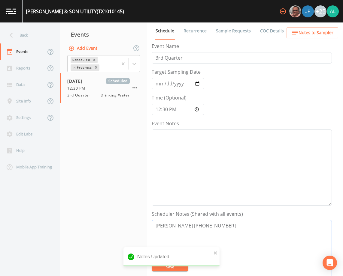
drag, startPoint x: 225, startPoint y: 229, endPoint x: 131, endPoint y: 229, distance: 93.0
click at [131, 229] on div "Back Events Reports Data Site Info Settings Edit Labs Help Mobile App Training …" at bounding box center [171, 150] width 343 height 254
paste textarea "[PERSON_NAME] [PHONE_NUMBER] [PHONE_NUMBER]"
type textarea "[PERSON_NAME] [PHONE_NUMBER] [PHONE_NUMBER]"
click at [213, 253] on div "Notes Updated" at bounding box center [171, 257] width 96 height 19
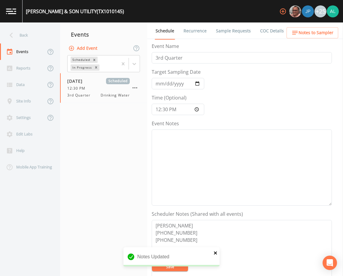
click at [217, 251] on icon "close" at bounding box center [215, 253] width 4 height 5
click at [177, 265] on button "Save" at bounding box center [170, 267] width 36 height 9
click at [206, 152] on textarea "Event Notes" at bounding box center [242, 168] width 180 height 76
type textarea "[DATE] 3:35pm email sent"
click at [162, 263] on button "Save" at bounding box center [170, 267] width 36 height 9
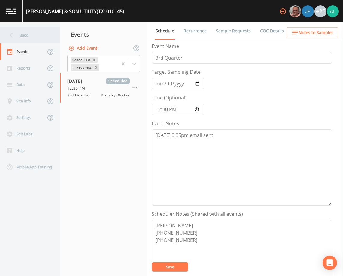
click at [36, 35] on div "Back" at bounding box center [27, 35] width 54 height 17
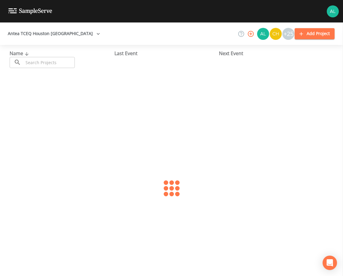
click at [42, 65] on input "text" at bounding box center [48, 62] width 51 height 11
type input "1013089"
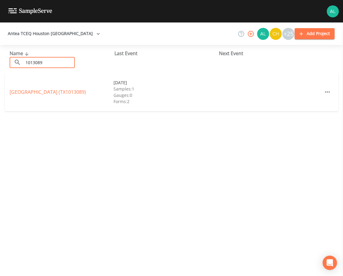
click at [30, 91] on link "[GEOGRAPHIC_DATA] (TX1013089)" at bounding box center [48, 92] width 76 height 7
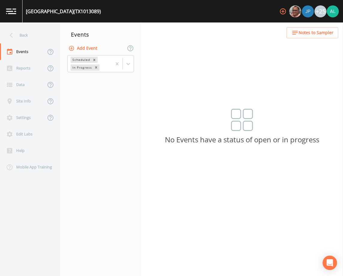
click at [91, 46] on button "Add Event" at bounding box center [83, 48] width 32 height 11
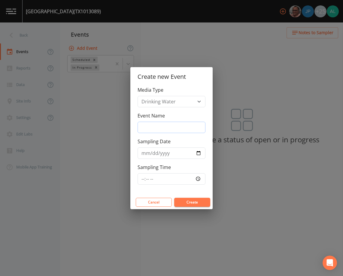
click at [166, 131] on input "Event Name" at bounding box center [171, 127] width 68 height 11
type input "3rd Quarter"
type input "[DATE]"
click at [144, 181] on input "Sampling Time" at bounding box center [171, 178] width 68 height 11
type input "12:30"
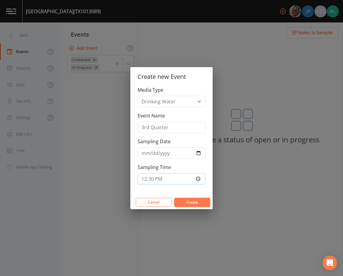
click at [174, 198] on button "Create" at bounding box center [192, 202] width 36 height 9
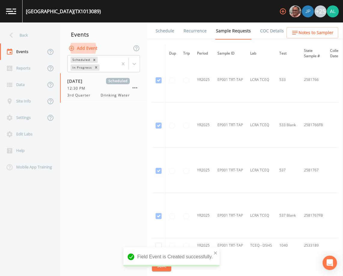
scroll to position [540, 0]
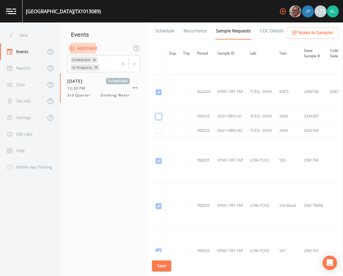
click at [161, 116] on input "checkbox" at bounding box center [158, 117] width 6 height 6
checkbox input "true"
click at [160, 131] on input "checkbox" at bounding box center [158, 131] width 6 height 6
checkbox input "true"
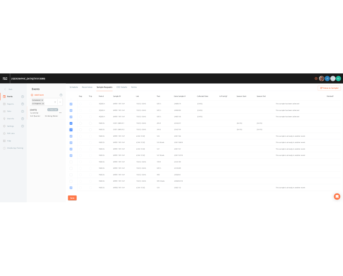
scroll to position [300, 0]
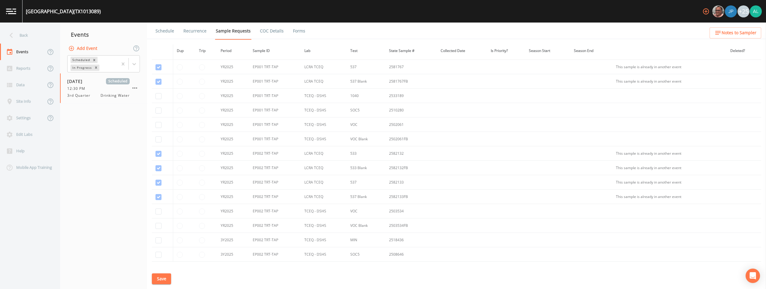
click at [160, 276] on button "Save" at bounding box center [161, 278] width 19 height 11
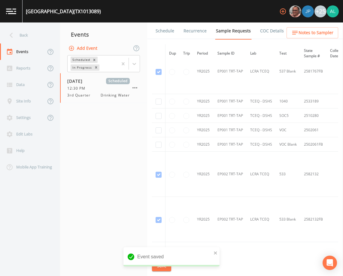
scroll to position [768, 0]
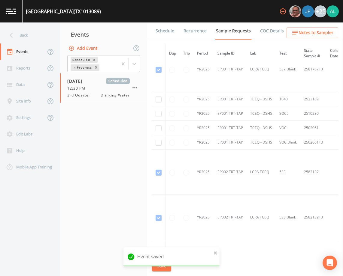
click at [160, 34] on link "Schedule" at bounding box center [165, 31] width 20 height 17
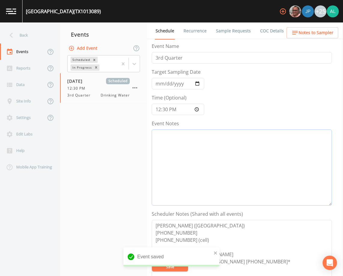
click at [194, 146] on textarea "Event Notes" at bounding box center [242, 168] width 180 height 76
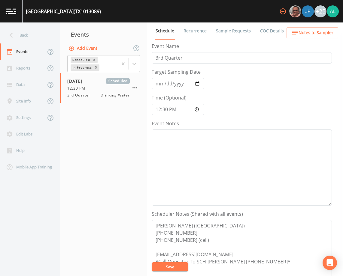
click at [311, 27] on ul "Schedule Recurrence Sample Requests COC Details Forms" at bounding box center [245, 31] width 196 height 17
click at [307, 34] on span "Notes to Sampler" at bounding box center [315, 33] width 35 height 8
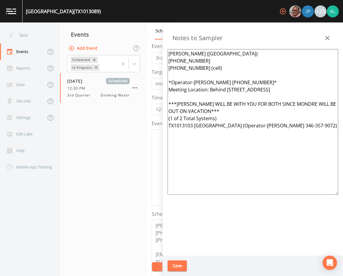
drag, startPoint x: 336, startPoint y: 138, endPoint x: 177, endPoint y: 100, distance: 163.9
click at [177, 100] on textarea "[PERSON_NAME] ([GEOGRAPHIC_DATA]) [PHONE_NUMBER] [PHONE_NUMBER] (cell) *Operato…" at bounding box center [252, 122] width 170 height 146
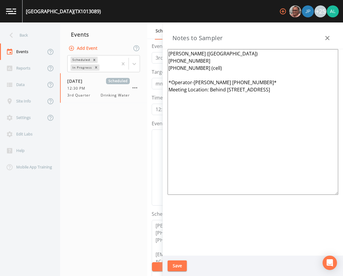
type textarea "[PERSON_NAME] ([GEOGRAPHIC_DATA]) [PHONE_NUMBER] [PHONE_NUMBER] (cell) *Operato…"
click at [180, 266] on button "Save" at bounding box center [176, 266] width 19 height 11
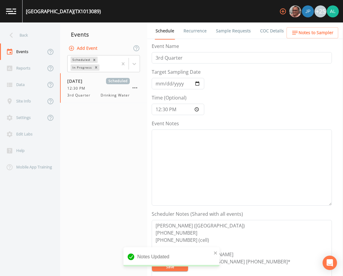
click at [295, 32] on icon "button" at bounding box center [294, 33] width 5 height 4
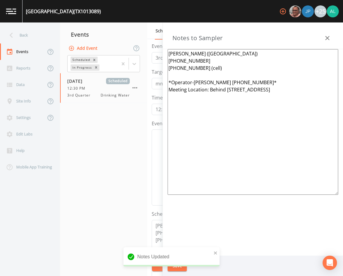
drag, startPoint x: 316, startPoint y: 90, endPoint x: 210, endPoint y: 91, distance: 105.7
click at [210, 91] on textarea "[PERSON_NAME] ([GEOGRAPHIC_DATA]) [PHONE_NUMBER] [PHONE_NUMBER] (cell) *Operato…" at bounding box center [252, 122] width 170 height 146
paste textarea "[STREET_ADDRESS][PERSON_NAME]"
click at [276, 108] on textarea "[PERSON_NAME] ([GEOGRAPHIC_DATA]) [PHONE_NUMBER] [PHONE_NUMBER] (cell) *Operato…" at bounding box center [252, 122] width 170 height 146
drag, startPoint x: 322, startPoint y: 91, endPoint x: 210, endPoint y: 89, distance: 112.6
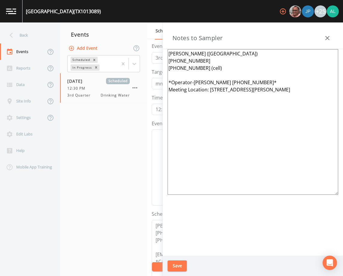
click at [210, 89] on textarea "[PERSON_NAME] ([GEOGRAPHIC_DATA]) [PHONE_NUMBER] [PHONE_NUMBER] (cell) *Operato…" at bounding box center [252, 122] width 170 height 146
type textarea "[PERSON_NAME] ([GEOGRAPHIC_DATA]) [PHONE_NUMBER] [PHONE_NUMBER] (cell) *Operato…"
click at [179, 267] on button "Save" at bounding box center [176, 266] width 19 height 11
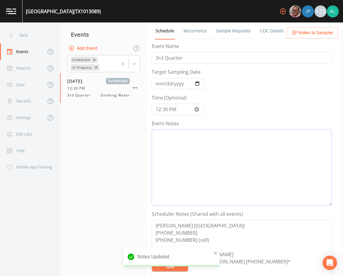
click at [177, 150] on textarea "Event Notes" at bounding box center [242, 168] width 180 height 76
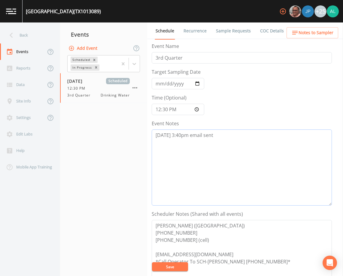
type textarea "[DATE] 3:40pm email sent"
click at [173, 267] on button "Save" at bounding box center [170, 267] width 36 height 9
drag, startPoint x: 169, startPoint y: 265, endPoint x: 171, endPoint y: 243, distance: 22.3
click at [169, 265] on button "Save" at bounding box center [170, 267] width 36 height 9
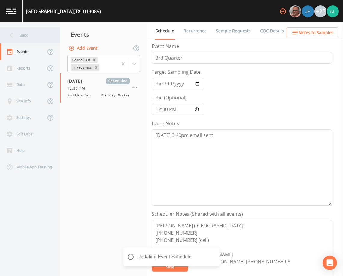
click at [28, 32] on div "Back" at bounding box center [27, 35] width 54 height 17
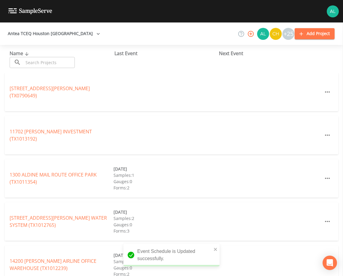
click at [45, 58] on input "text" at bounding box center [48, 62] width 51 height 11
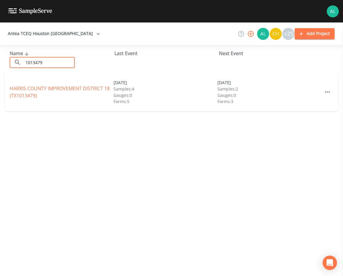
type input "1013479"
click at [33, 96] on link "[GEOGRAPHIC_DATA] 18 (TX1013479)" at bounding box center [60, 92] width 100 height 14
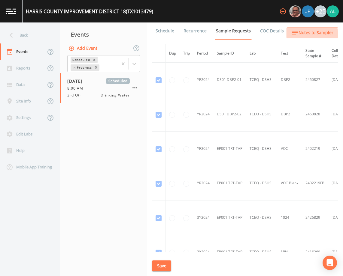
click at [300, 35] on span "Notes to Sampler" at bounding box center [315, 33] width 35 height 8
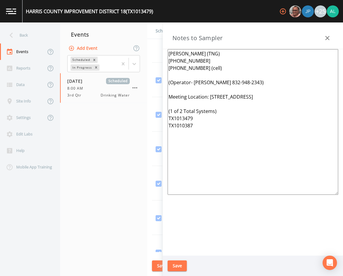
click at [179, 269] on button "Save" at bounding box center [176, 266] width 19 height 11
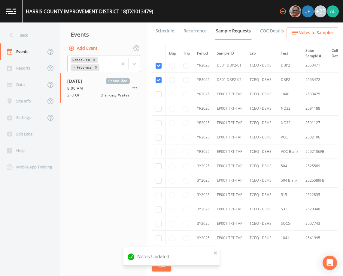
scroll to position [358, 0]
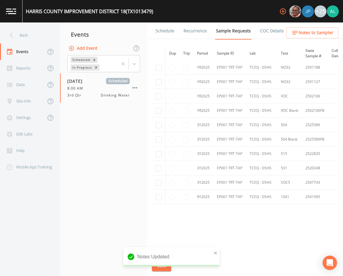
click at [165, 31] on link "Schedule" at bounding box center [165, 31] width 20 height 17
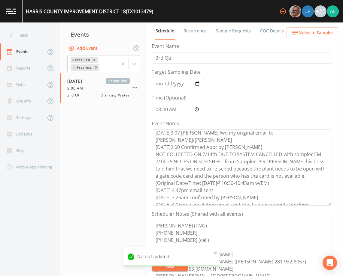
scroll to position [14, 0]
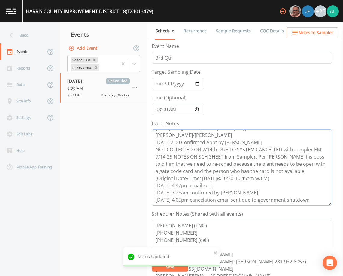
click at [227, 201] on textarea "[DATE]9:02 Email Sent [DATE]9:07 [PERSON_NAME] fwd my original email to [PERSON…" at bounding box center [242, 168] width 180 height 76
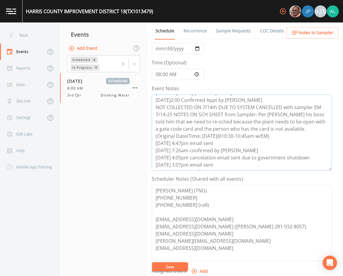
scroll to position [90, 0]
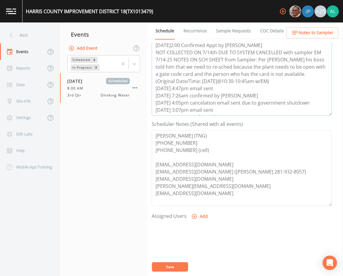
type textarea "[DATE]9:02 Email Sent [DATE]9:07 [PERSON_NAME] fwd my original email to [PERSON…"
click at [200, 218] on button "Add" at bounding box center [200, 216] width 20 height 11
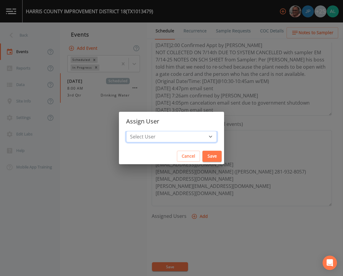
click at [167, 141] on select "Select User [PERSON_NAME] [PERSON_NAME] [PERSON_NAME] [PERSON_NAME] [PERSON_NAM…" at bounding box center [171, 136] width 91 height 11
select select "914a0f29-56c2-4065-8e52-23905ef40f2e"
click at [140, 131] on select "Select User [PERSON_NAME] [PERSON_NAME] [PERSON_NAME] [PERSON_NAME] [PERSON_NAM…" at bounding box center [171, 136] width 91 height 11
click at [204, 158] on button "Save" at bounding box center [211, 156] width 19 height 11
select select
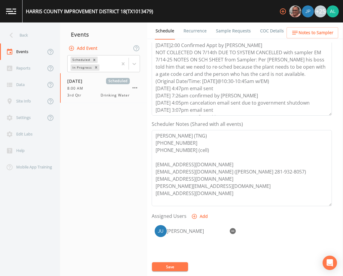
click at [171, 267] on button "Save" at bounding box center [170, 267] width 36 height 9
click at [31, 21] on div "[GEOGRAPHIC_DATA] 18 (TX1013479)" at bounding box center [88, 11] width 131 height 23
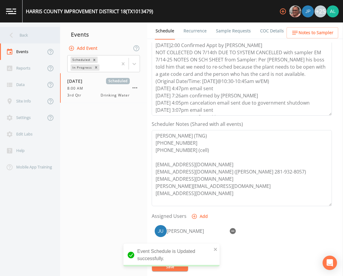
click at [31, 34] on div "Back" at bounding box center [27, 35] width 54 height 17
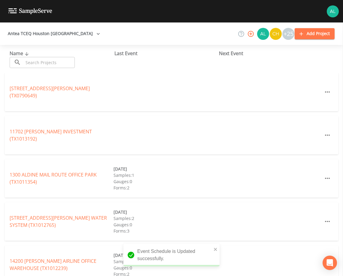
click at [40, 60] on input "text" at bounding box center [48, 62] width 51 height 11
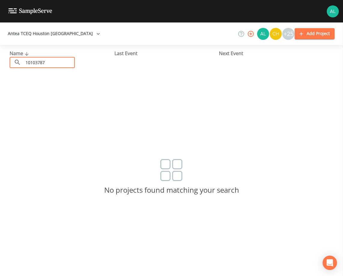
click at [41, 62] on input "10103787" at bounding box center [48, 62] width 51 height 11
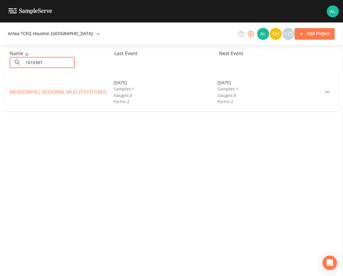
type input "1010387"
click at [47, 90] on link "[GEOGRAPHIC_DATA] (TX1010387)" at bounding box center [58, 92] width 97 height 7
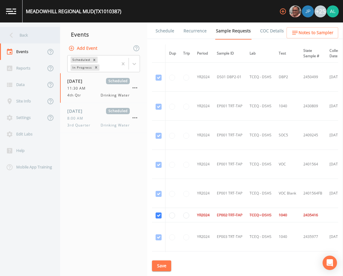
click at [32, 38] on div "Back" at bounding box center [27, 35] width 54 height 17
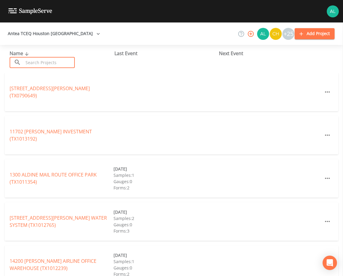
click at [46, 62] on input "text" at bounding box center [48, 62] width 51 height 11
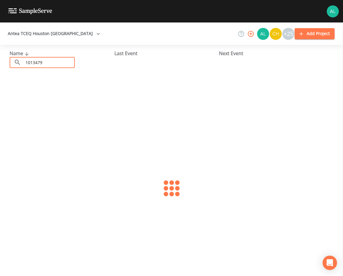
type input "1013479"
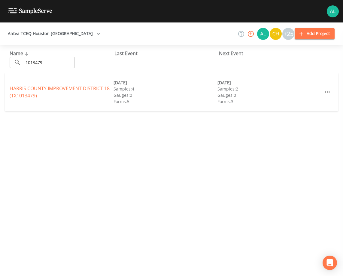
click at [20, 92] on div "[GEOGRAPHIC_DATA] 18 (TX1013479)" at bounding box center [62, 92] width 104 height 14
click at [20, 92] on link "[GEOGRAPHIC_DATA] 18 (TX1013479)" at bounding box center [60, 92] width 100 height 14
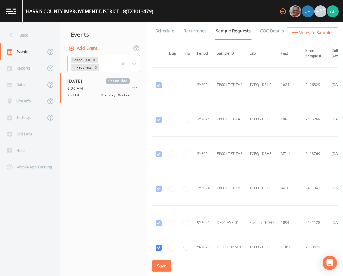
scroll to position [240, 0]
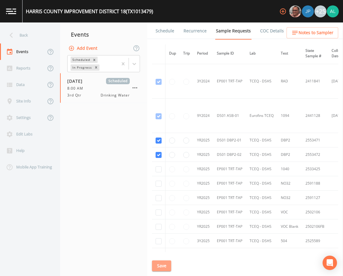
click at [166, 267] on button "Save" at bounding box center [161, 266] width 19 height 11
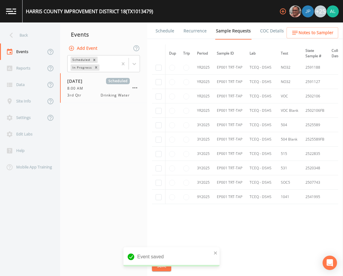
scroll to position [268, 0]
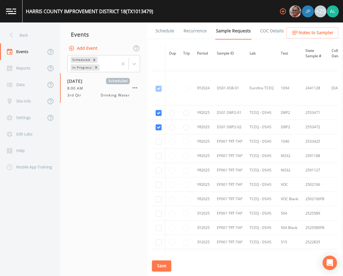
click at [169, 36] on link "Schedule" at bounding box center [165, 31] width 20 height 17
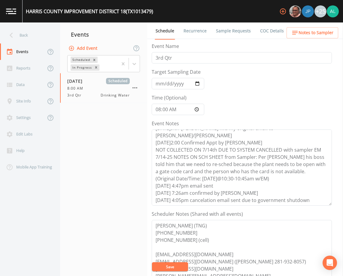
scroll to position [22, 0]
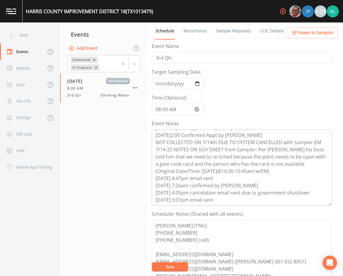
drag, startPoint x: 234, startPoint y: 200, endPoint x: 155, endPoint y: 200, distance: 78.9
click at [155, 200] on textarea "[DATE]9:02 Email Sent [DATE]9:07 [PERSON_NAME] fwd my original email to [PERSON…" at bounding box center [242, 168] width 180 height 76
click at [184, 261] on textarea "[PERSON_NAME] (TNG) [PHONE_NUMBER] [PHONE_NUMBER] (cell) [EMAIL_ADDRESS][DOMAIN…" at bounding box center [242, 258] width 180 height 76
click at [178, 267] on button "Save" at bounding box center [170, 267] width 36 height 9
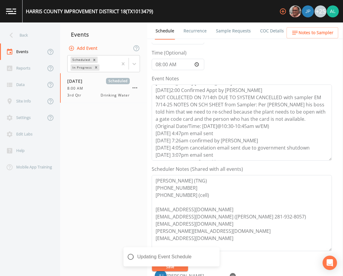
scroll to position [90, 0]
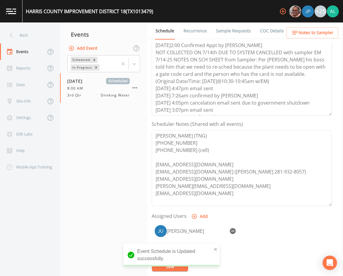
click at [309, 38] on button "Notes to Sampler" at bounding box center [312, 32] width 52 height 11
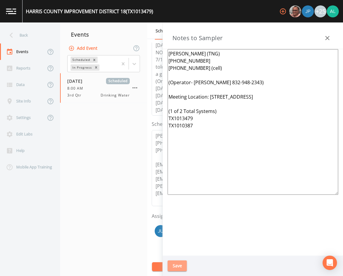
click at [179, 264] on button "Save" at bounding box center [176, 266] width 19 height 11
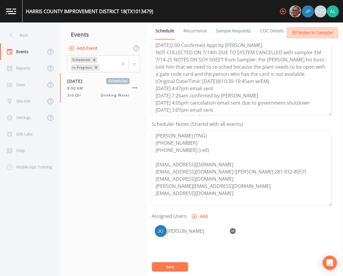
click at [313, 33] on span "Notes to Sampler" at bounding box center [315, 33] width 35 height 8
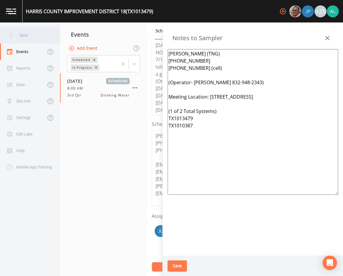
click at [39, 36] on div "Back" at bounding box center [27, 35] width 54 height 17
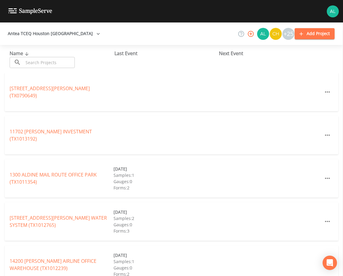
click at [47, 61] on input "text" at bounding box center [48, 62] width 51 height 11
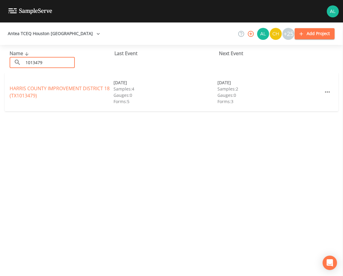
type input "1013479"
click at [21, 94] on link "[GEOGRAPHIC_DATA] 18 (TX1013479)" at bounding box center [60, 92] width 100 height 14
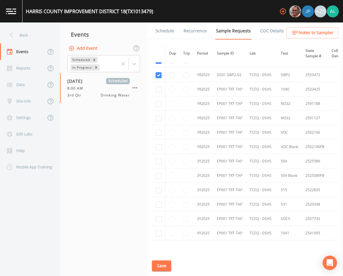
scroll to position [358, 0]
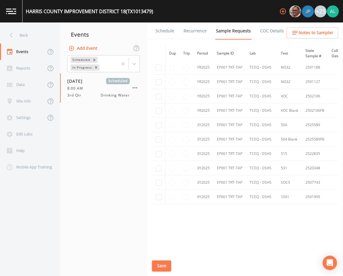
click at [164, 33] on link "Schedule" at bounding box center [165, 31] width 20 height 17
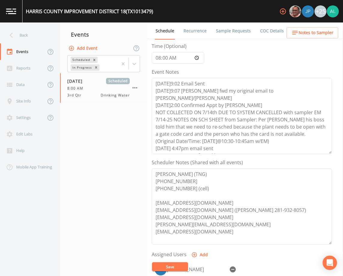
scroll to position [147, 0]
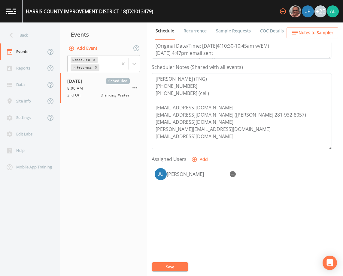
click at [312, 34] on span "Notes to Sampler" at bounding box center [315, 33] width 35 height 8
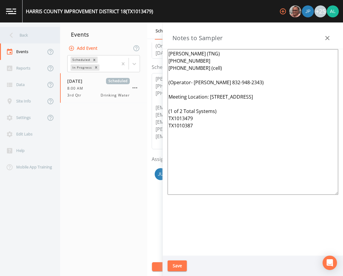
click at [29, 40] on div "Back" at bounding box center [27, 35] width 54 height 17
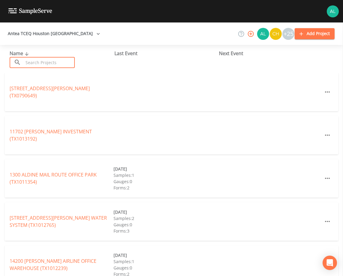
drag, startPoint x: 30, startPoint y: 65, endPoint x: 35, endPoint y: 68, distance: 5.9
click at [30, 65] on input "text" at bounding box center [48, 62] width 51 height 11
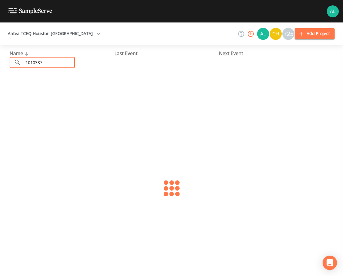
type input "1010387"
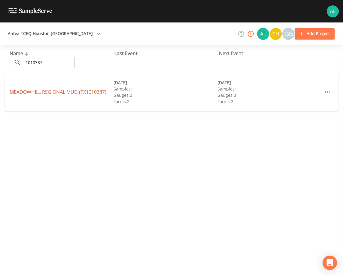
click at [50, 91] on link "[GEOGRAPHIC_DATA] (TX1010387)" at bounding box center [58, 92] width 97 height 7
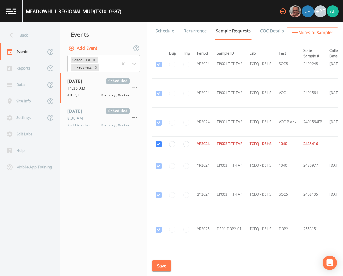
scroll to position [60, 0]
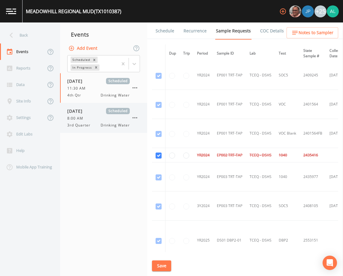
click at [91, 125] on span "3rd Quarter" at bounding box center [80, 125] width 27 height 5
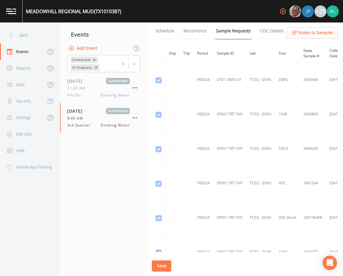
scroll to position [217, 0]
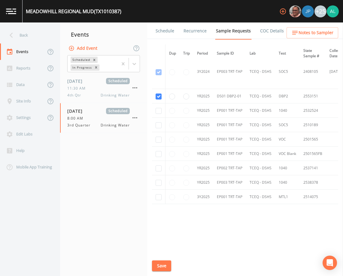
click at [161, 28] on link "Schedule" at bounding box center [165, 31] width 20 height 17
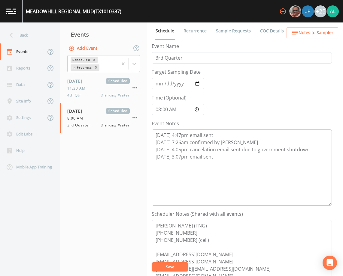
click at [217, 158] on textarea "[DATE] 4:47pm email sent [DATE] 7:26am confirmed by [PERSON_NAME] [DATE] 4:05pm…" at bounding box center [242, 168] width 180 height 76
paste textarea "[DATE] 3:37pm confirmed by [PERSON_NAME]"
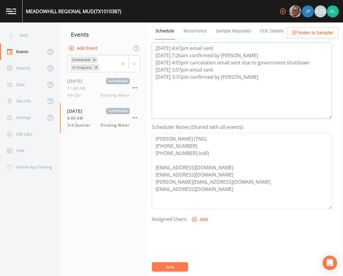
scroll to position [90, 0]
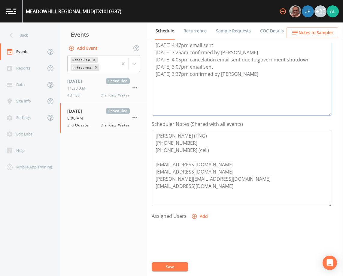
type textarea "[DATE] 4:47pm email sent [DATE] 7:26am confirmed by [PERSON_NAME] [DATE] 4:05pm…"
click at [196, 217] on icon "button" at bounding box center [194, 217] width 6 height 6
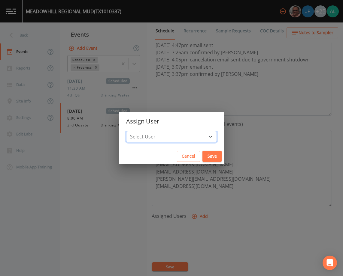
click at [156, 137] on select "Select User [PERSON_NAME] [PERSON_NAME] [PERSON_NAME] [PERSON_NAME] [PERSON_NAM…" at bounding box center [171, 136] width 91 height 11
select select "914a0f29-56c2-4065-8e52-23905ef40f2e"
click at [140, 131] on select "Select User [PERSON_NAME] [PERSON_NAME] [PERSON_NAME] [PERSON_NAME] [PERSON_NAM…" at bounding box center [171, 136] width 91 height 11
click at [208, 157] on button "Save" at bounding box center [211, 156] width 19 height 11
select select
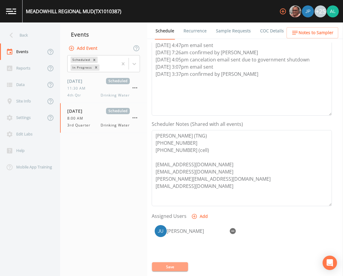
click at [167, 265] on button "Save" at bounding box center [170, 267] width 36 height 9
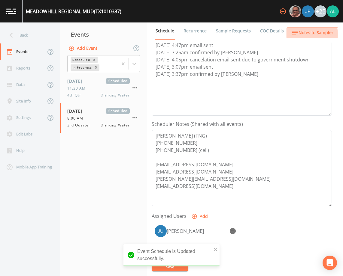
click at [306, 34] on span "Notes to Sampler" at bounding box center [315, 33] width 35 height 8
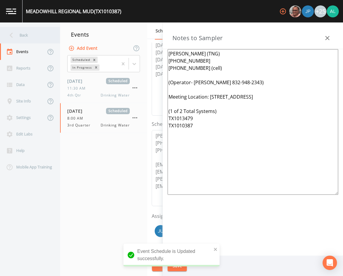
click at [20, 36] on div "Back" at bounding box center [27, 35] width 54 height 17
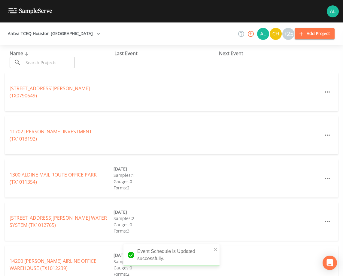
click at [42, 68] on div "Name ​ ​ Last Event Next Event" at bounding box center [171, 59] width 343 height 28
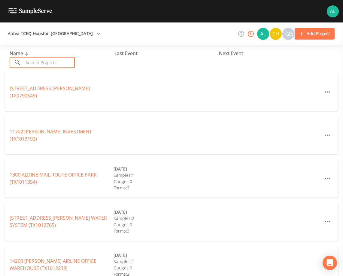
click at [41, 58] on input "text" at bounding box center [48, 62] width 51 height 11
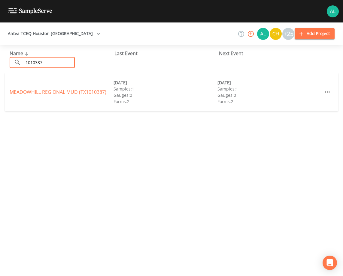
type input "1010387"
click at [11, 88] on div "MEADOWHILL REGIONAL MUD (TX1010387) [DATE] Samples: 1 Gauges: 0 Forms: 2 [DATE]…" at bounding box center [171, 92] width 333 height 38
click at [22, 88] on div "MEADOWHILL REGIONAL MUD (TX1010387) [DATE] Samples: 1 Gauges: 0 Forms: 2 [DATE]…" at bounding box center [171, 92] width 333 height 38
click at [70, 86] on div "MEADOWHILL REGIONAL MUD (TX1010387) [DATE] Samples: 1 Gauges: 0 Forms: 2 [DATE]…" at bounding box center [171, 92] width 333 height 38
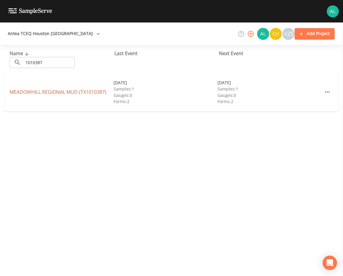
click at [71, 89] on link "[GEOGRAPHIC_DATA] (TX1010387)" at bounding box center [58, 92] width 97 height 7
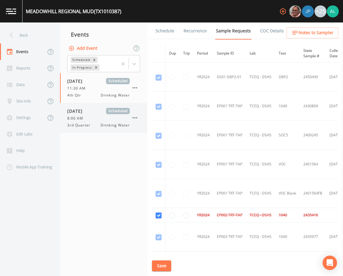
click at [98, 109] on div "[DATE] Scheduled" at bounding box center [98, 111] width 62 height 6
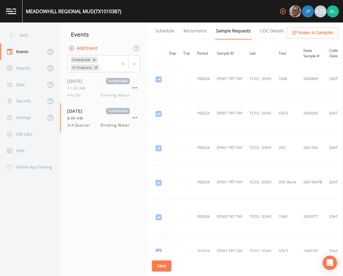
scroll to position [217, 0]
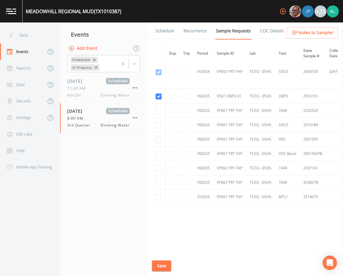
click at [161, 31] on link "Schedule" at bounding box center [165, 31] width 20 height 17
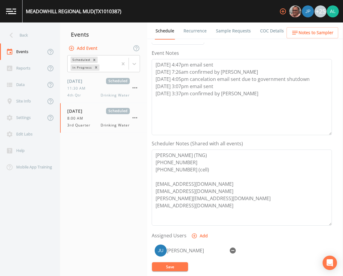
scroll to position [147, 0]
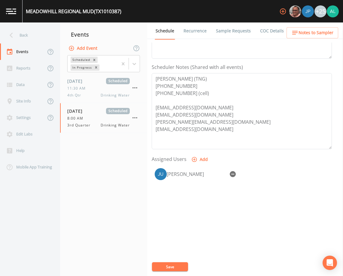
click at [302, 35] on span "Notes to Sampler" at bounding box center [315, 33] width 35 height 8
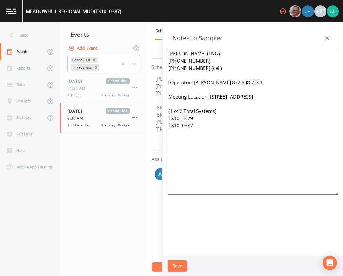
click at [187, 266] on div "Save" at bounding box center [253, 266] width 180 height 21
click at [172, 264] on button "Save" at bounding box center [176, 266] width 19 height 11
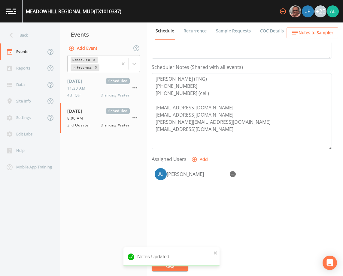
drag, startPoint x: 164, startPoint y: 267, endPoint x: 164, endPoint y: 262, distance: 4.8
click at [164, 267] on div "Notes Updated" at bounding box center [171, 260] width 96 height 24
click at [35, 44] on div "Events" at bounding box center [23, 52] width 46 height 17
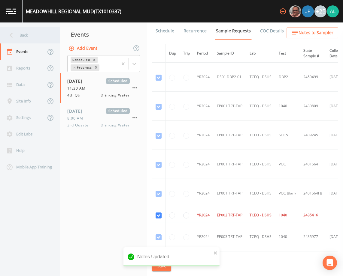
click at [35, 40] on div "Back" at bounding box center [27, 35] width 54 height 17
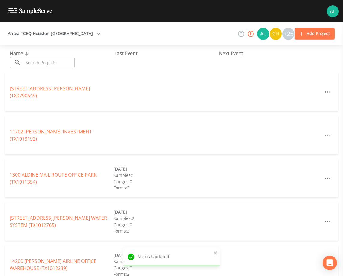
click at [35, 62] on input "text" at bounding box center [48, 62] width 51 height 11
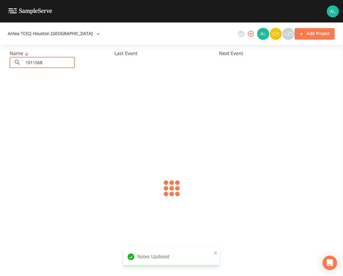
type input "1011568"
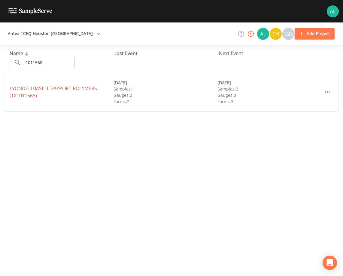
click at [24, 88] on link "LYONDELLBASELL BAYPORT POLYMERS (TX1011568)" at bounding box center [53, 92] width 87 height 14
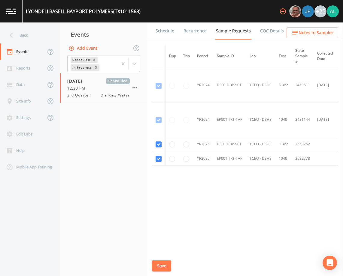
click at [171, 32] on link "Schedule" at bounding box center [165, 31] width 20 height 17
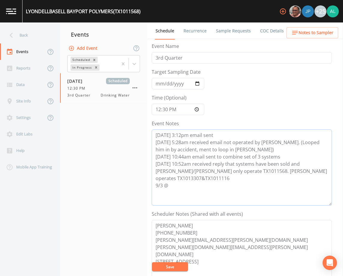
click at [173, 177] on textarea "[DATE] 3:12pm email sent [DATE] 5:28am received email not operated by [PERSON_N…" at bounding box center [242, 168] width 180 height 76
type textarea "[DATE] 3:12pm email sent [DATE] 5:28am received email not operated by [PERSON_N…"
click at [169, 265] on button "Save" at bounding box center [170, 267] width 36 height 9
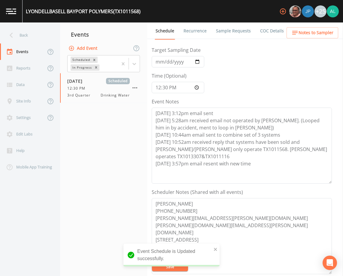
scroll to position [90, 0]
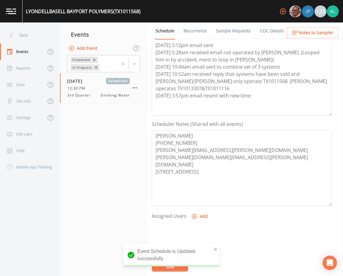
click at [303, 36] on span "Notes to Sampler" at bounding box center [315, 33] width 35 height 8
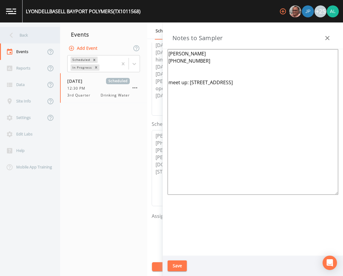
click at [40, 40] on div "Back" at bounding box center [27, 35] width 54 height 17
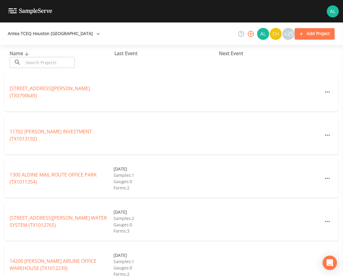
click at [48, 65] on input "text" at bounding box center [48, 62] width 51 height 11
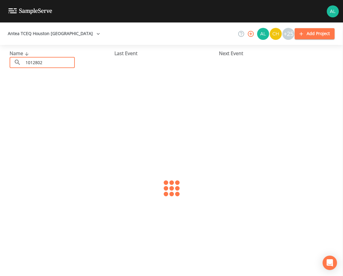
type input "1012802"
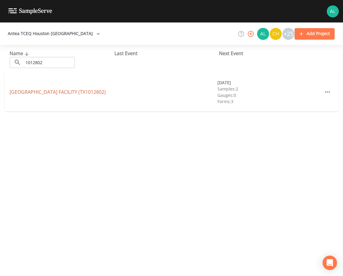
click at [26, 93] on link "[GEOGRAPHIC_DATA] FACILITY (TX1012802)" at bounding box center [58, 92] width 96 height 7
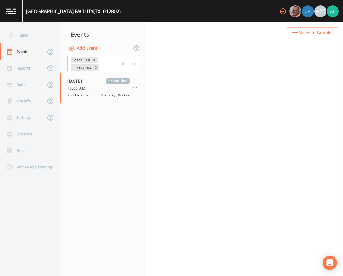
click at [158, 35] on div "Back Events Reports Data Site Info Settings Edit Labs Help Mobile App Training …" at bounding box center [171, 150] width 343 height 254
click at [160, 31] on link "Schedule" at bounding box center [165, 31] width 20 height 17
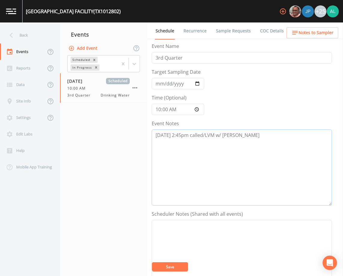
click at [256, 150] on textarea "[DATE] 2:45pm called/LVM w/ [PERSON_NAME]" at bounding box center [242, 168] width 180 height 76
type textarea "[DATE] 2:45pm called/LVM w/ [PERSON_NAME] [DATE] 3:58pm called/ NA due to after…"
drag, startPoint x: 176, startPoint y: 261, endPoint x: 177, endPoint y: 264, distance: 3.7
click at [176, 261] on textarea "Event Notes" at bounding box center [242, 258] width 180 height 76
click at [177, 267] on button "Save" at bounding box center [170, 267] width 36 height 9
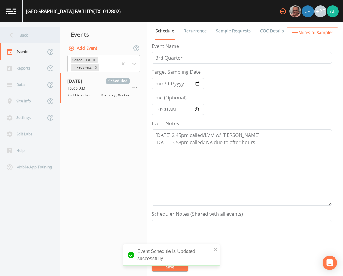
click at [39, 35] on div "Back" at bounding box center [27, 35] width 54 height 17
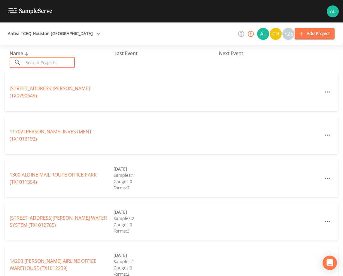
click at [28, 59] on input "text" at bounding box center [48, 62] width 51 height 11
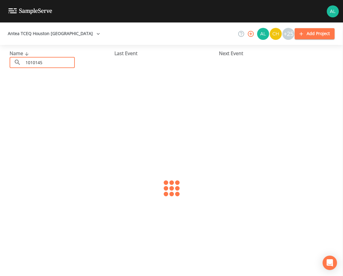
type input "1010145"
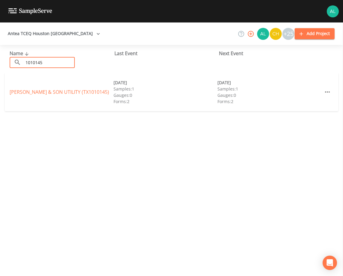
click at [44, 94] on link "[PERSON_NAME] & SON UTILITY (TX1010145)" at bounding box center [59, 92] width 99 height 7
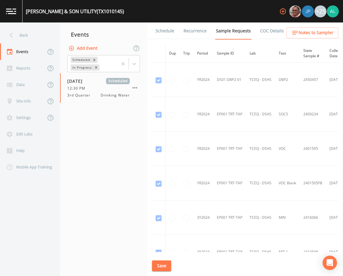
click at [169, 32] on link "Schedule" at bounding box center [165, 31] width 20 height 17
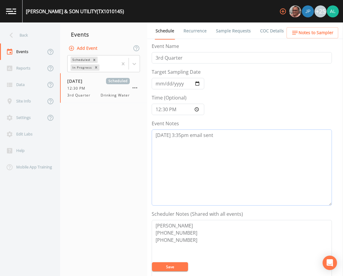
drag, startPoint x: 219, startPoint y: 136, endPoint x: 215, endPoint y: 145, distance: 10.0
click at [219, 136] on textarea "[DATE] 3:35pm email sent" at bounding box center [242, 168] width 180 height 76
click at [260, 142] on textarea "[DATE] 3:35pm email sent [DATE] 3:55pm confirmed by [PERSON_NAME]" at bounding box center [242, 168] width 180 height 76
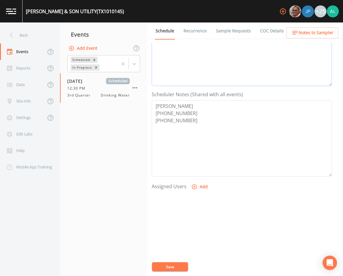
scroll to position [120, 0]
type textarea "[DATE] 3:35pm email sent [DATE] 3:55pm confirmed by [PERSON_NAME]"
click at [201, 184] on button "Add" at bounding box center [200, 186] width 20 height 11
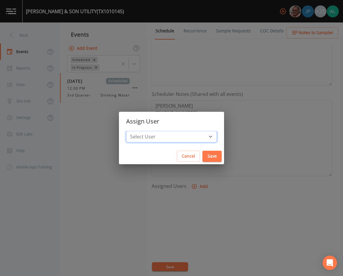
click at [158, 136] on select "Select User [PERSON_NAME] [PERSON_NAME] [PERSON_NAME] [PERSON_NAME] [PERSON_NAM…" at bounding box center [171, 136] width 91 height 11
select select "914a0f29-56c2-4065-8e52-23905ef40f2e"
click at [140, 131] on select "Select User [PERSON_NAME] [PERSON_NAME] [PERSON_NAME] [PERSON_NAME] [PERSON_NAM…" at bounding box center [171, 136] width 91 height 11
click at [202, 156] on button "Save" at bounding box center [211, 156] width 19 height 11
select select
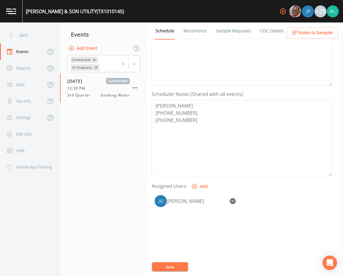
click at [176, 262] on div "Event Name 3rd Quarter Target Sampling Date [DATE] Time (Optional) 12:30:00 Eve…" at bounding box center [247, 160] width 191 height 234
click at [175, 266] on button "Save" at bounding box center [170, 267] width 36 height 9
click at [314, 39] on ul "Schedule Recurrence Sample Requests COC Details Forms" at bounding box center [245, 31] width 196 height 17
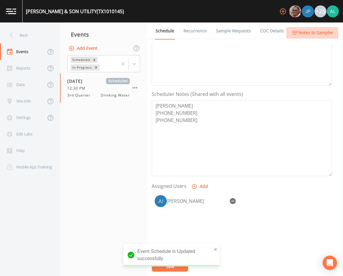
click at [312, 35] on span "Notes to Sampler" at bounding box center [315, 33] width 35 height 8
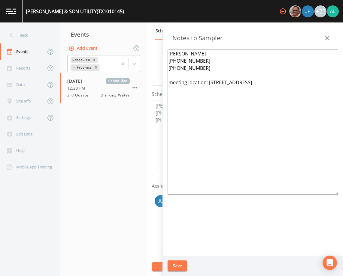
click at [190, 75] on textarea "[PERSON_NAME] [PHONE_NUMBER] [PHONE_NUMBER] meeting location: [STREET_ADDRESS]" at bounding box center [252, 122] width 170 height 146
type textarea "[PERSON_NAME] [PHONE_NUMBER] [PHONE_NUMBER] [PERSON_NAME] [PHONE_NUMBER] meetin…"
click at [180, 269] on button "Save" at bounding box center [176, 266] width 19 height 11
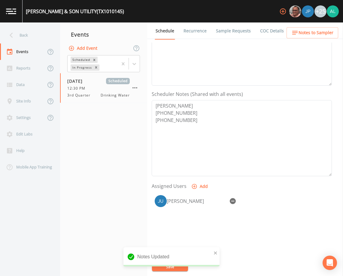
click at [169, 264] on div "Notes Updated" at bounding box center [171, 257] width 96 height 19
click at [37, 32] on div "Back" at bounding box center [27, 35] width 54 height 17
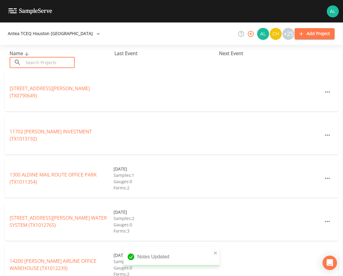
click at [41, 65] on input "text" at bounding box center [48, 62] width 51 height 11
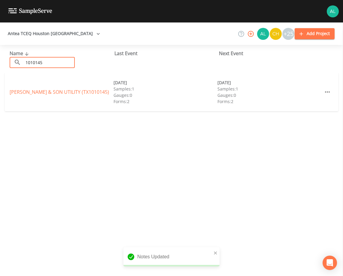
type input "1010145"
click at [14, 93] on link "[PERSON_NAME] & SON UTILITY (TX1010145)" at bounding box center [59, 92] width 99 height 7
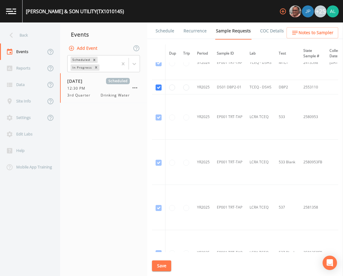
scroll to position [330, 0]
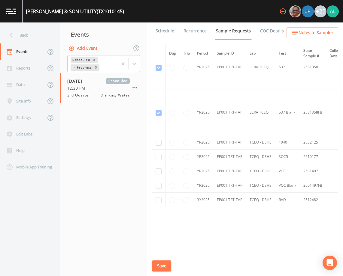
click at [166, 30] on link "Schedule" at bounding box center [165, 31] width 20 height 17
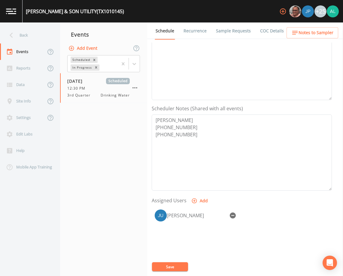
scroll to position [120, 0]
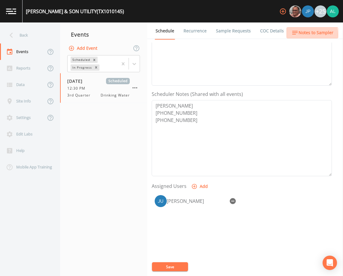
click at [291, 35] on button "Notes to Sampler" at bounding box center [312, 32] width 52 height 11
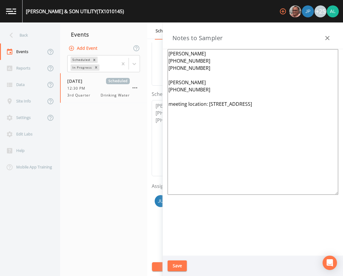
click at [325, 38] on icon "button" at bounding box center [327, 38] width 7 height 7
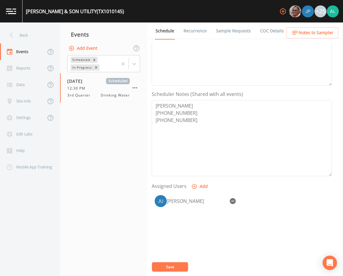
click at [217, 32] on link "Sample Requests" at bounding box center [233, 31] width 37 height 17
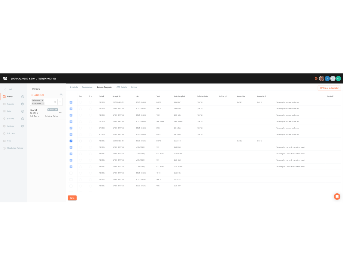
scroll to position [71, 0]
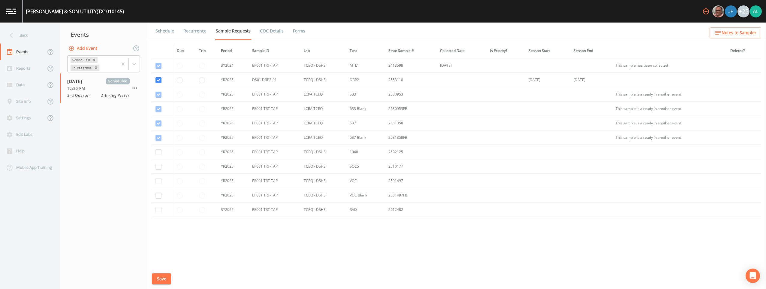
click at [161, 33] on link "Schedule" at bounding box center [165, 31] width 20 height 17
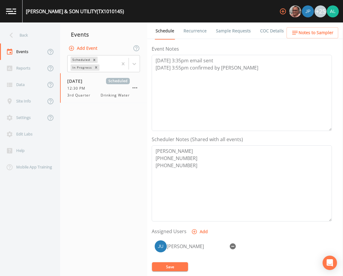
scroll to position [147, 0]
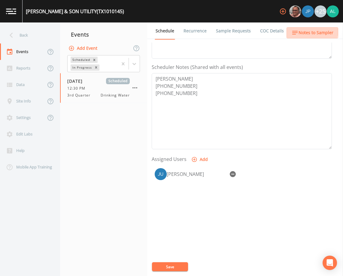
click at [302, 30] on span "Notes to Sampler" at bounding box center [315, 33] width 35 height 8
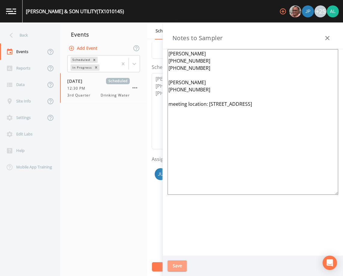
click at [185, 268] on button "Save" at bounding box center [176, 266] width 19 height 11
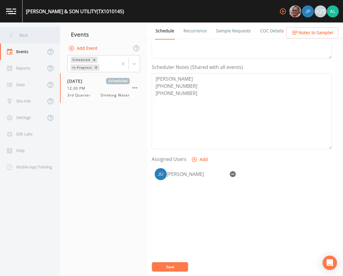
click at [43, 41] on div "Back" at bounding box center [27, 35] width 54 height 17
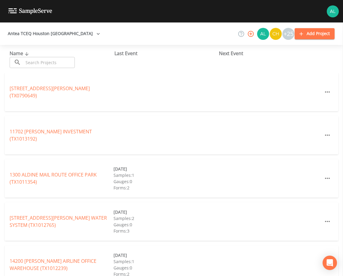
click at [40, 61] on input "text" at bounding box center [48, 62] width 51 height 11
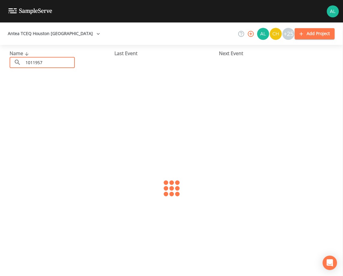
type input "1011957"
click at [17, 93] on link "[GEOGRAPHIC_DATA] (TX1011957)" at bounding box center [48, 92] width 76 height 7
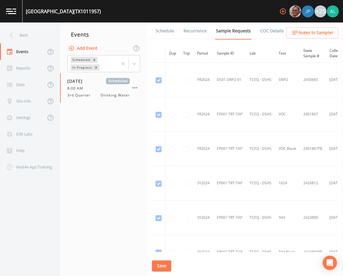
click at [162, 30] on link "Schedule" at bounding box center [165, 31] width 20 height 17
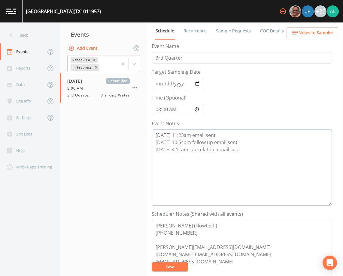
click at [258, 153] on textarea "[DATE] 11:23am email sent [DATE] 10:54am follow up email sent [DATE] 4:11am can…" at bounding box center [242, 168] width 180 height 76
click at [175, 267] on button "Save" at bounding box center [170, 267] width 36 height 9
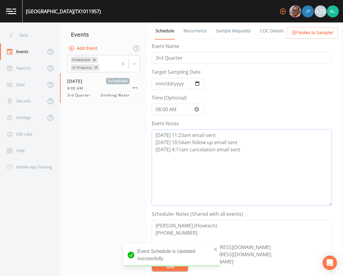
click at [258, 153] on textarea "[DATE] 11:23am email sent [DATE] 10:54am follow up email sent [DATE] 4:11am can…" at bounding box center [242, 168] width 180 height 76
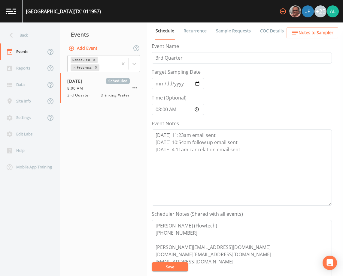
click at [319, 30] on span "Notes to Sampler" at bounding box center [315, 33] width 35 height 8
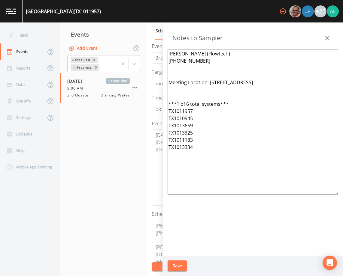
click at [295, 88] on textarea "[PERSON_NAME] (Flowtech) [PHONE_NUMBER] Meeting Location: [STREET_ADDRESS] ***1…" at bounding box center [252, 122] width 170 height 146
drag, startPoint x: 303, startPoint y: 82, endPoint x: 210, endPoint y: 81, distance: 92.5
click at [210, 81] on textarea "[PERSON_NAME] (Flowtech) [PHONE_NUMBER] Meeting Location: [STREET_ADDRESS] ***1…" at bounding box center [252, 122] width 170 height 146
drag, startPoint x: 199, startPoint y: 154, endPoint x: 161, endPoint y: 57, distance: 104.6
click at [161, 57] on div "Back Events Reports Data Site Info Settings Edit Labs Help Mobile App Training …" at bounding box center [171, 150] width 343 height 254
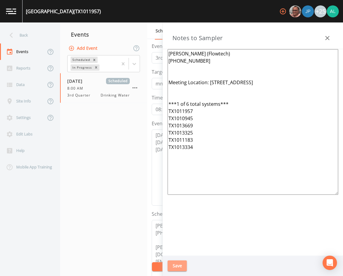
click at [176, 266] on button "Save" at bounding box center [176, 266] width 19 height 11
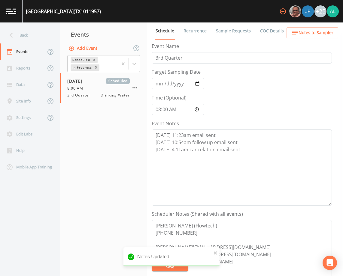
click at [298, 30] on icon "button" at bounding box center [294, 32] width 7 height 7
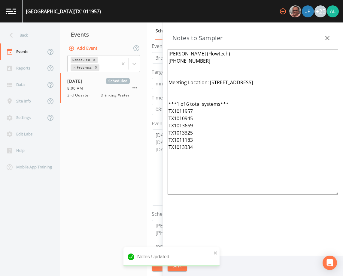
drag, startPoint x: 217, startPoint y: 170, endPoint x: 149, endPoint y: 50, distance: 138.3
click at [149, 50] on div "Back Events Reports Data Site Info Settings Edit Labs Help Mobile App Training …" at bounding box center [171, 150] width 343 height 254
click at [216, 253] on icon "close" at bounding box center [215, 253] width 4 height 5
click at [179, 272] on div "Notes Updated" at bounding box center [171, 272] width 96 height 0
click at [179, 267] on button "Save" at bounding box center [176, 266] width 19 height 11
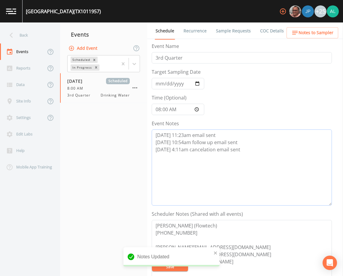
click at [259, 150] on textarea "[DATE] 11:23am email sent [DATE] 10:54am follow up email sent [DATE] 4:11am can…" at bounding box center [242, 168] width 180 height 76
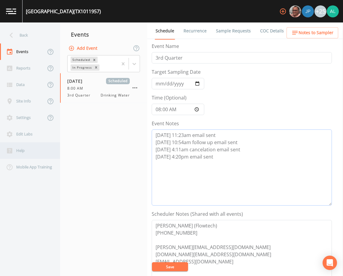
type textarea "[DATE] 11:23am email sent [DATE] 10:54am follow up email sent [DATE] 4:11am can…"
click at [180, 266] on button "Save" at bounding box center [170, 267] width 36 height 9
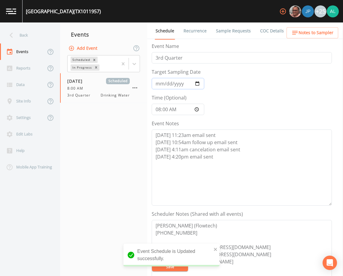
click at [157, 83] on input "[DATE]" at bounding box center [178, 83] width 53 height 11
type input "[DATE]"
click at [152, 263] on button "Save" at bounding box center [170, 267] width 36 height 9
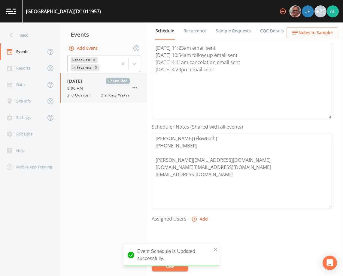
scroll to position [90, 0]
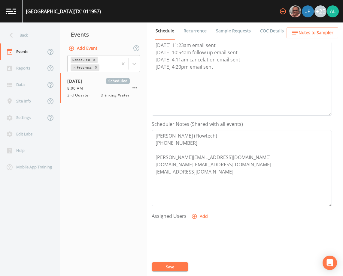
click at [230, 30] on link "Sample Requests" at bounding box center [233, 31] width 37 height 17
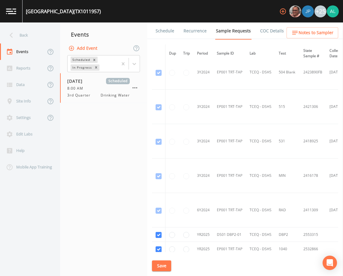
scroll to position [291, 0]
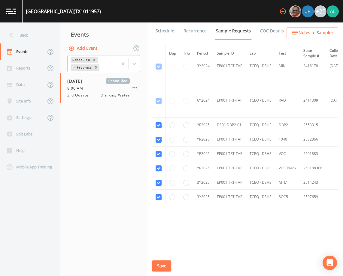
click at [164, 267] on button "Save" at bounding box center [161, 266] width 19 height 11
click at [41, 32] on div "Back" at bounding box center [27, 35] width 54 height 17
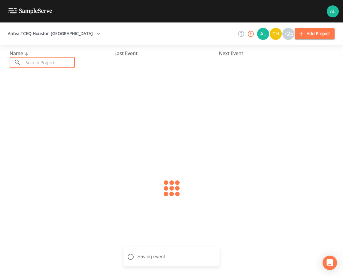
click at [42, 62] on input "text" at bounding box center [48, 62] width 51 height 11
type input "1010945"
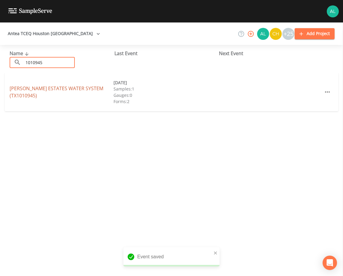
click at [31, 90] on link "[PERSON_NAME] ESTATES WATER SYSTEM (TX1010945)" at bounding box center [57, 92] width 94 height 14
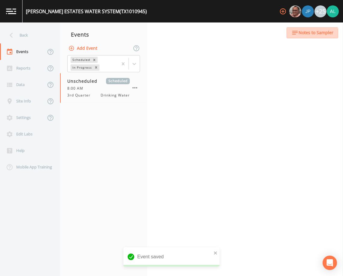
click at [312, 38] on button "Notes to Sampler" at bounding box center [312, 32] width 52 height 11
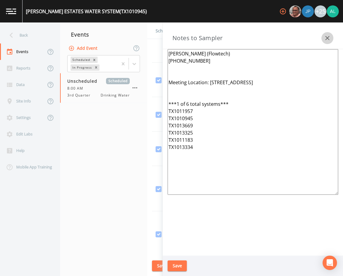
click at [324, 38] on icon "button" at bounding box center [327, 38] width 7 height 7
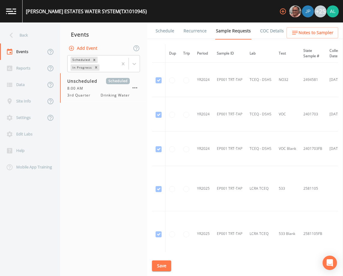
click at [319, 32] on span "Notes to Sampler" at bounding box center [315, 33] width 35 height 8
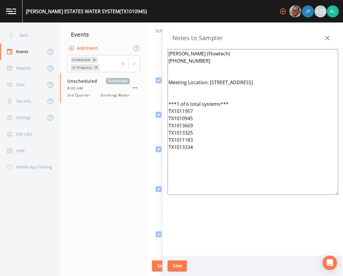
drag, startPoint x: 205, startPoint y: 174, endPoint x: 129, endPoint y: 53, distance: 143.4
click at [129, 53] on div "Back Events Reports Data Site Info Settings Edit Labs Help Mobile App Training …" at bounding box center [171, 150] width 343 height 254
click at [182, 267] on button "Save" at bounding box center [176, 266] width 19 height 11
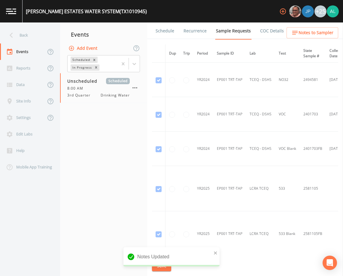
click at [167, 33] on link "Schedule" at bounding box center [165, 31] width 20 height 17
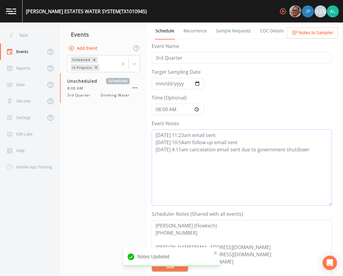
click at [321, 155] on textarea "[DATE] 11:23am email sent [DATE] 10:54am follow up email sent [DATE] 4:11am can…" at bounding box center [242, 168] width 180 height 76
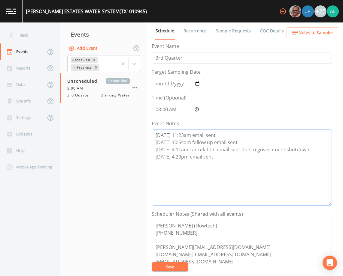
drag, startPoint x: 172, startPoint y: 158, endPoint x: 146, endPoint y: 158, distance: 26.7
click at [146, 158] on div "Back Events Reports Data Site Info Settings Edit Labs Help Mobile App Training …" at bounding box center [171, 150] width 343 height 254
type textarea "[DATE] 11:23am email sent [DATE] 10:54am follow up email sent [DATE] 4:11am can…"
click at [166, 271] on button "Save" at bounding box center [170, 267] width 36 height 9
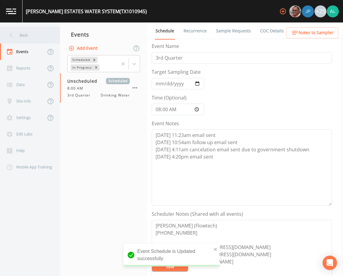
click at [36, 32] on div "Back" at bounding box center [27, 35] width 54 height 17
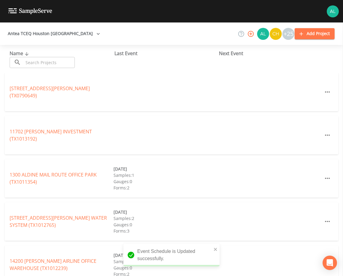
drag, startPoint x: 36, startPoint y: 32, endPoint x: 32, endPoint y: 57, distance: 25.3
click at [34, 57] on input "text" at bounding box center [48, 62] width 51 height 11
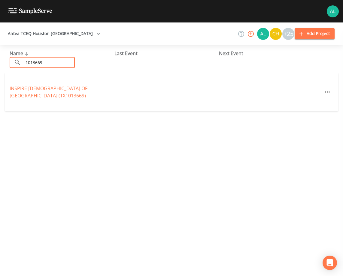
type input "1013669"
click at [23, 90] on link "[GEOGRAPHIC_DATA][DEMOGRAPHIC_DATA] (TX1013669)" at bounding box center [49, 92] width 78 height 14
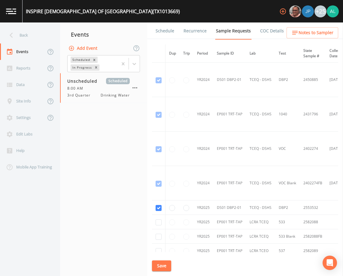
click at [165, 34] on link "Schedule" at bounding box center [165, 31] width 20 height 17
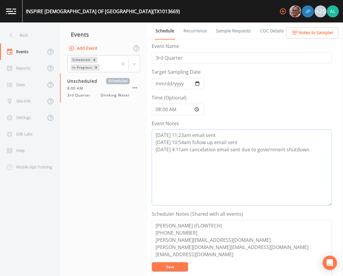
click at [309, 155] on textarea "[DATE] 11:23am email sent [DATE] 10:54am follow up email sent [DATE] 4:11am can…" at bounding box center [242, 168] width 180 height 76
paste textarea "[DATE] 4:20pm email sent"
type textarea "[DATE] 11:23am email sent [DATE] 10:54am follow up email sent [DATE] 4:11am can…"
click at [180, 267] on button "Save" at bounding box center [170, 267] width 36 height 9
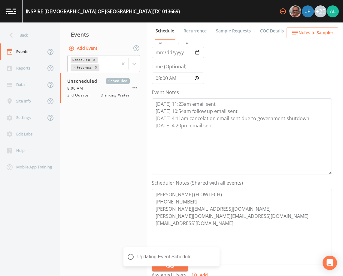
scroll to position [90, 0]
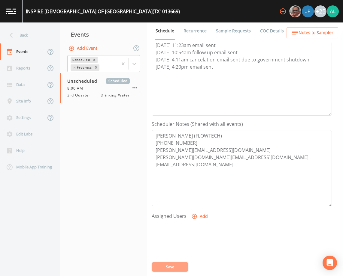
click at [167, 265] on button "Save" at bounding box center [170, 267] width 36 height 9
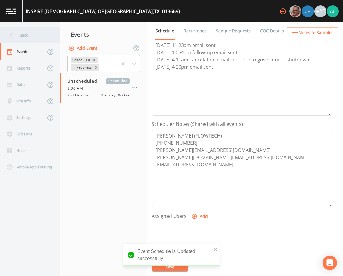
click at [38, 31] on div "Back" at bounding box center [27, 35] width 54 height 17
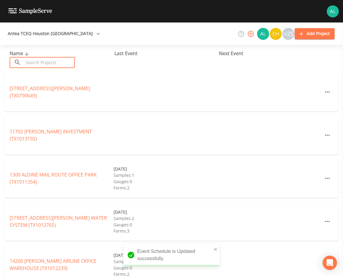
click at [45, 59] on input "text" at bounding box center [48, 62] width 51 height 11
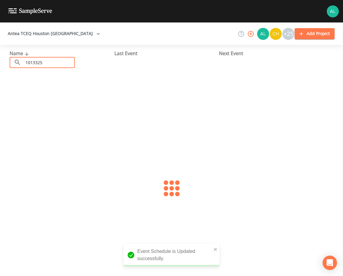
type input "1013325"
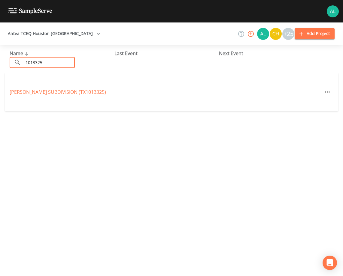
click at [23, 86] on div "[PERSON_NAME] SUBDIVISION (TX1013325)" at bounding box center [171, 92] width 333 height 38
click at [21, 92] on link "[PERSON_NAME] SUBDIVISION (TX1013325)" at bounding box center [58, 92] width 96 height 7
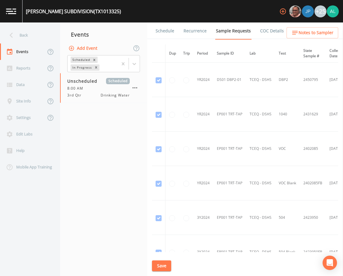
click at [163, 32] on link "Schedule" at bounding box center [165, 31] width 20 height 17
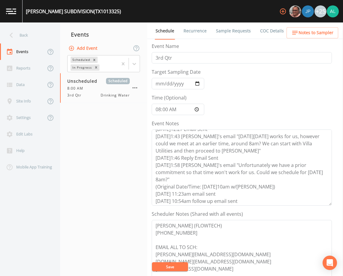
scroll to position [7, 0]
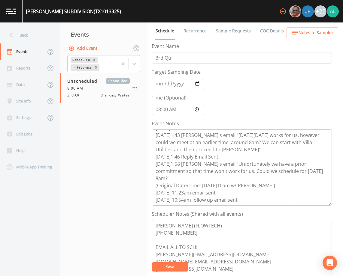
click at [316, 202] on textarea "[DATE]12:27 Email Sent [DATE]1:43 [PERSON_NAME]'s email "[DATE][DATE] works for…" at bounding box center [242, 168] width 180 height 76
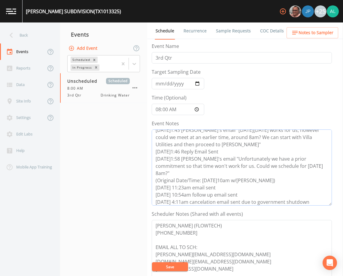
paste textarea "[DATE] 4:20pm email sent"
type textarea "[DATE]12:27 Email Sent [DATE]1:43 [PERSON_NAME]'s email "[DATE][DATE] works for…"
click at [161, 86] on input "Target Sampling Date" at bounding box center [178, 83] width 53 height 11
type input "[DATE]"
click at [152, 263] on button "Save" at bounding box center [170, 267] width 36 height 9
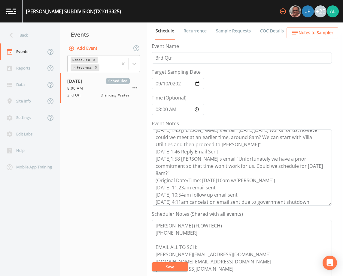
click at [173, 269] on button "Save" at bounding box center [170, 267] width 36 height 9
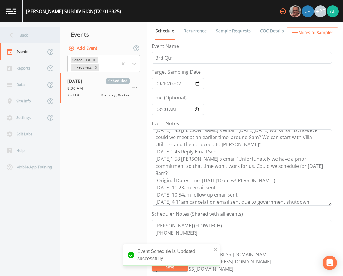
click at [45, 33] on div "Back" at bounding box center [27, 35] width 54 height 17
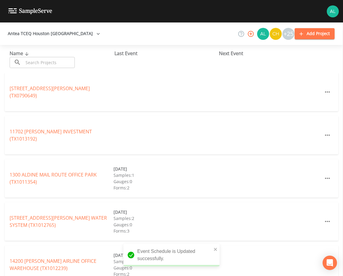
click at [44, 57] on div "Name ​ ​" at bounding box center [62, 59] width 105 height 18
click at [42, 60] on input "text" at bounding box center [48, 62] width 51 height 11
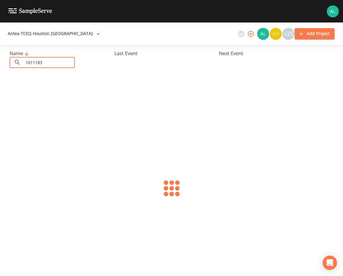
type input "1011183"
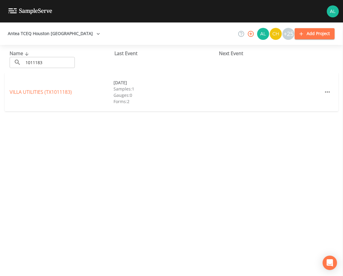
drag, startPoint x: 15, startPoint y: 102, endPoint x: 16, endPoint y: 98, distance: 4.4
click at [15, 101] on div "VILLA UTILITIES (TX1011183) [DATE] Samples: 1 Gauges: 0 Forms: 2" at bounding box center [171, 92] width 333 height 38
click at [20, 94] on link "[GEOGRAPHIC_DATA] (TX1011183)" at bounding box center [41, 92] width 62 height 7
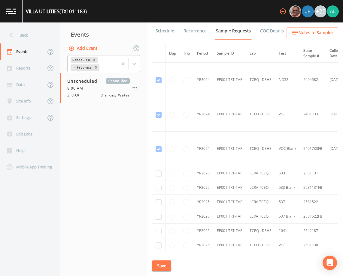
click at [168, 35] on link "Schedule" at bounding box center [165, 31] width 20 height 17
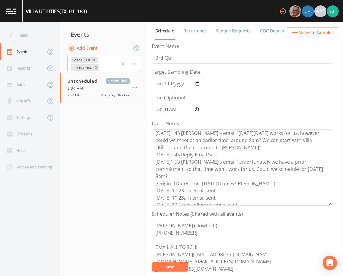
scroll to position [14, 0]
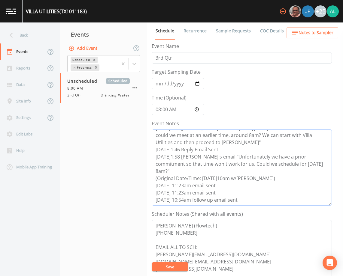
click at [314, 198] on textarea "[DATE]12:27 Email Sent [DATE]1:43 [PERSON_NAME]'s email "[DATE][DATE] works for…" at bounding box center [242, 168] width 180 height 76
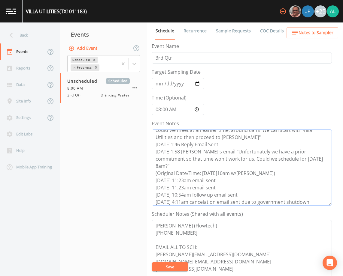
paste textarea "[DATE] 4:20pm email sent"
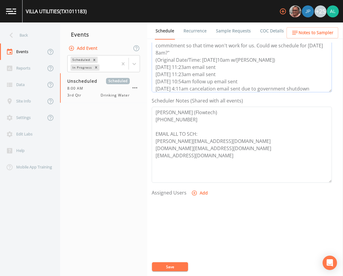
scroll to position [120, 0]
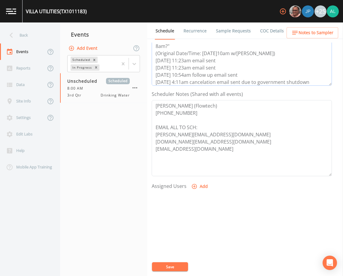
type textarea "[DATE]12:27 Email Sent [DATE]1:43 [PERSON_NAME]'s email "[DATE][DATE] works for…"
click at [201, 184] on button "Add" at bounding box center [200, 186] width 20 height 11
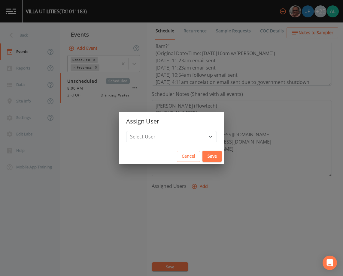
drag, startPoint x: 152, startPoint y: 120, endPoint x: 149, endPoint y: 136, distance: 16.1
click at [151, 120] on h2 "Assign User" at bounding box center [171, 121] width 105 height 19
click at [149, 139] on select "Select User [PERSON_NAME] [PERSON_NAME] [PERSON_NAME] [PERSON_NAME] [PERSON_NAM…" at bounding box center [171, 136] width 91 height 11
select select "1051c3a1-6c84-4a22-a0dd-c999b59f2b39"
click at [140, 131] on select "Select User [PERSON_NAME] [PERSON_NAME] [PERSON_NAME] [PERSON_NAME] [PERSON_NAM…" at bounding box center [171, 136] width 91 height 11
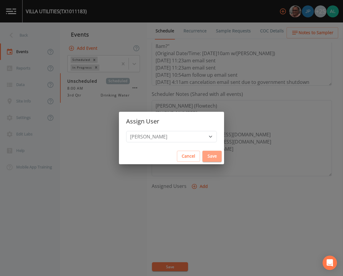
click at [202, 153] on button "Save" at bounding box center [211, 156] width 19 height 11
select select
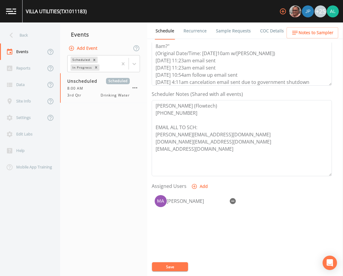
click at [168, 265] on button "Save" at bounding box center [170, 267] width 36 height 9
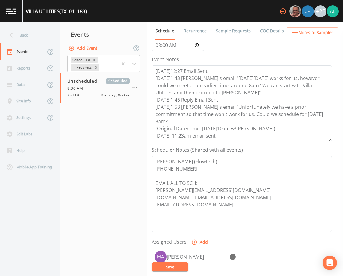
scroll to position [0, 0]
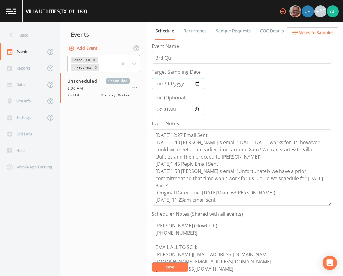
click at [156, 86] on input "Target Sampling Date" at bounding box center [178, 83] width 53 height 11
type input "[DATE]"
click at [170, 266] on button "Save" at bounding box center [170, 267] width 36 height 9
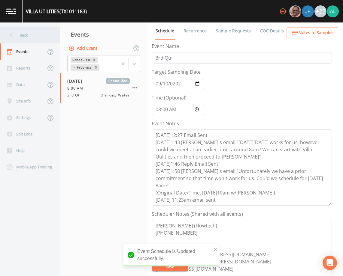
click at [34, 35] on div "Back" at bounding box center [27, 35] width 54 height 17
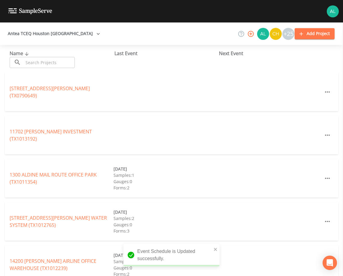
click at [33, 68] on input "text" at bounding box center [48, 62] width 51 height 11
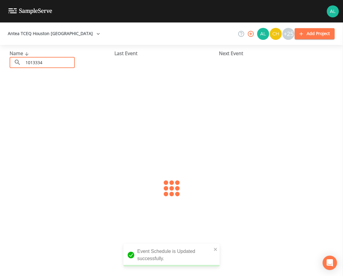
type input "1013334"
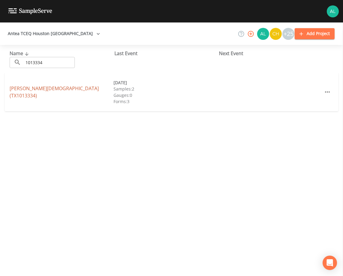
click at [24, 91] on div "[PERSON_NAME][DEMOGRAPHIC_DATA] (TX1013334) [DATE] Samples: 2 Gauges: 0 Forms: 3" at bounding box center [171, 92] width 333 height 38
click at [24, 91] on link "[PERSON_NAME][DEMOGRAPHIC_DATA] (TX1013334)" at bounding box center [54, 92] width 89 height 14
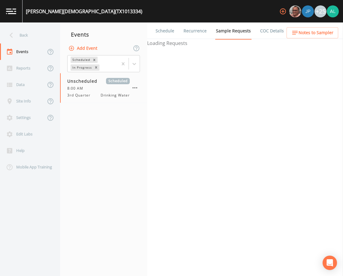
click at [162, 32] on link "Schedule" at bounding box center [165, 31] width 20 height 17
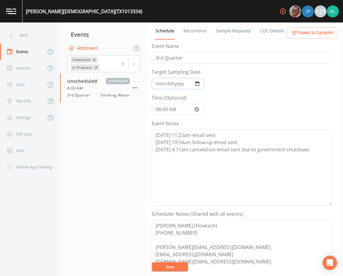
click at [160, 84] on input "Target Sampling Date" at bounding box center [178, 83] width 53 height 11
type input "[DATE]"
click at [317, 153] on textarea "[DATE] 11:23am email sent [DATE] 10:54am follow up email sent [DATE] 4:11am can…" at bounding box center [242, 168] width 180 height 76
paste textarea "[DATE] 4:20pm email sent"
type textarea "[DATE] 11:23am email sent [DATE] 10:54am follow up email sent [DATE] 4:11am can…"
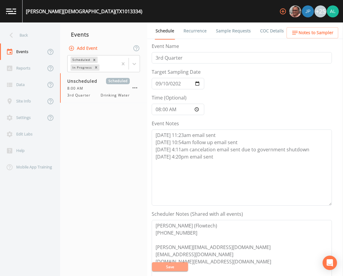
click at [182, 268] on button "Save" at bounding box center [170, 267] width 36 height 9
click at [31, 32] on div "Back" at bounding box center [27, 35] width 54 height 17
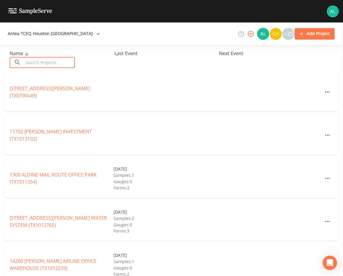
click at [44, 59] on input "text" at bounding box center [48, 62] width 51 height 11
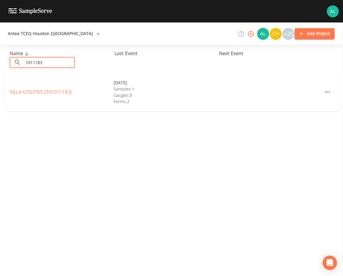
type input "1011183"
click at [29, 94] on link "[GEOGRAPHIC_DATA] (TX1011183)" at bounding box center [41, 92] width 62 height 7
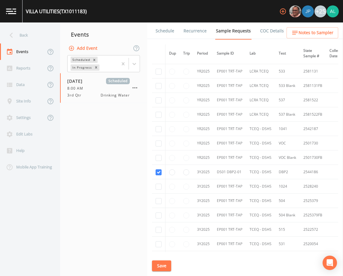
scroll to position [120, 0]
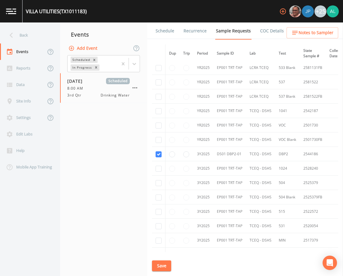
click at [160, 32] on link "Schedule" at bounding box center [165, 31] width 20 height 17
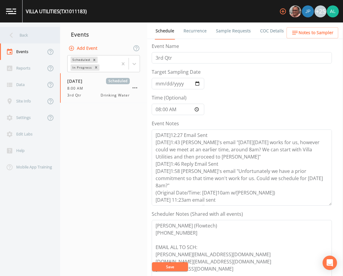
click at [27, 41] on div "Back" at bounding box center [27, 35] width 54 height 17
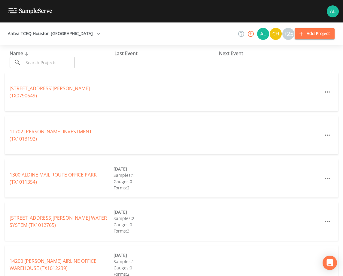
click at [28, 63] on input "text" at bounding box center [48, 62] width 51 height 11
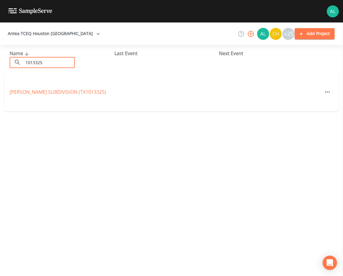
type input "1013325"
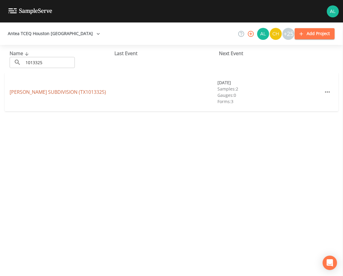
click at [19, 91] on link "[PERSON_NAME] SUBDIVISION (TX1013325)" at bounding box center [58, 92] width 96 height 7
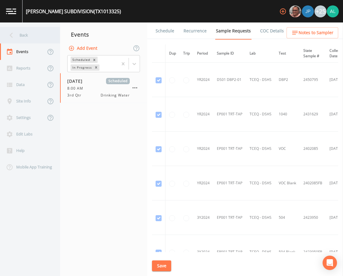
click at [14, 34] on icon at bounding box center [11, 35] width 11 height 11
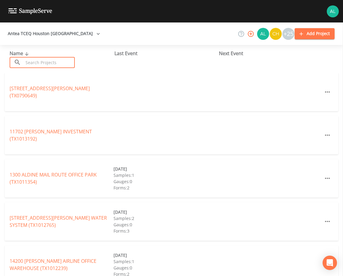
click at [29, 66] on input "text" at bounding box center [48, 62] width 51 height 11
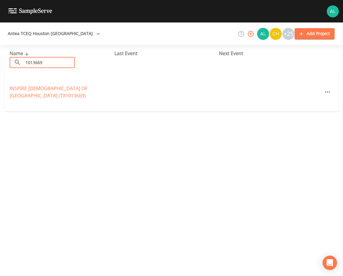
type input "1013669"
click at [24, 90] on link "[GEOGRAPHIC_DATA][DEMOGRAPHIC_DATA] (TX1013669)" at bounding box center [49, 92] width 78 height 14
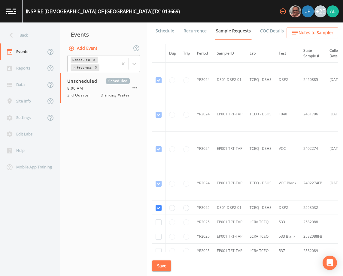
click at [167, 25] on link "Schedule" at bounding box center [165, 31] width 20 height 17
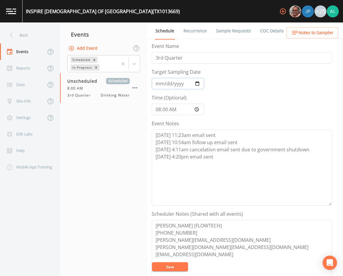
click at [158, 83] on input "Target Sampling Date" at bounding box center [178, 83] width 53 height 11
type input "[DATE]"
click at [152, 263] on button "Save" at bounding box center [170, 267] width 36 height 9
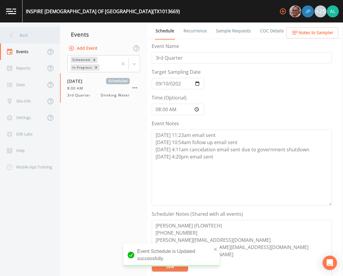
click at [17, 40] on div "Back" at bounding box center [27, 35] width 54 height 17
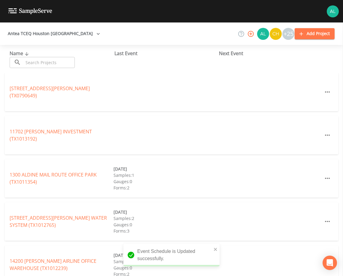
click at [29, 63] on input "text" at bounding box center [48, 62] width 51 height 11
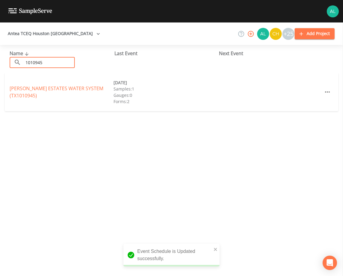
type input "1010945"
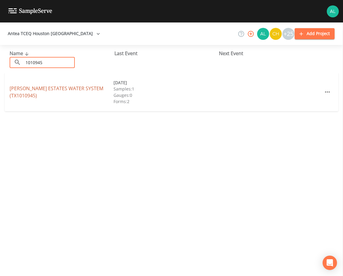
click at [17, 93] on link "[PERSON_NAME] ESTATES WATER SYSTEM (TX1010945)" at bounding box center [57, 92] width 94 height 14
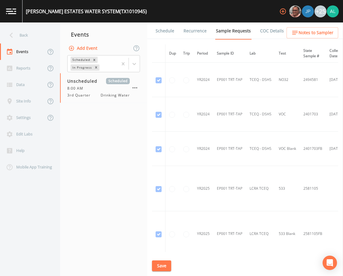
click at [167, 31] on link "Schedule" at bounding box center [165, 31] width 20 height 17
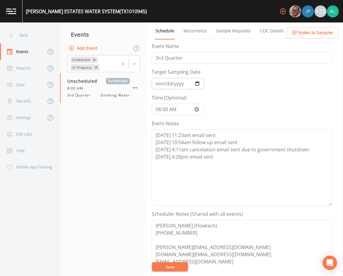
click at [167, 85] on input "Target Sampling Date" at bounding box center [178, 83] width 53 height 11
click at [162, 83] on input "Target Sampling Date" at bounding box center [178, 83] width 53 height 11
type input "[DATE]"
click at [152, 263] on button "Save" at bounding box center [170, 267] width 36 height 9
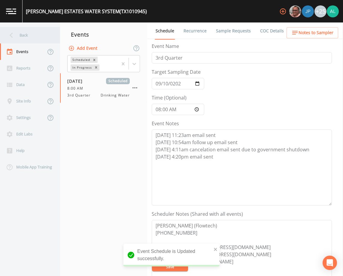
click at [54, 37] on div "Back" at bounding box center [30, 35] width 60 height 17
click at [54, 33] on div "Back" at bounding box center [30, 35] width 60 height 17
click at [44, 35] on div "Back" at bounding box center [27, 35] width 54 height 17
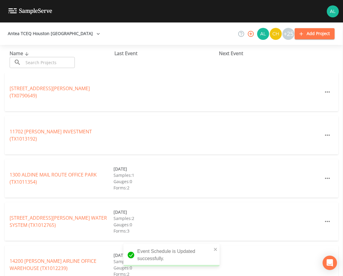
click at [53, 60] on input "text" at bounding box center [48, 62] width 51 height 11
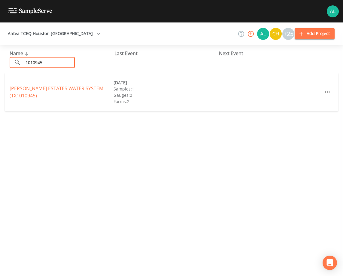
type input "1010945"
click at [25, 89] on link "[PERSON_NAME] ESTATES WATER SYSTEM (TX1010945)" at bounding box center [57, 92] width 94 height 14
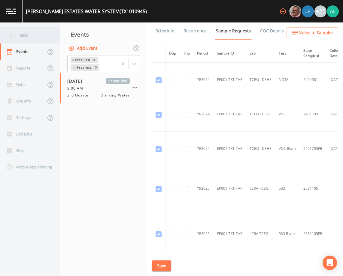
click at [40, 38] on div "Back" at bounding box center [27, 35] width 54 height 17
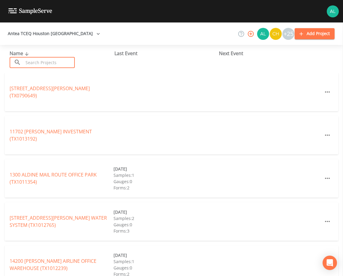
click at [44, 63] on input "text" at bounding box center [48, 62] width 51 height 11
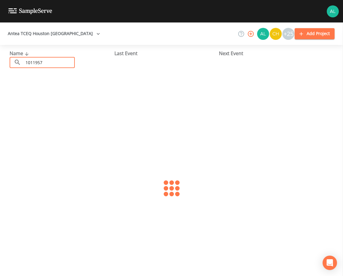
type input "1011957"
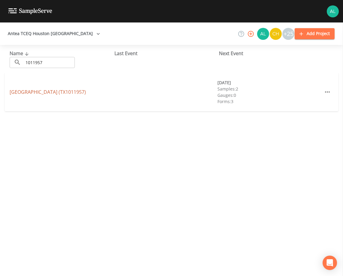
click at [78, 95] on link "[GEOGRAPHIC_DATA] (TX1011957)" at bounding box center [48, 92] width 76 height 7
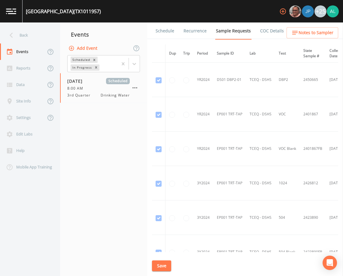
click at [160, 31] on link "Schedule" at bounding box center [165, 31] width 20 height 17
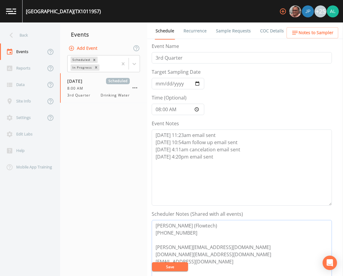
click at [179, 272] on textarea "[PERSON_NAME] (Flowtech) [PHONE_NUMBER] [PERSON_NAME][EMAIL_ADDRESS][DOMAIN_NAM…" at bounding box center [242, 258] width 180 height 76
click at [27, 37] on div "Back" at bounding box center [27, 35] width 54 height 17
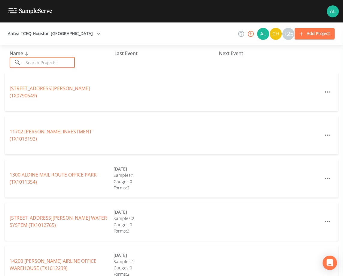
click at [37, 60] on input "text" at bounding box center [48, 62] width 51 height 11
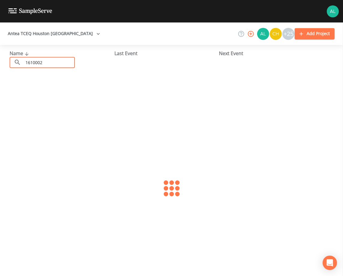
type input "1610002"
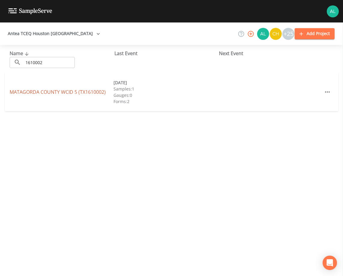
click at [32, 90] on link "[GEOGRAPHIC_DATA] 5 (TX1610002)" at bounding box center [58, 92] width 96 height 7
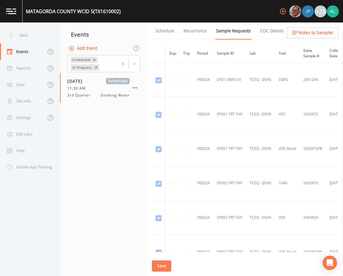
click at [162, 37] on link "Schedule" at bounding box center [165, 31] width 20 height 17
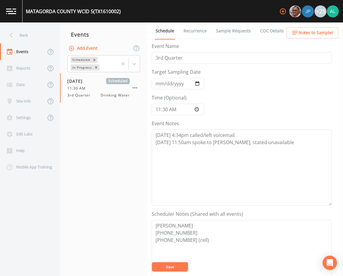
click at [222, 29] on link "Sample Requests" at bounding box center [233, 31] width 37 height 17
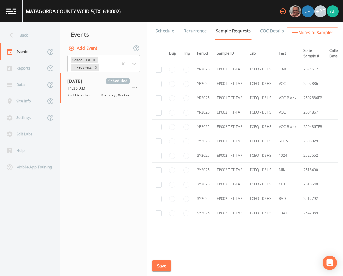
scroll to position [450, 0]
click at [163, 271] on button "Save" at bounding box center [161, 266] width 19 height 11
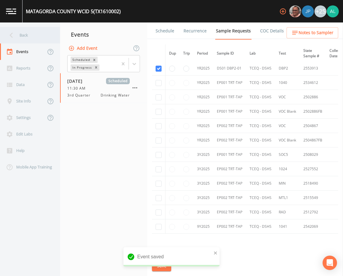
click at [31, 38] on div "Back" at bounding box center [27, 35] width 54 height 17
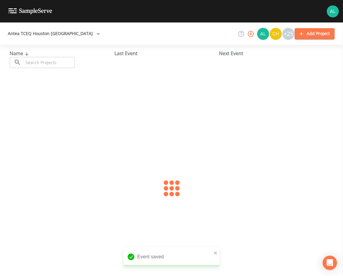
click at [45, 65] on input "text" at bounding box center [48, 62] width 51 height 11
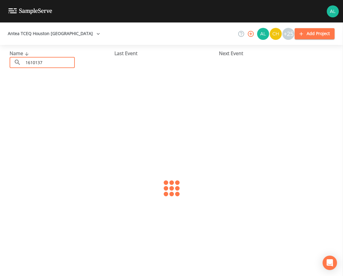
type input "1610137"
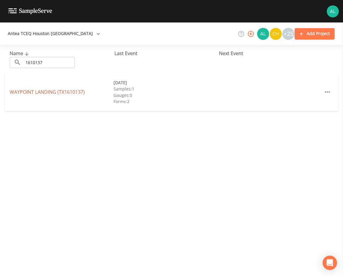
click at [22, 93] on link "[GEOGRAPHIC_DATA] (TX1610137)" at bounding box center [47, 92] width 75 height 7
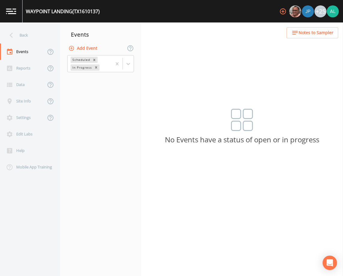
click at [93, 46] on button "Add Event" at bounding box center [83, 48] width 32 height 11
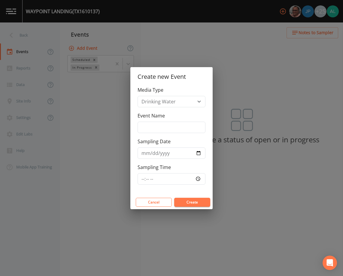
click at [174, 134] on div "Media Type Drinking Water Event Name Sampling Date Sampling Time" at bounding box center [171, 140] width 82 height 109
click at [174, 128] on input "Event Name" at bounding box center [171, 127] width 68 height 11
type input "3rd Quarter"
click at [152, 154] on input "[DATE]" at bounding box center [171, 153] width 68 height 11
type input "[DATE]"
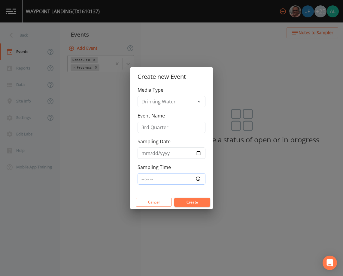
click at [141, 178] on input "Sampling Time" at bounding box center [171, 178] width 68 height 11
type input "08:30"
click at [174, 198] on button "Create" at bounding box center [192, 202] width 36 height 9
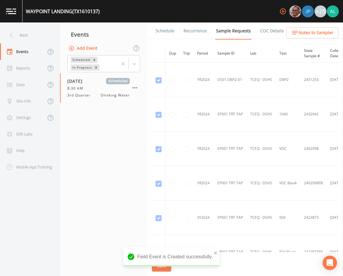
click at [167, 18] on div "[GEOGRAPHIC_DATA] (TX1610137) +25" at bounding box center [171, 11] width 343 height 23
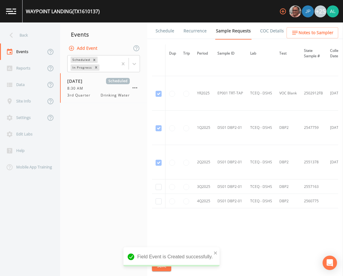
scroll to position [406, 0]
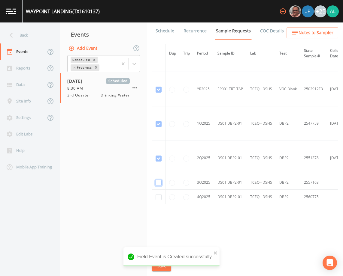
click at [158, 181] on input "checkbox" at bounding box center [158, 183] width 6 height 6
checkbox input "true"
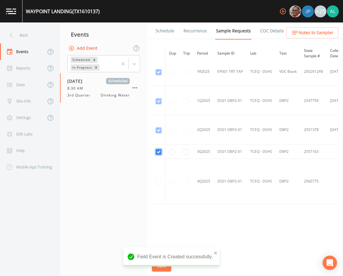
scroll to position [344, 0]
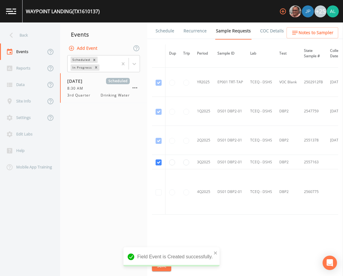
click at [213, 252] on div "Field Event is Created successfully." at bounding box center [171, 257] width 96 height 19
click at [215, 253] on icon "close" at bounding box center [215, 253] width 4 height 5
click at [168, 267] on div "Field Event is Created successfully." at bounding box center [171, 260] width 96 height 24
click at [168, 267] on button "Save" at bounding box center [161, 266] width 19 height 11
click at [305, 37] on button "Notes to Sampler" at bounding box center [312, 32] width 52 height 11
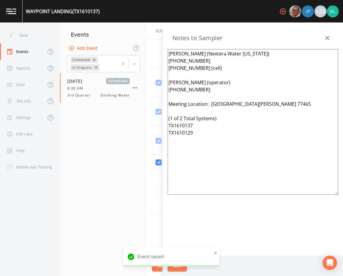
drag, startPoint x: 225, startPoint y: 142, endPoint x: 161, endPoint y: 117, distance: 67.7
click at [161, 117] on div "Back Events Reports Data Site Info Settings Edit Labs Help Mobile App Training …" at bounding box center [171, 150] width 343 height 254
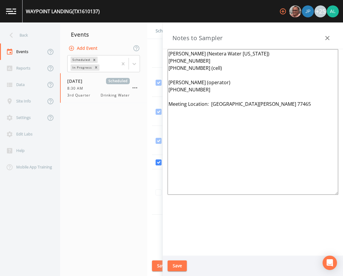
type textarea "[PERSON_NAME] (Nextera Water [US_STATE]) [PHONE_NUMBER] [PHONE_NUMBER] (cell) […"
click at [176, 267] on button "Save" at bounding box center [176, 266] width 19 height 11
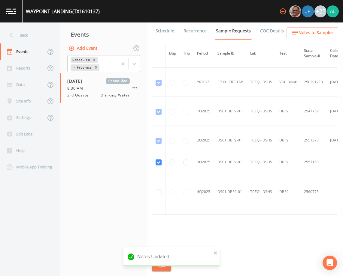
click at [166, 32] on link "Schedule" at bounding box center [165, 31] width 20 height 17
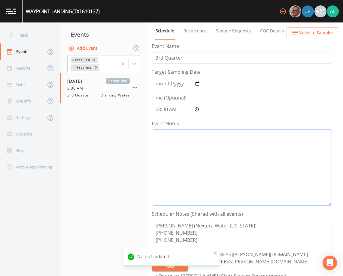
click at [195, 153] on textarea "Event Notes" at bounding box center [242, 168] width 180 height 76
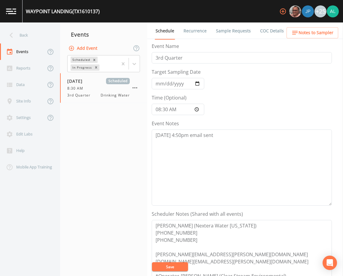
click at [181, 266] on button "Save" at bounding box center [170, 267] width 36 height 9
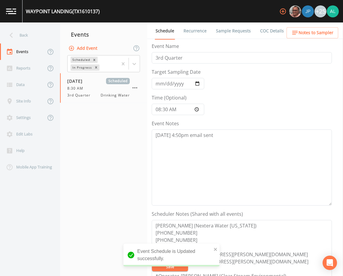
click at [310, 25] on ul "Schedule Recurrence Sample Requests COC Details Forms" at bounding box center [245, 31] width 196 height 17
click at [309, 27] on ul "Schedule Recurrence Sample Requests COC Details Forms" at bounding box center [245, 31] width 196 height 17
click at [304, 45] on div "Event Name 3rd Quarter" at bounding box center [242, 53] width 180 height 21
click at [309, 35] on span "Notes to Sampler" at bounding box center [315, 33] width 35 height 8
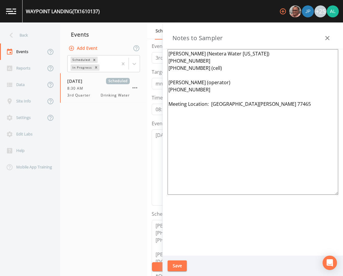
drag, startPoint x: 285, startPoint y: 111, endPoint x: 211, endPoint y: 104, distance: 74.2
click at [211, 104] on textarea "[PERSON_NAME] (Nextera Water [US_STATE]) [PHONE_NUMBER] [PHONE_NUMBER] (cell) […" at bounding box center [252, 122] width 170 height 146
click at [179, 264] on button "Save" at bounding box center [176, 266] width 19 height 11
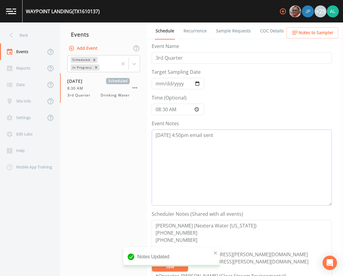
click at [178, 135] on textarea "[DATE] 4:50pm email sent" at bounding box center [242, 168] width 180 height 76
type textarea "[DATE] 4:52pm email sent"
click at [213, 252] on icon "close" at bounding box center [215, 253] width 4 height 5
click at [168, 267] on div "WAYPOINT LANDING (TX1610137) +25 Back Events Reports Data Site Info Settings Ed…" at bounding box center [171, 138] width 343 height 276
click at [168, 267] on button "Save" at bounding box center [170, 267] width 36 height 9
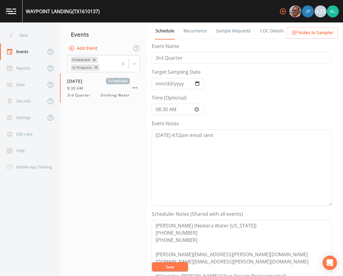
click at [231, 24] on link "Sample Requests" at bounding box center [233, 31] width 37 height 17
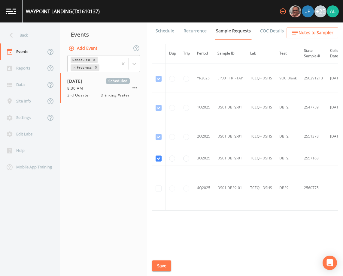
scroll to position [356, 0]
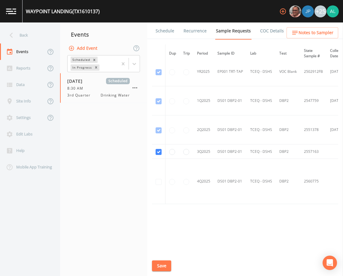
click at [165, 258] on div "Schedule Recurrence Sample Requests COC Details Forms Dup Trip Period Sample ID…" at bounding box center [245, 150] width 196 height 254
click at [164, 261] on button "Save" at bounding box center [161, 266] width 19 height 11
click at [39, 35] on div "Back" at bounding box center [27, 35] width 54 height 17
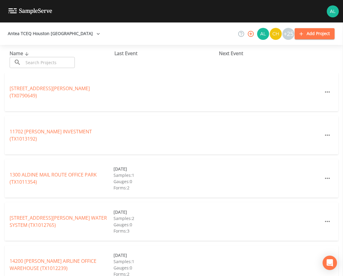
click at [35, 57] on div "Name ​ ​" at bounding box center [62, 59] width 105 height 18
click at [38, 61] on input "text" at bounding box center [48, 62] width 51 height 11
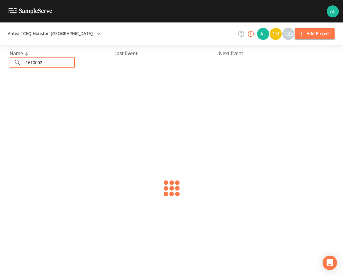
type input "1610002"
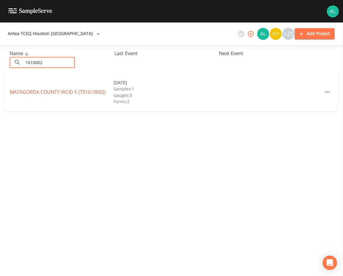
click at [16, 89] on link "[GEOGRAPHIC_DATA] 5 (TX1610002)" at bounding box center [58, 92] width 96 height 7
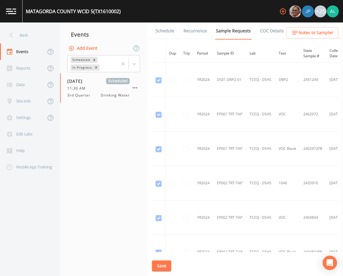
click at [166, 30] on link "Schedule" at bounding box center [165, 31] width 20 height 17
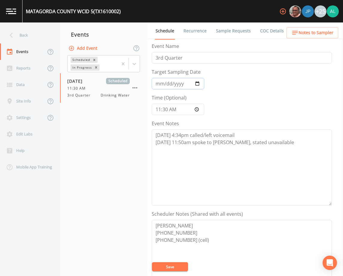
click at [161, 83] on input "[DATE]" at bounding box center [178, 83] width 53 height 11
type input "[DATE]"
click at [152, 263] on button "Save" at bounding box center [170, 267] width 36 height 9
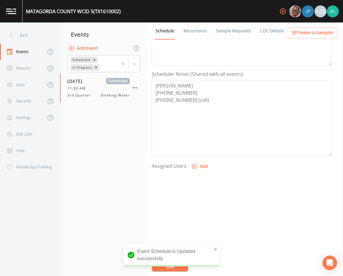
scroll to position [147, 0]
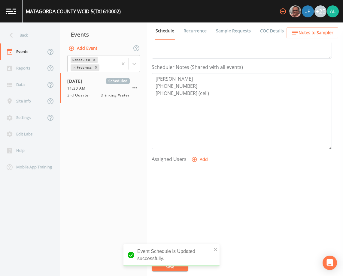
click at [293, 34] on icon "button" at bounding box center [294, 32] width 7 height 7
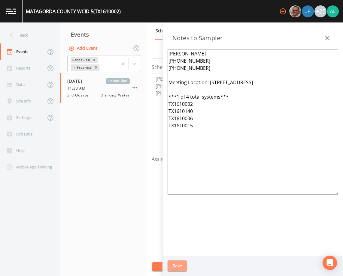
click at [178, 265] on button "Save" at bounding box center [176, 266] width 19 height 11
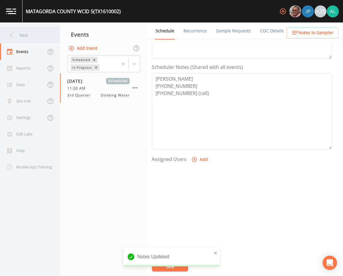
click at [33, 42] on div "Back" at bounding box center [27, 35] width 54 height 17
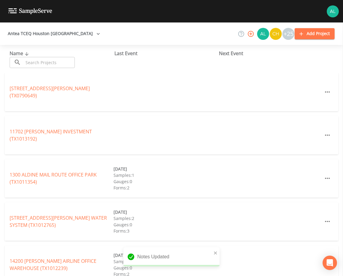
click at [41, 65] on input "text" at bounding box center [48, 62] width 51 height 11
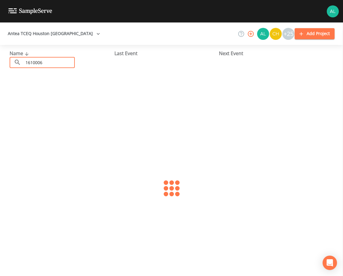
type input "1610006"
click at [14, 92] on link "MARKHAM MUD (TX1610006)" at bounding box center [42, 92] width 65 height 7
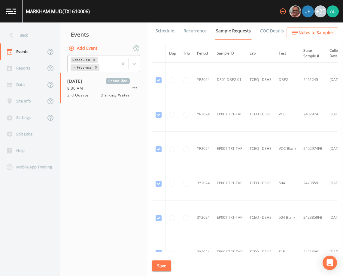
click at [165, 38] on link "Schedule" at bounding box center [165, 31] width 20 height 17
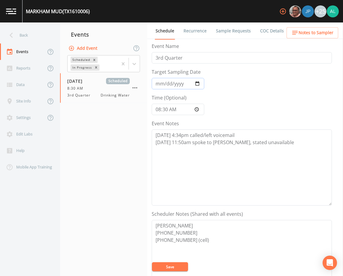
click at [158, 87] on input "[DATE]" at bounding box center [178, 83] width 53 height 11
type input "[DATE]"
click at [152, 263] on button "Save" at bounding box center [170, 267] width 36 height 9
click at [158, 110] on input "08:30:00" at bounding box center [178, 109] width 53 height 11
type input "09:30"
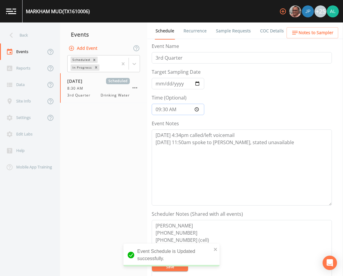
click at [152, 263] on button "Save" at bounding box center [170, 267] width 36 height 9
click at [34, 38] on div "Back" at bounding box center [27, 35] width 54 height 17
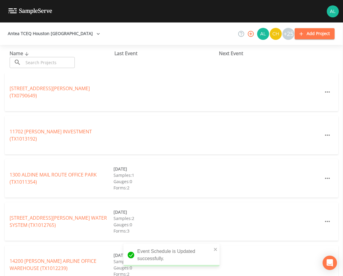
drag, startPoint x: 39, startPoint y: 66, endPoint x: 34, endPoint y: 63, distance: 5.6
click at [39, 66] on input "text" at bounding box center [48, 62] width 51 height 11
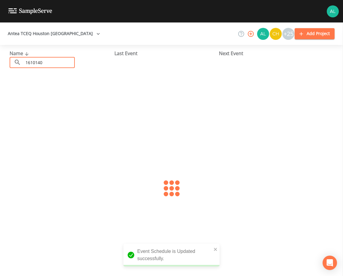
type input "1610140"
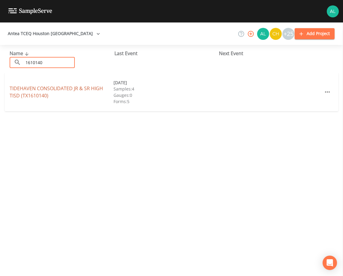
click at [14, 93] on link "TIDEHAVEN CONSOLIDATED JR & SR HIGH TISD (TX1610140)" at bounding box center [56, 92] width 93 height 14
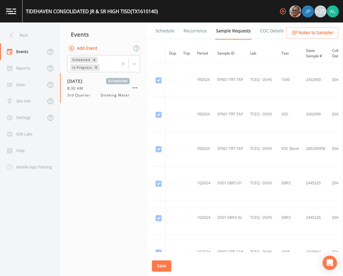
click at [165, 30] on link "Schedule" at bounding box center [165, 31] width 20 height 17
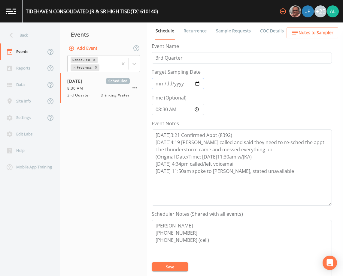
click at [158, 83] on input "[DATE]" at bounding box center [178, 83] width 53 height 11
type input "[DATE]"
click at [159, 110] on input "08:30:00" at bounding box center [178, 109] width 53 height 11
type input "09:30"
click at [152, 263] on button "Save" at bounding box center [170, 267] width 36 height 9
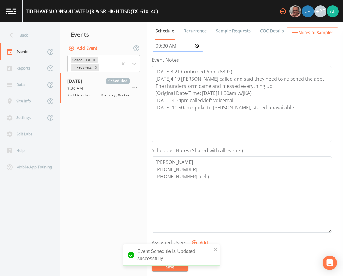
scroll to position [90, 0]
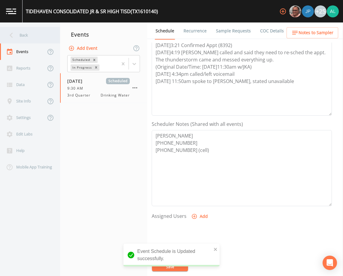
click at [45, 38] on div "Back" at bounding box center [27, 35] width 54 height 17
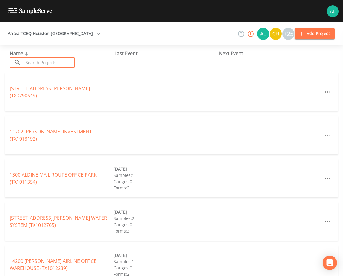
click at [47, 65] on input "text" at bounding box center [48, 62] width 51 height 11
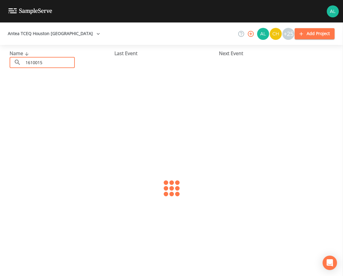
type input "1610015"
click at [25, 88] on div "[PERSON_NAME] WSC (TX1610015) [DATE] Samples: 2 Gauges: 0 Forms: 3" at bounding box center [171, 92] width 333 height 38
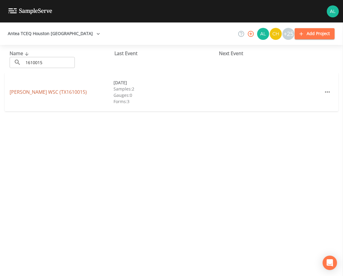
click at [23, 91] on link "[PERSON_NAME] WSC (TX1610015)" at bounding box center [48, 92] width 77 height 7
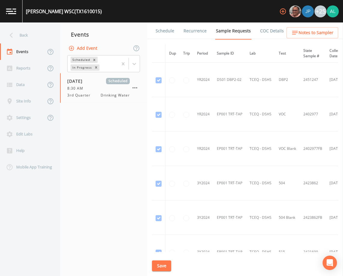
click at [155, 27] on link "Schedule" at bounding box center [165, 31] width 20 height 17
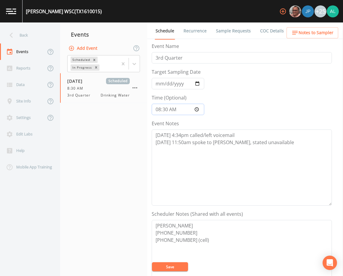
click at [158, 106] on input "08:30:00" at bounding box center [178, 109] width 53 height 11
type input "09:30"
click at [157, 83] on input "[DATE]" at bounding box center [178, 83] width 53 height 11
type input "[DATE]"
click at [152, 263] on button "Save" at bounding box center [170, 267] width 36 height 9
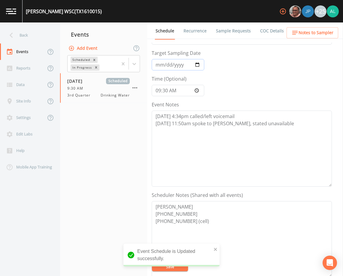
scroll to position [90, 0]
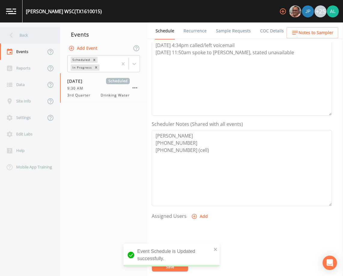
click at [35, 38] on div "Back" at bounding box center [27, 35] width 54 height 17
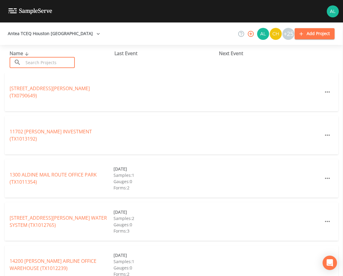
click at [57, 59] on input "text" at bounding box center [48, 62] width 51 height 11
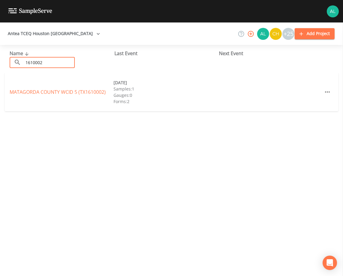
type input "1610002"
click at [31, 92] on link "[GEOGRAPHIC_DATA] 5 (TX1610002)" at bounding box center [58, 92] width 96 height 7
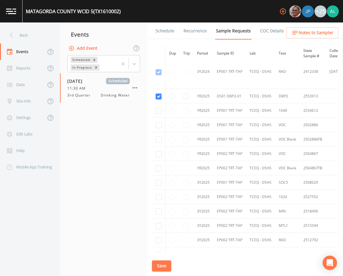
scroll to position [481, 0]
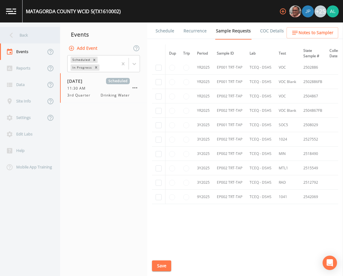
click at [19, 32] on div "Back" at bounding box center [27, 35] width 54 height 17
